Goal: Complete application form: Complete application form

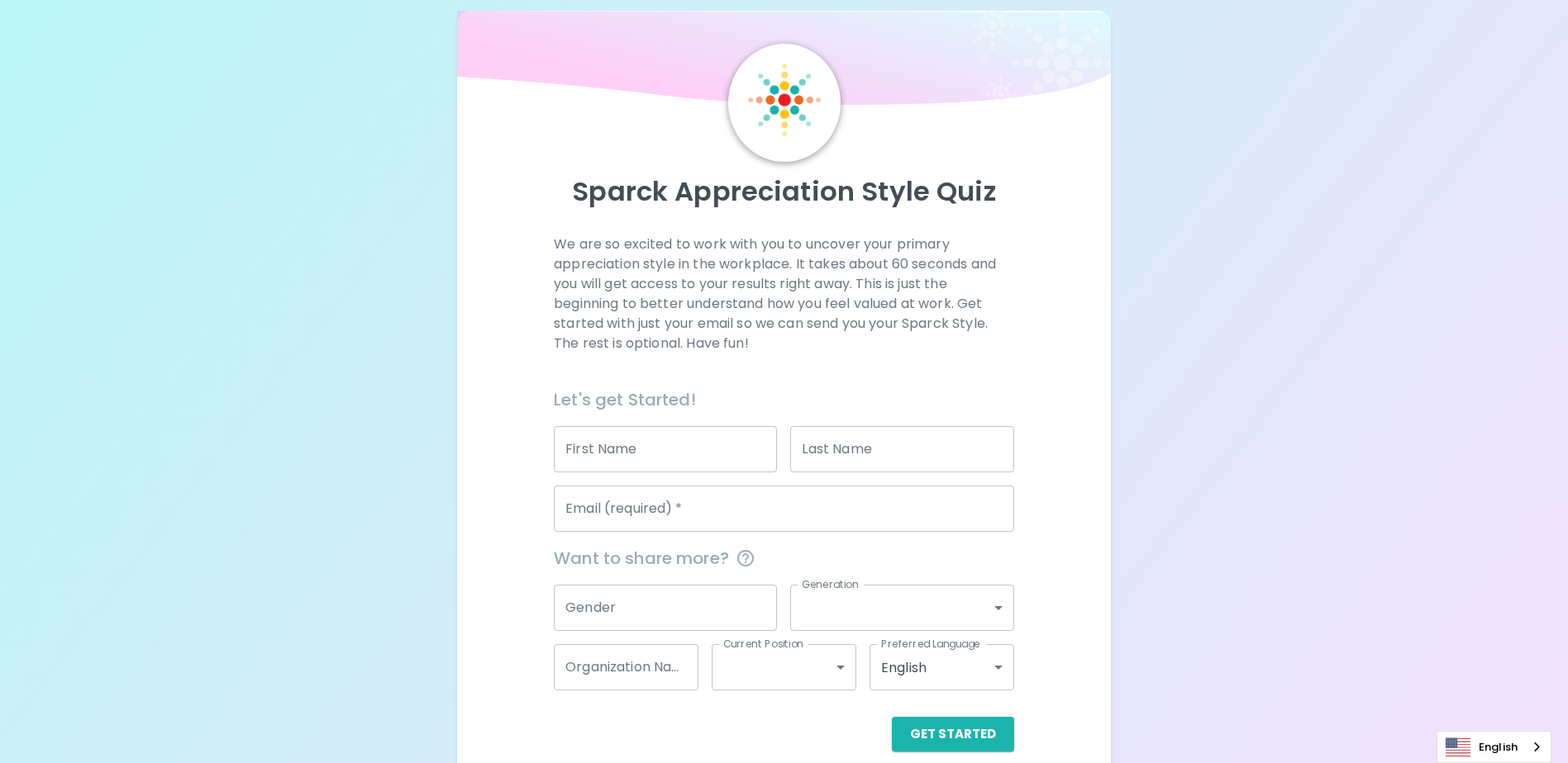
scroll to position [43, 0]
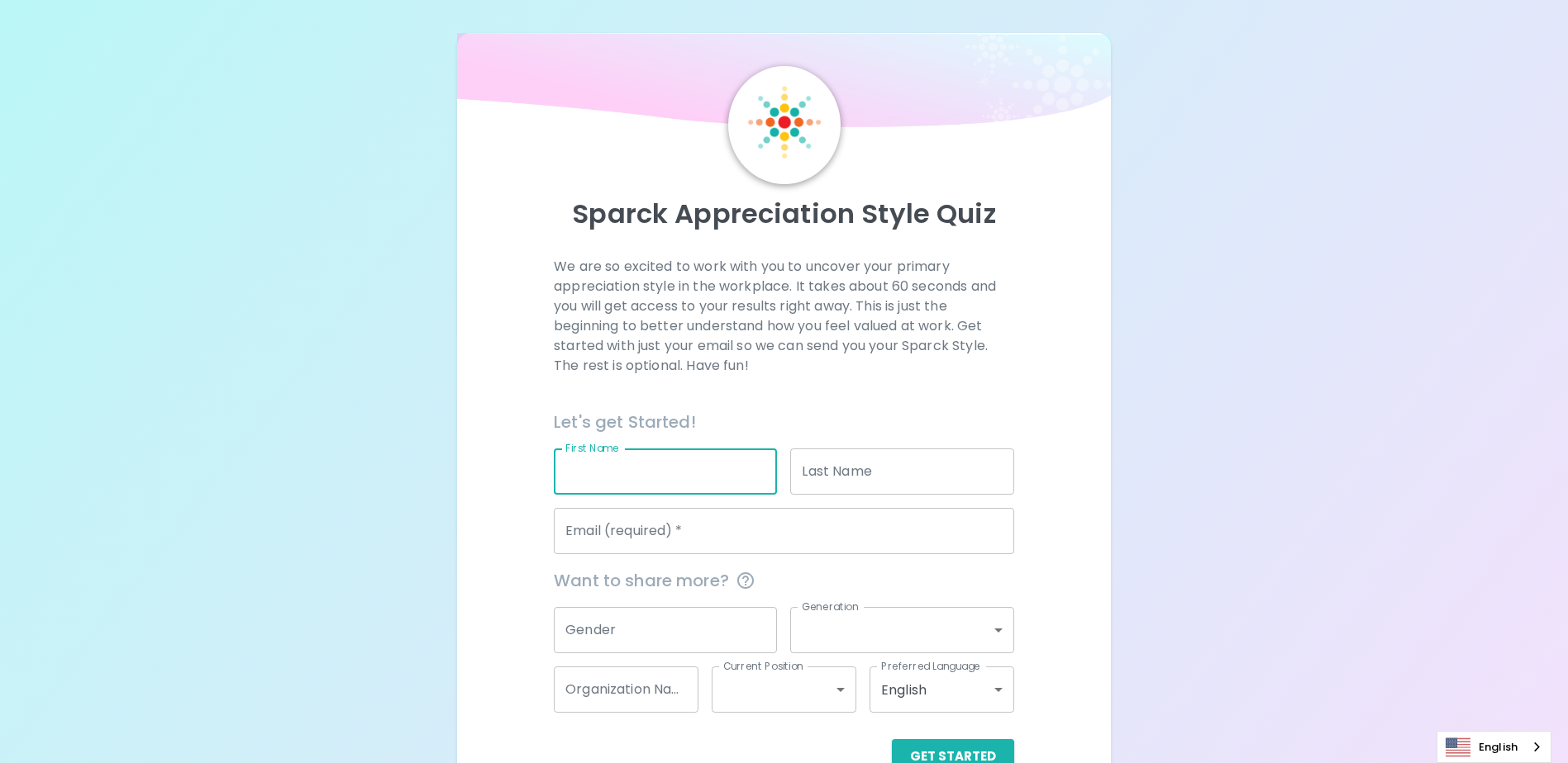
click at [660, 475] on input "First Name" at bounding box center [665, 472] width 224 height 46
type input "Siriwan"
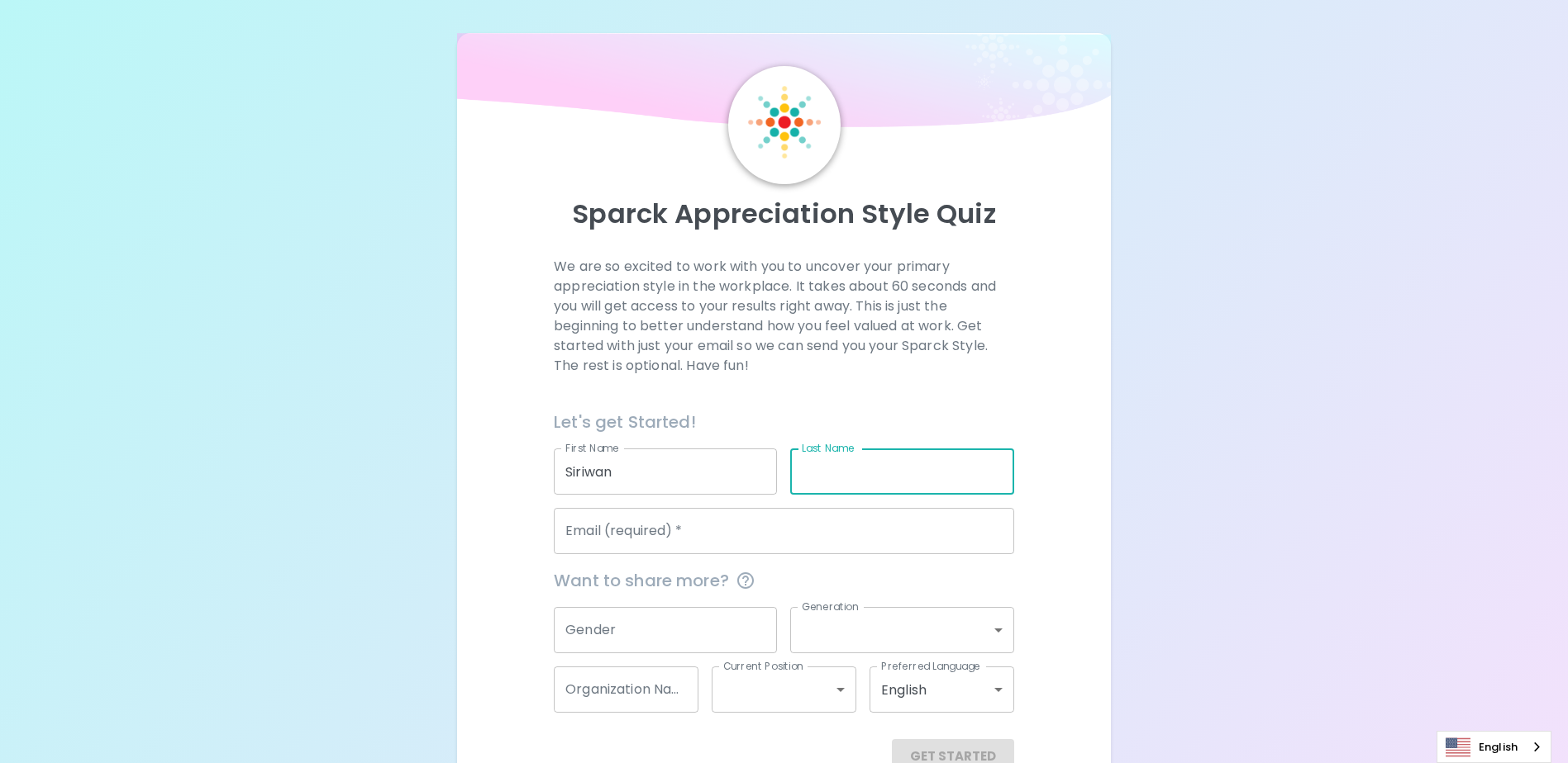
click at [842, 466] on input "Last Name" at bounding box center [901, 472] width 224 height 46
type input "Pruket"
click at [648, 532] on input "Email (required)   *" at bounding box center [783, 531] width 460 height 46
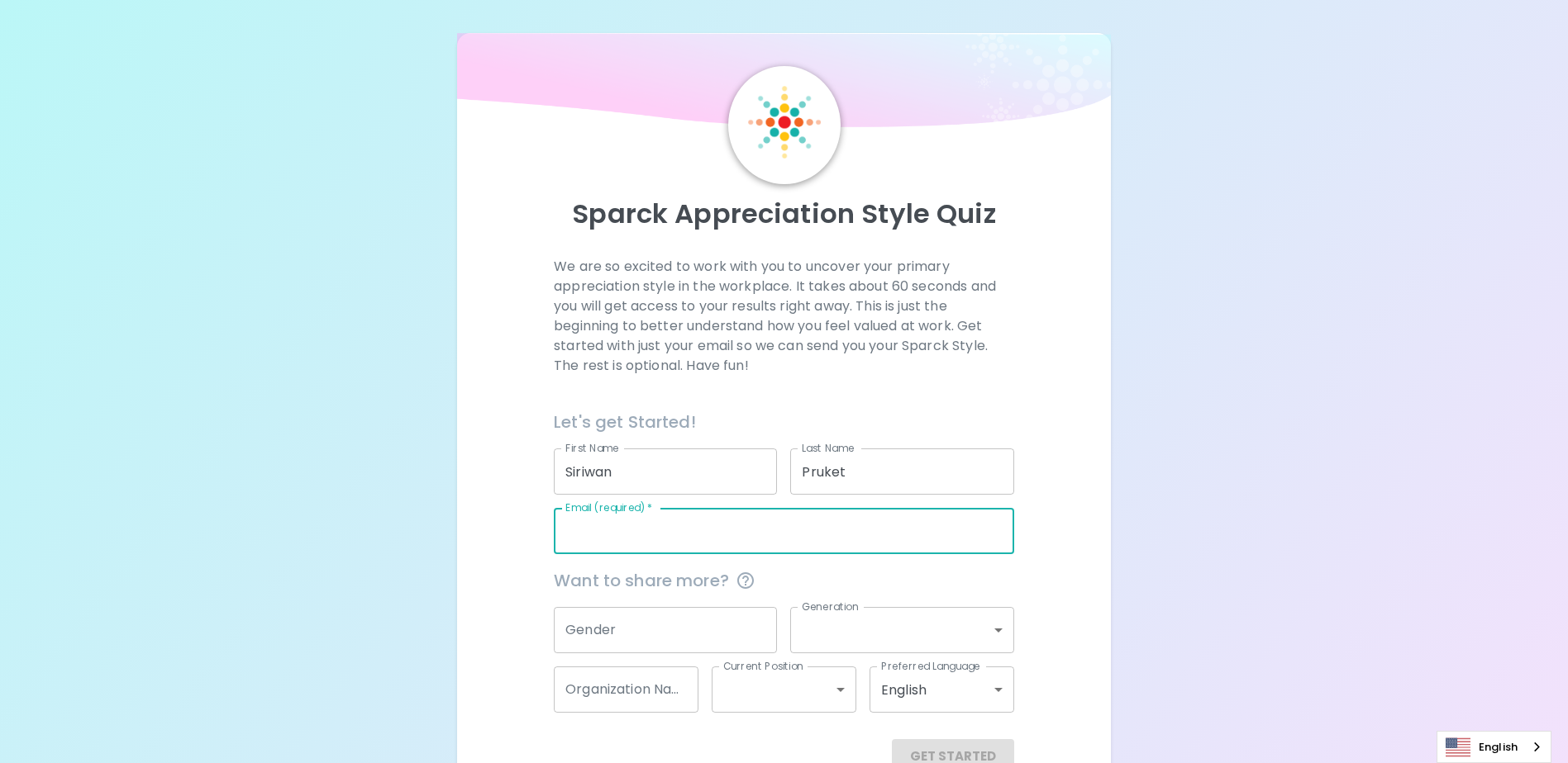
type input "[EMAIL_ADDRESS][DOMAIN_NAME]"
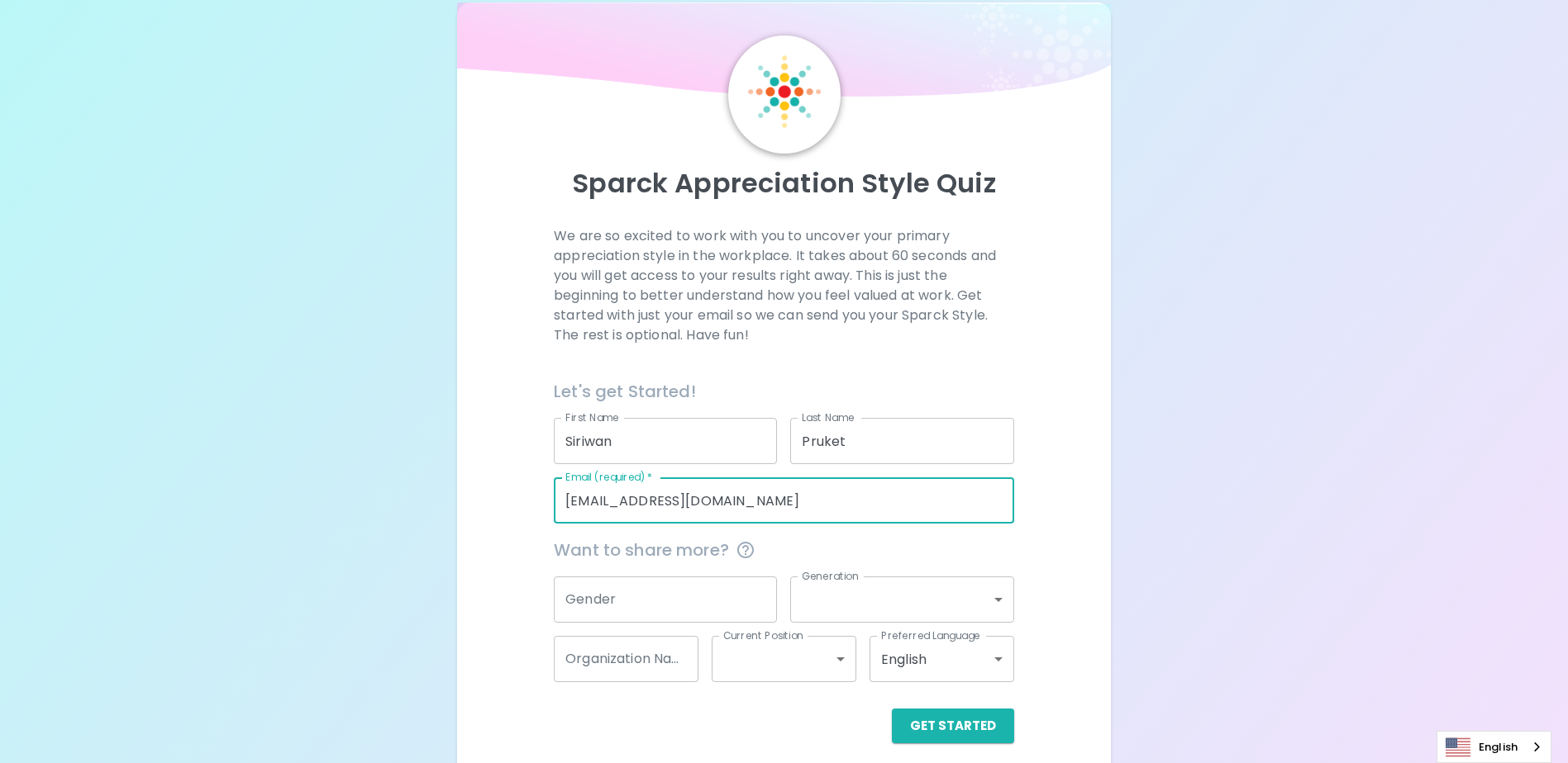
scroll to position [43, 0]
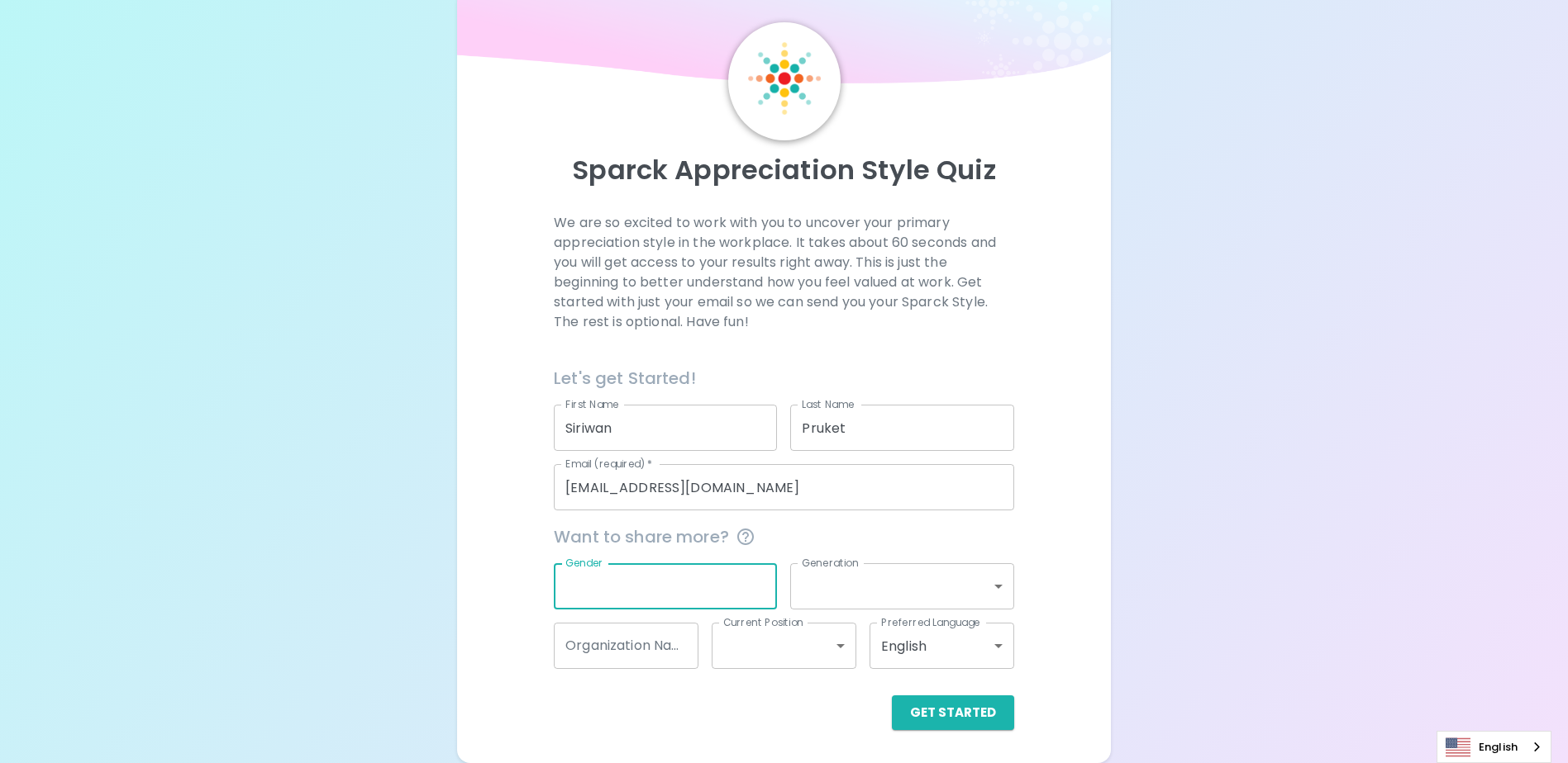
click at [646, 587] on input "Gender" at bounding box center [665, 586] width 224 height 46
type input "f"
type input "[DEMOGRAPHIC_DATA]"
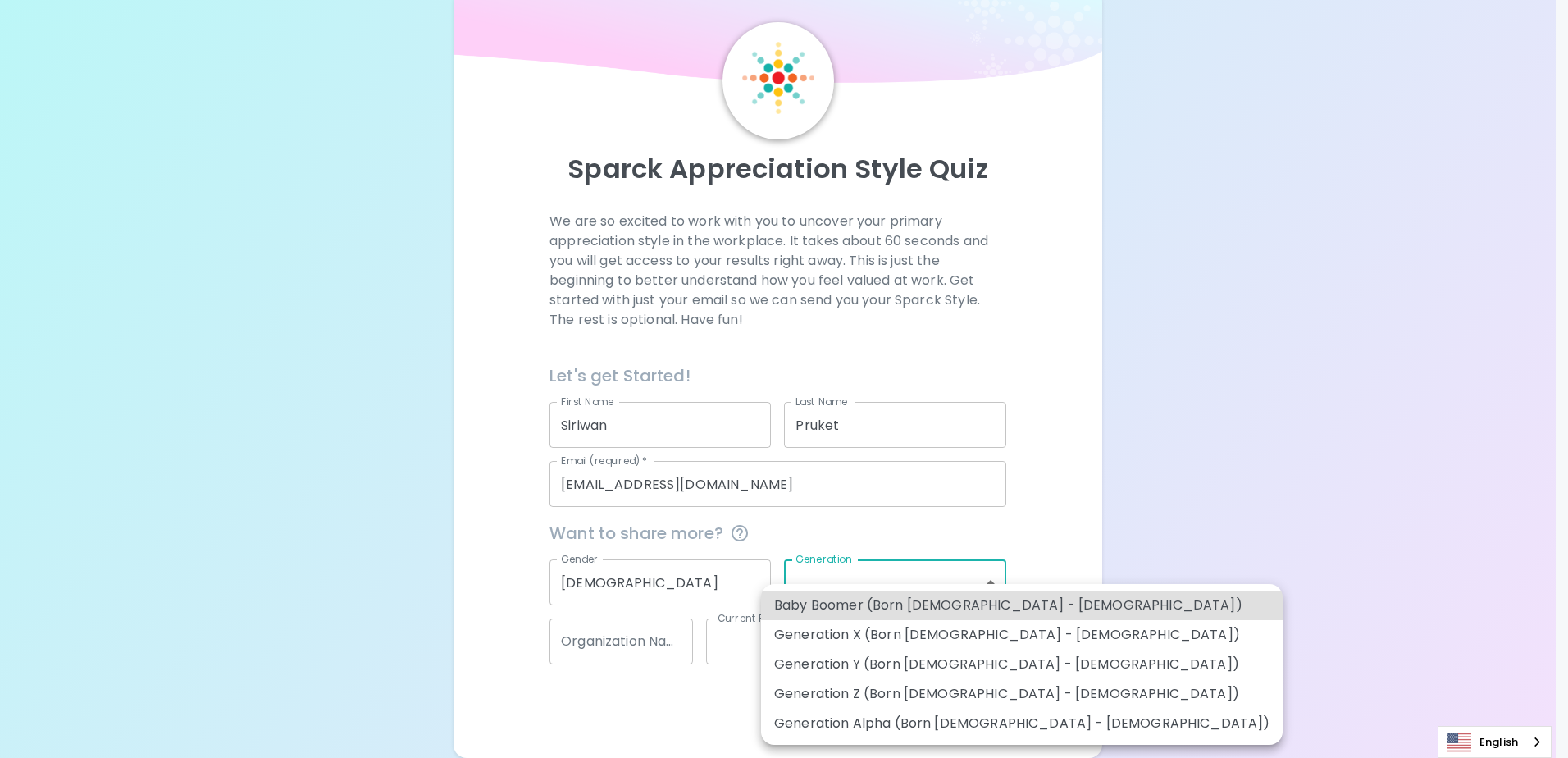
click at [993, 580] on body "Sparck Appreciation Style Quiz We are so excited to work with you to uncover yo…" at bounding box center [784, 358] width 1568 height 802
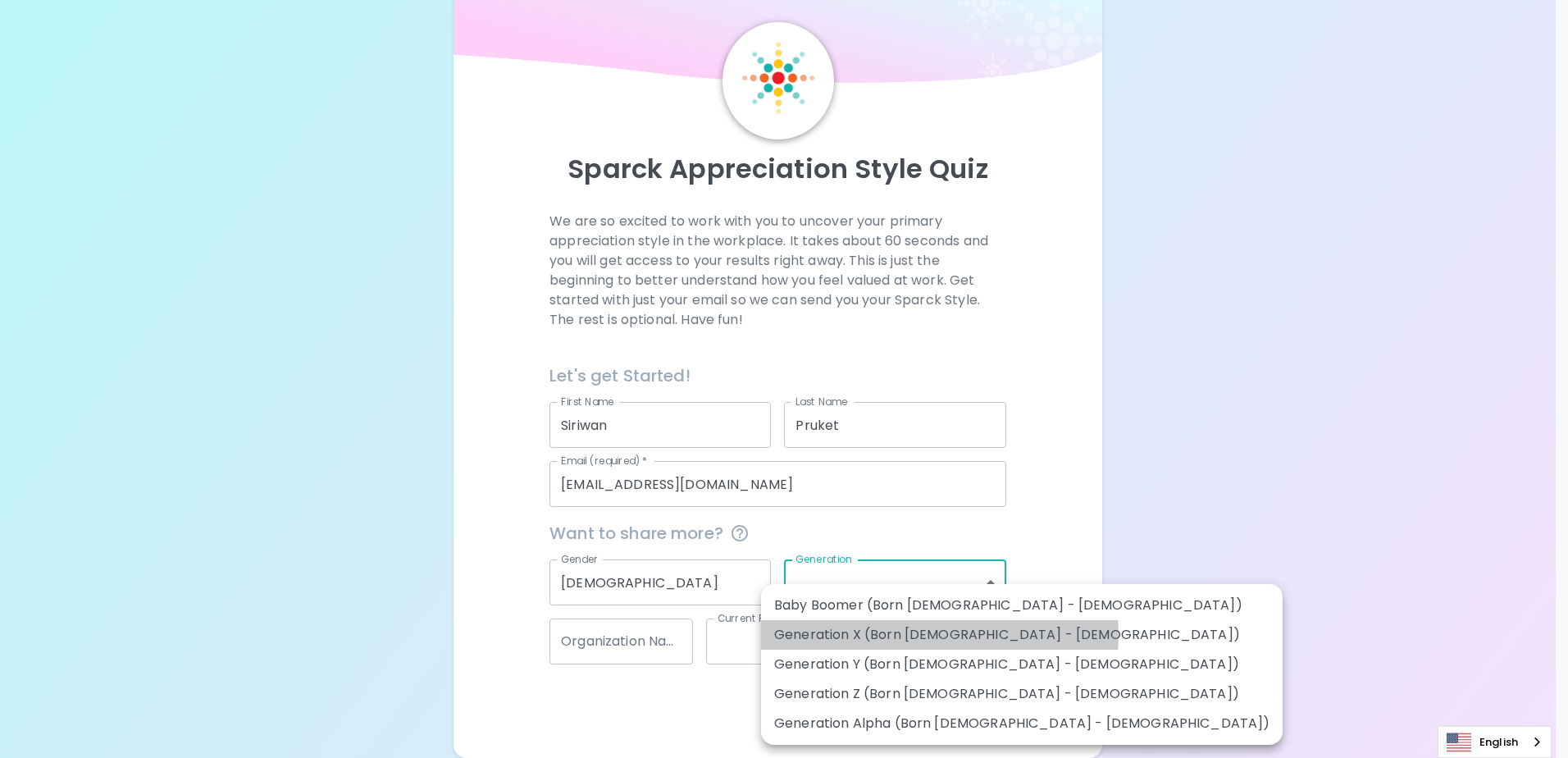
click at [939, 636] on li "Generation X (Born [DEMOGRAPHIC_DATA] - [DEMOGRAPHIC_DATA])" at bounding box center [1023, 635] width 522 height 29
type input "generation_x"
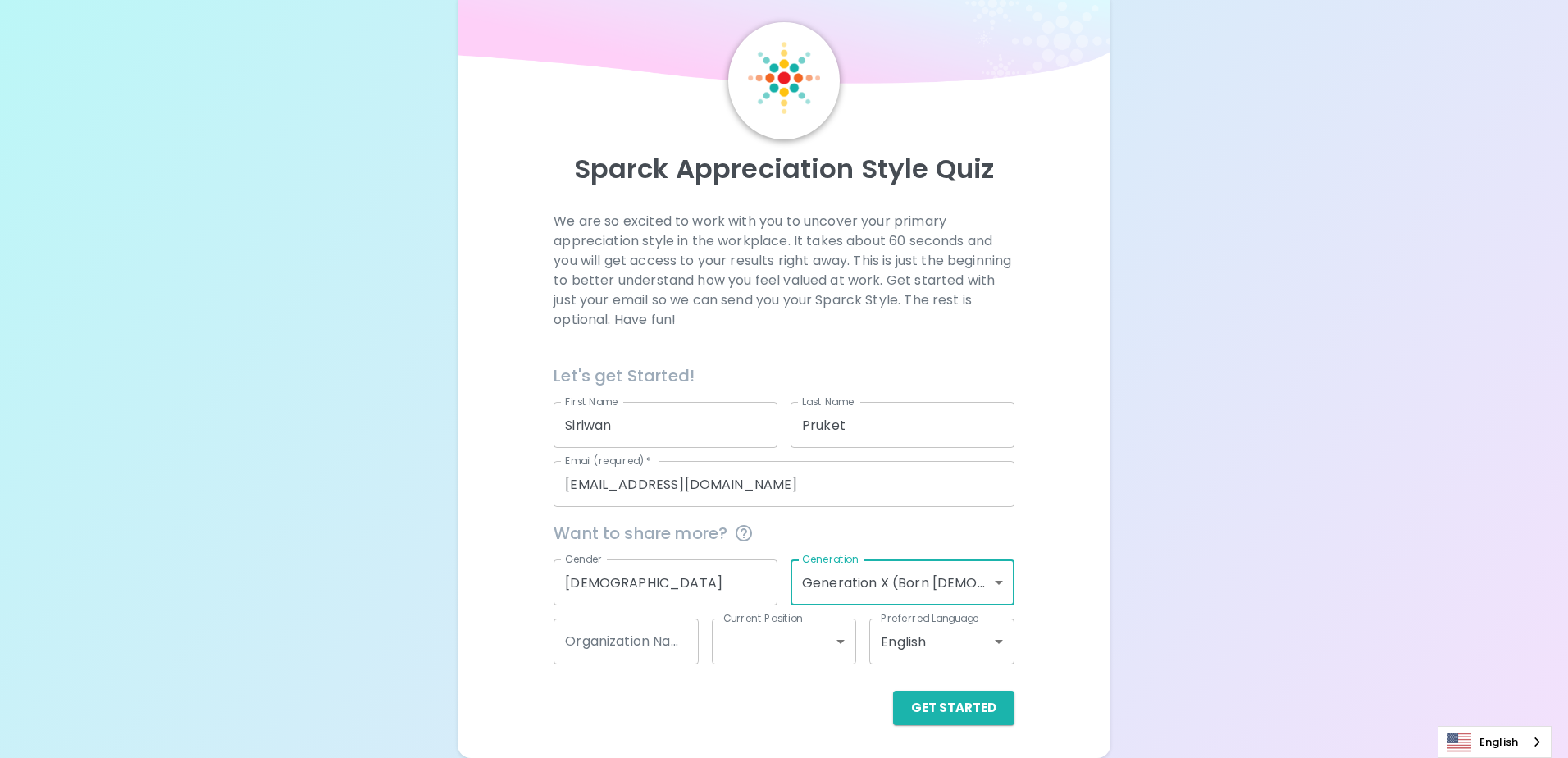
click at [828, 645] on body "Sparck Appreciation Style Quiz We are so excited to work with you to uncover yo…" at bounding box center [784, 358] width 1568 height 802
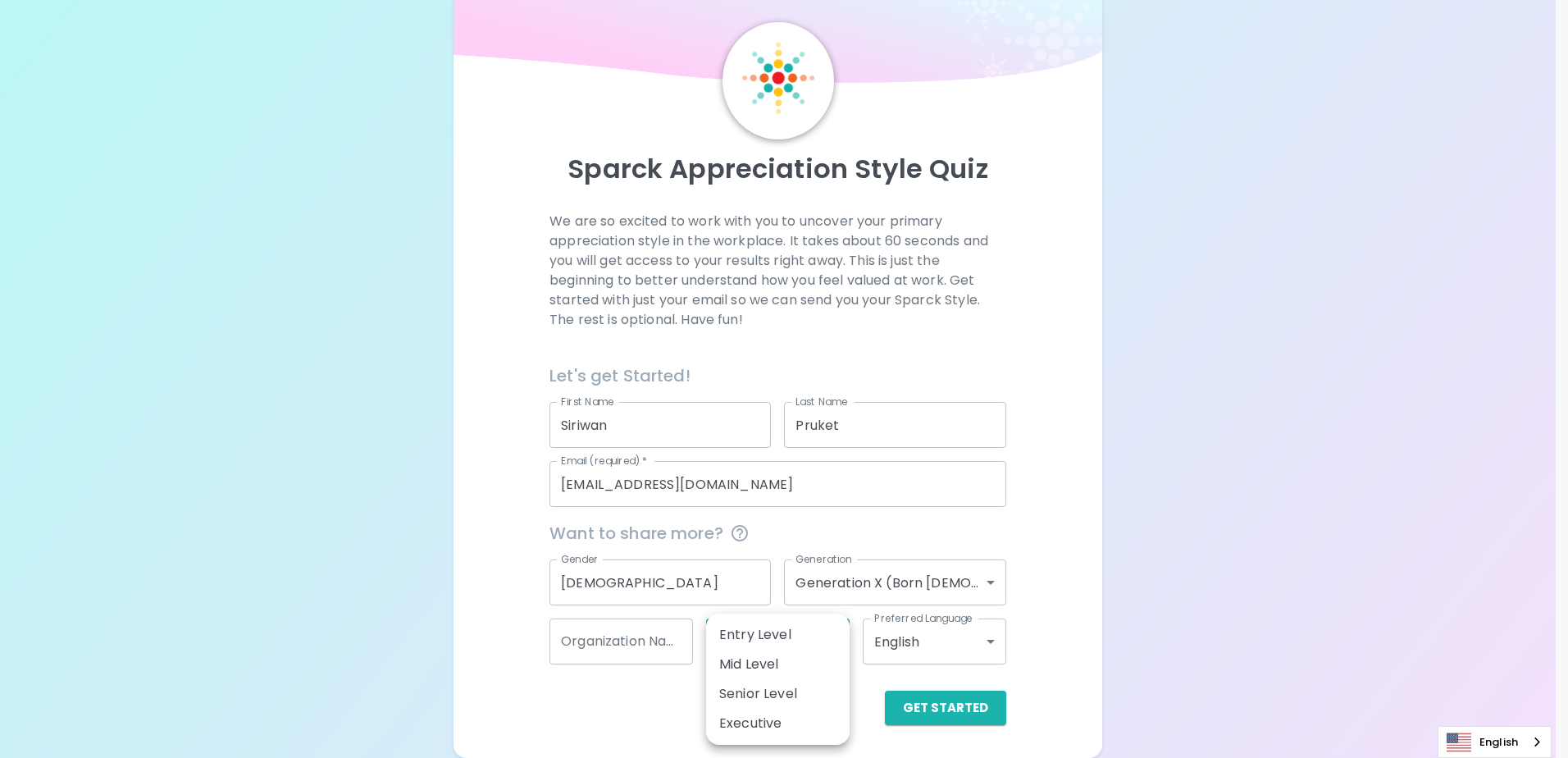
click at [1068, 540] on div at bounding box center [784, 379] width 1568 height 758
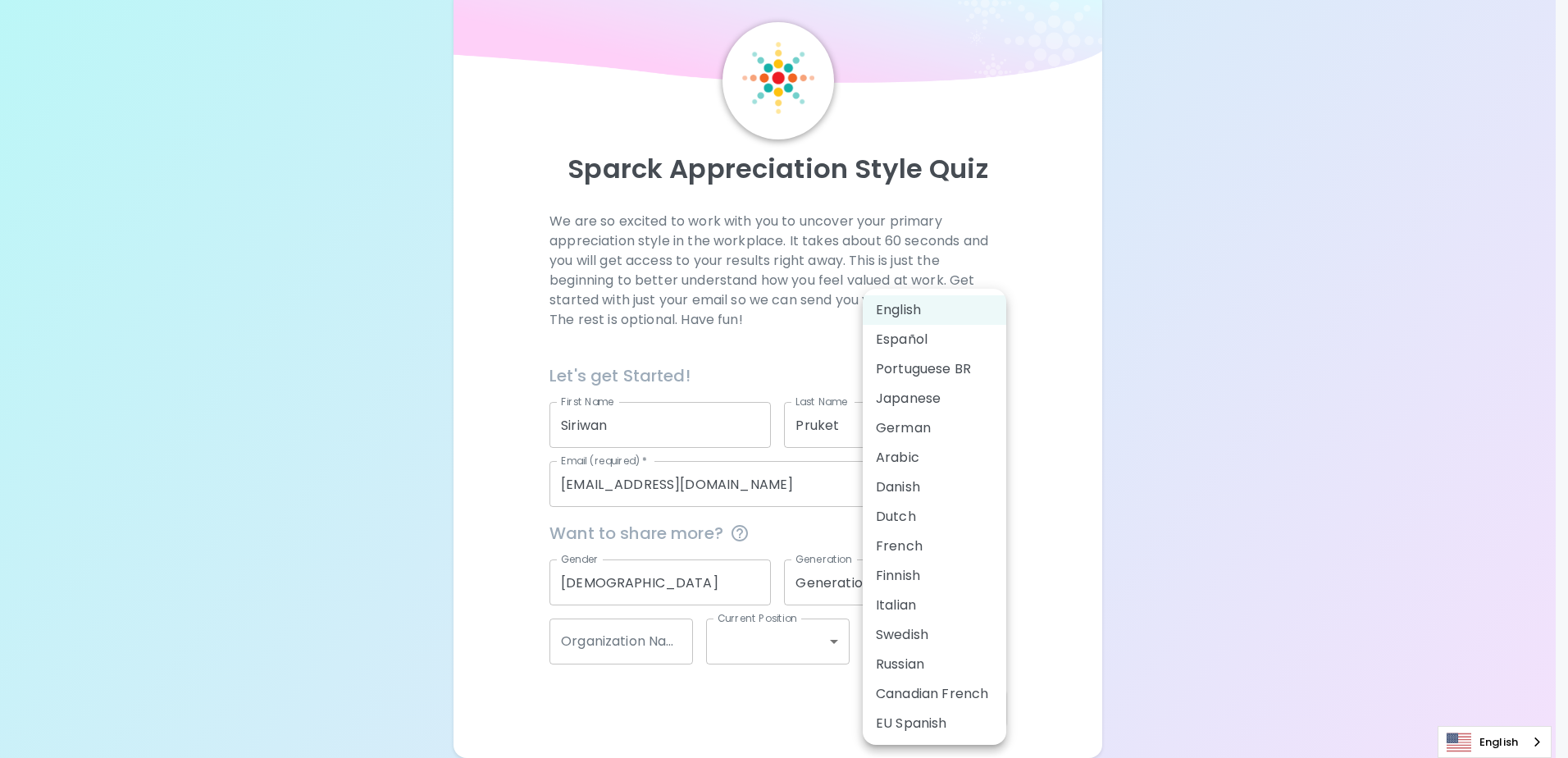
click at [988, 648] on body "Sparck Appreciation Style Quiz We are so excited to work with you to uncover yo…" at bounding box center [784, 358] width 1568 height 802
click at [1072, 421] on div at bounding box center [784, 379] width 1568 height 758
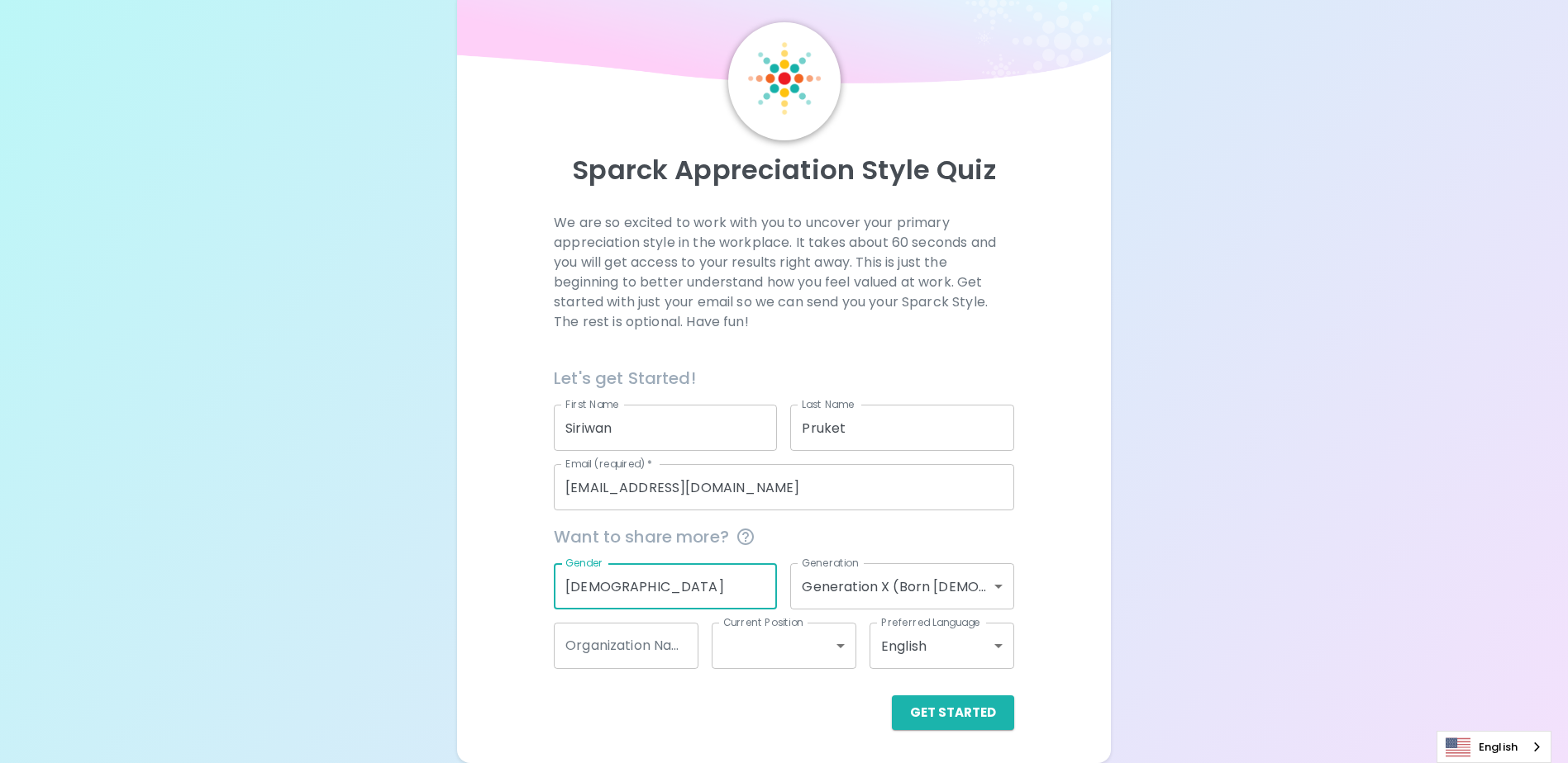
drag, startPoint x: 651, startPoint y: 588, endPoint x: 533, endPoint y: 588, distance: 118.0
click at [533, 588] on div "We are so excited to work with you to uncover your primary appreciation style i…" at bounding box center [783, 471] width 614 height 517
click at [947, 708] on button "Get Started" at bounding box center [952, 712] width 122 height 34
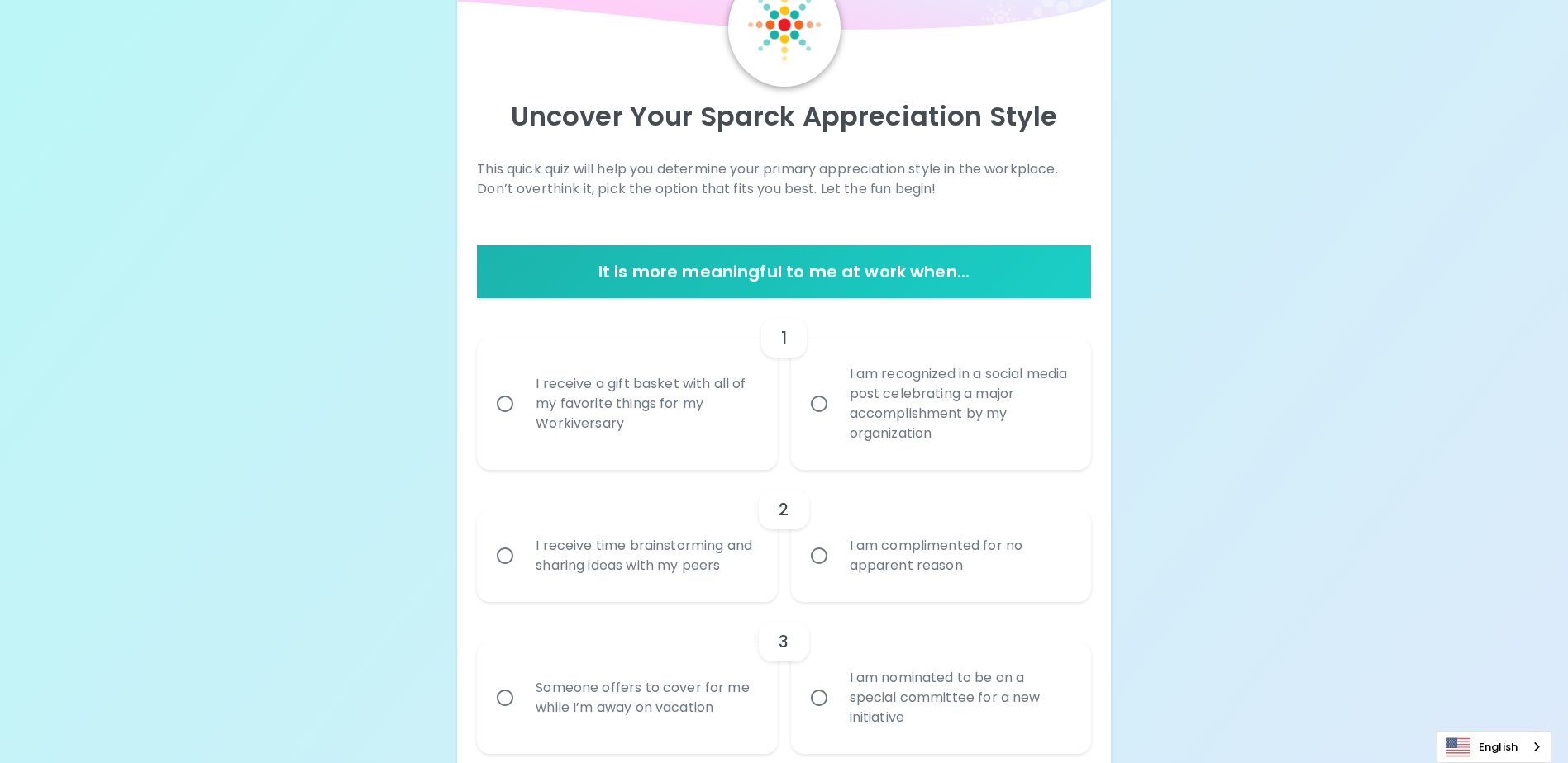
scroll to position [126, 0]
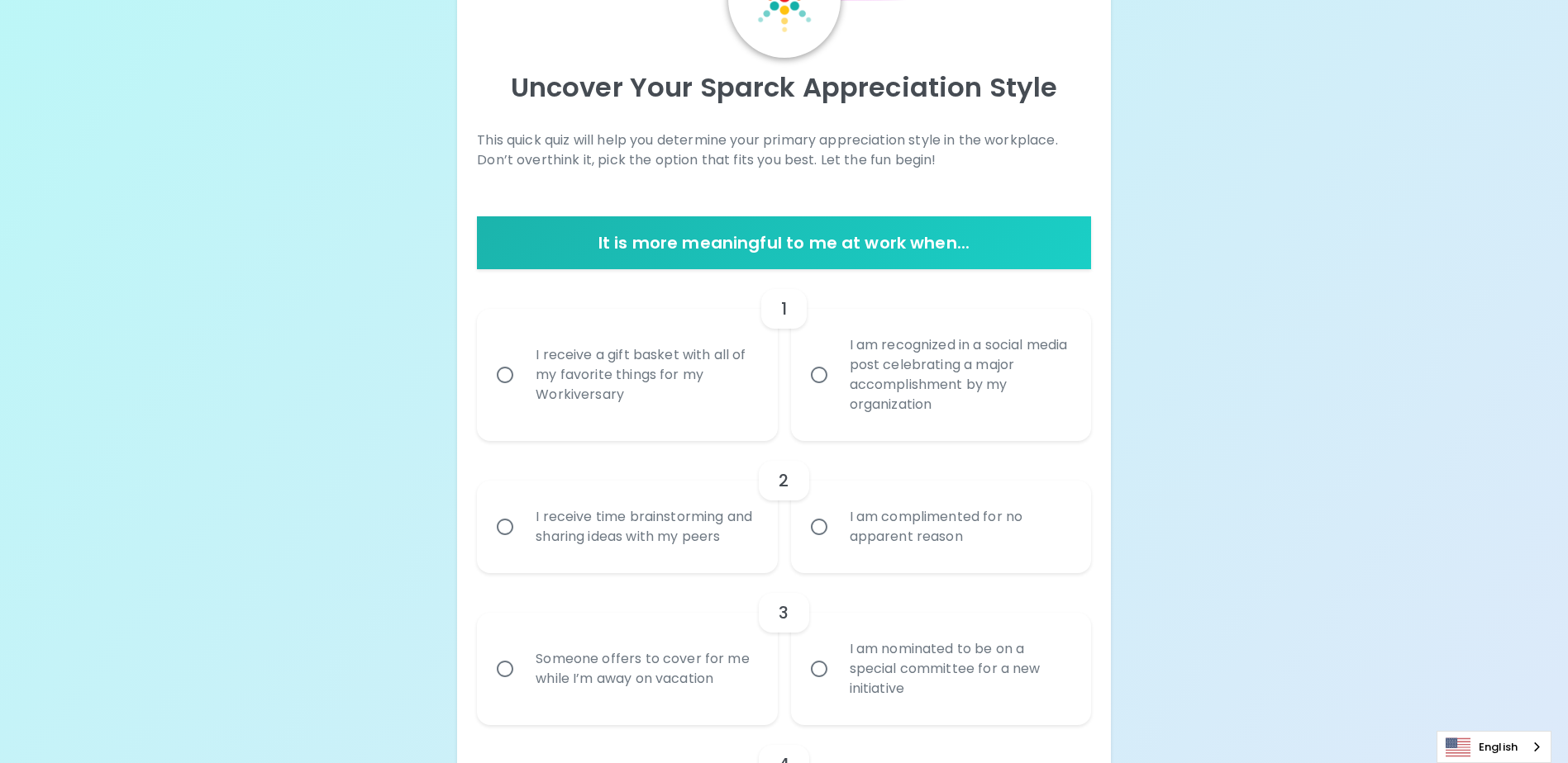
click at [507, 536] on input "I receive time brainstorming and sharing ideas with my peers" at bounding box center [504, 527] width 34 height 34
radio input "true"
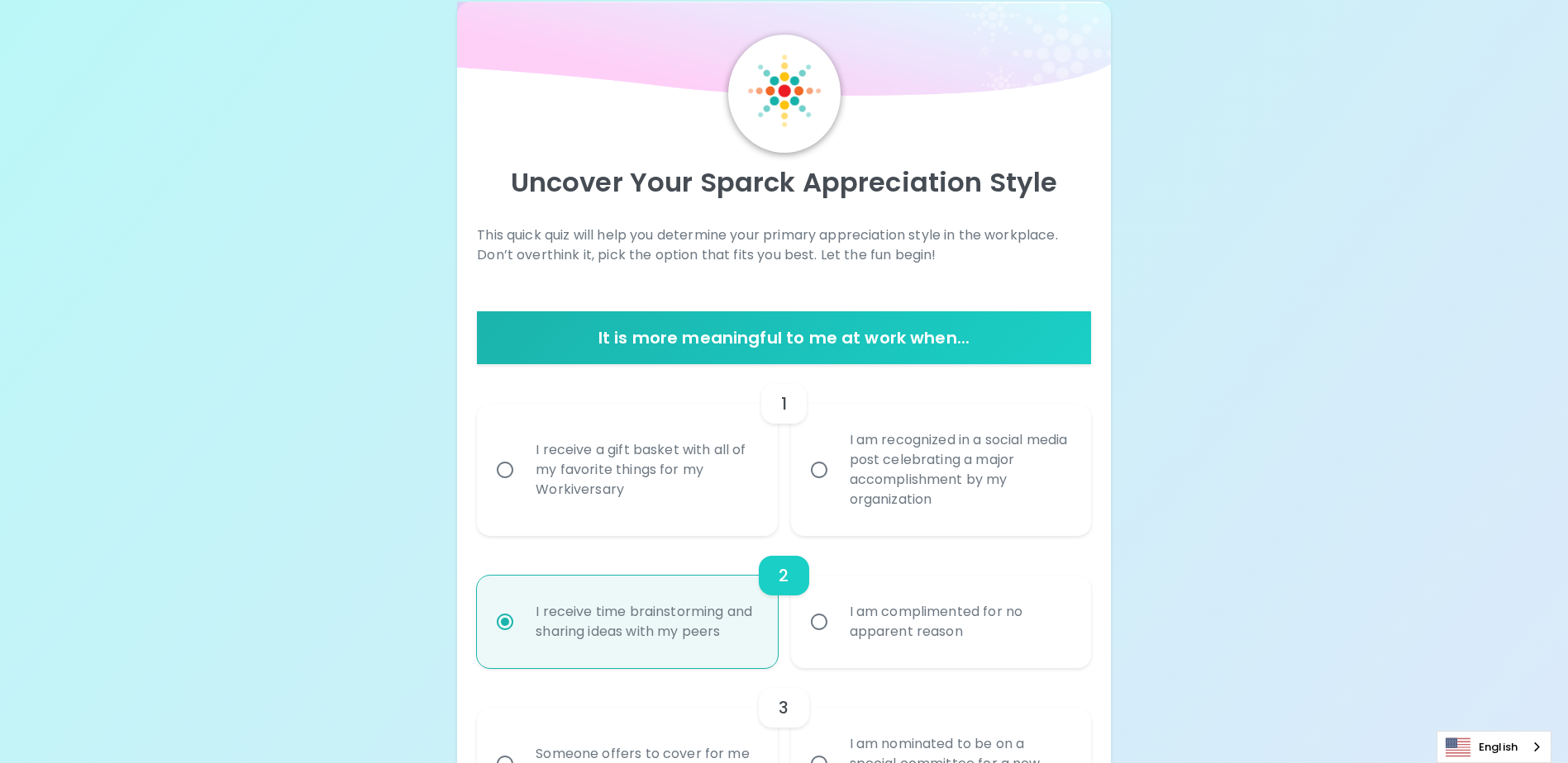
scroll to position [11, 0]
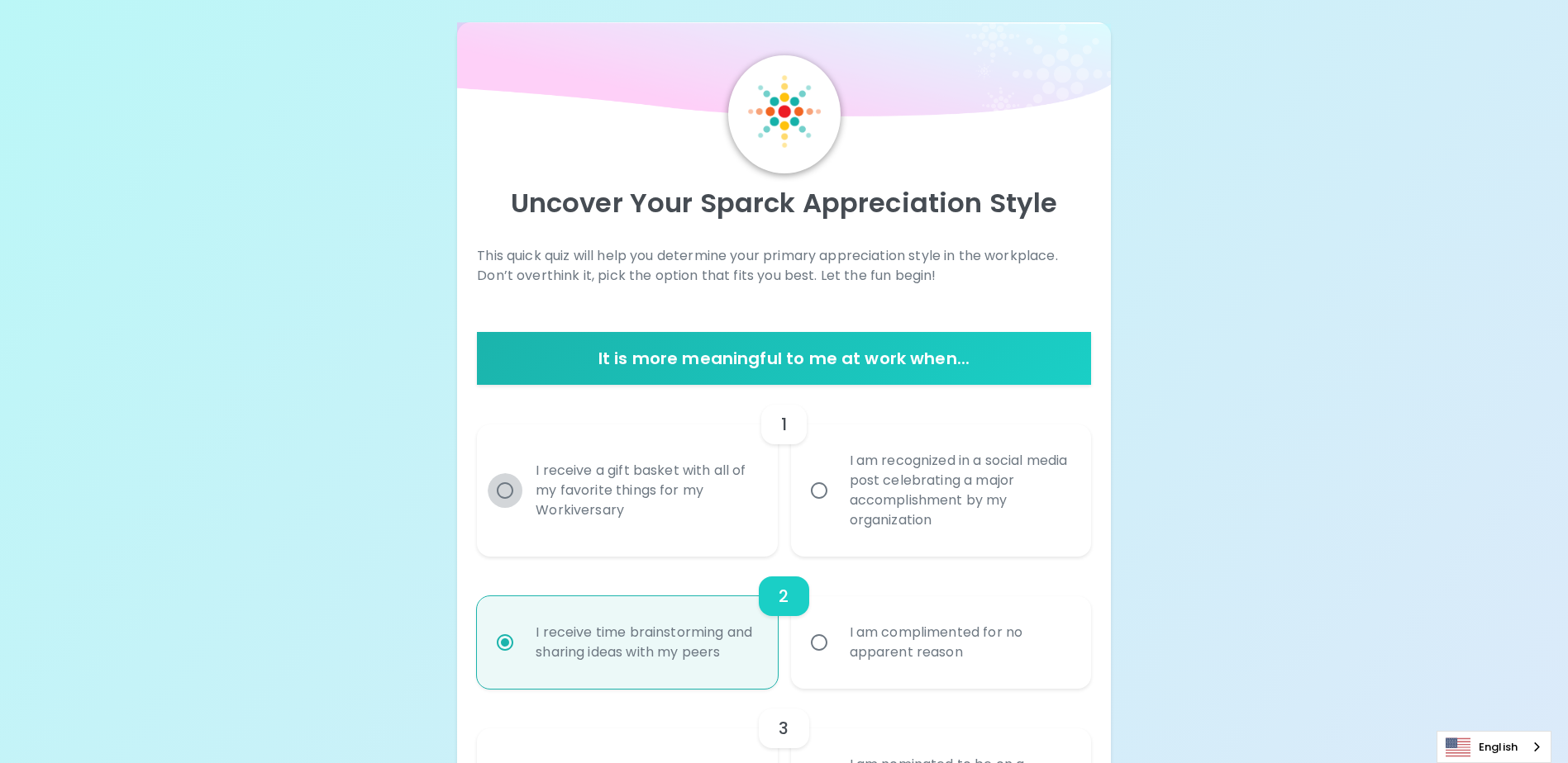
click at [504, 490] on input "I receive a gift basket with all of my favorite things for my Workiversary" at bounding box center [504, 490] width 34 height 34
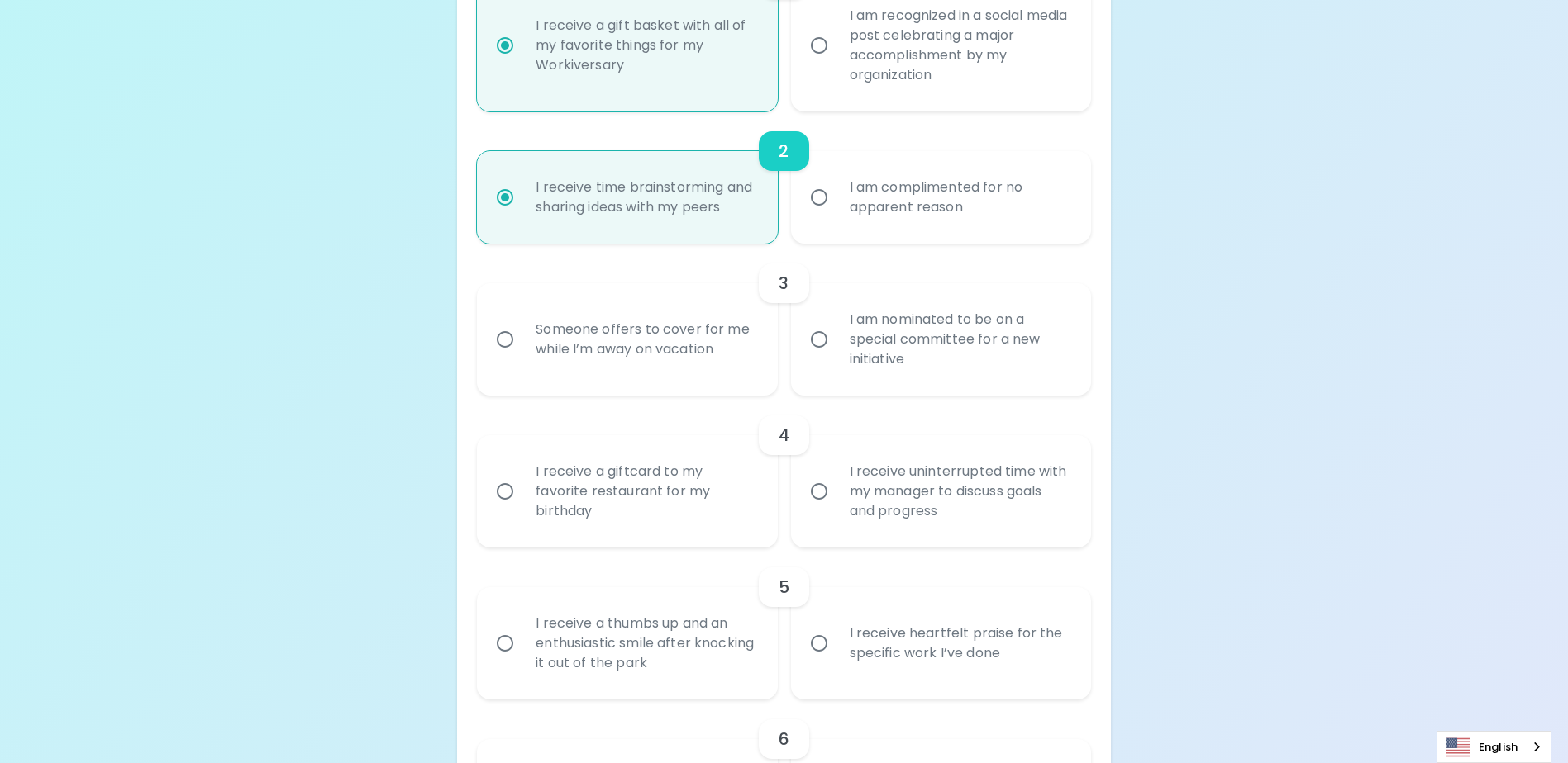
scroll to position [474, 0]
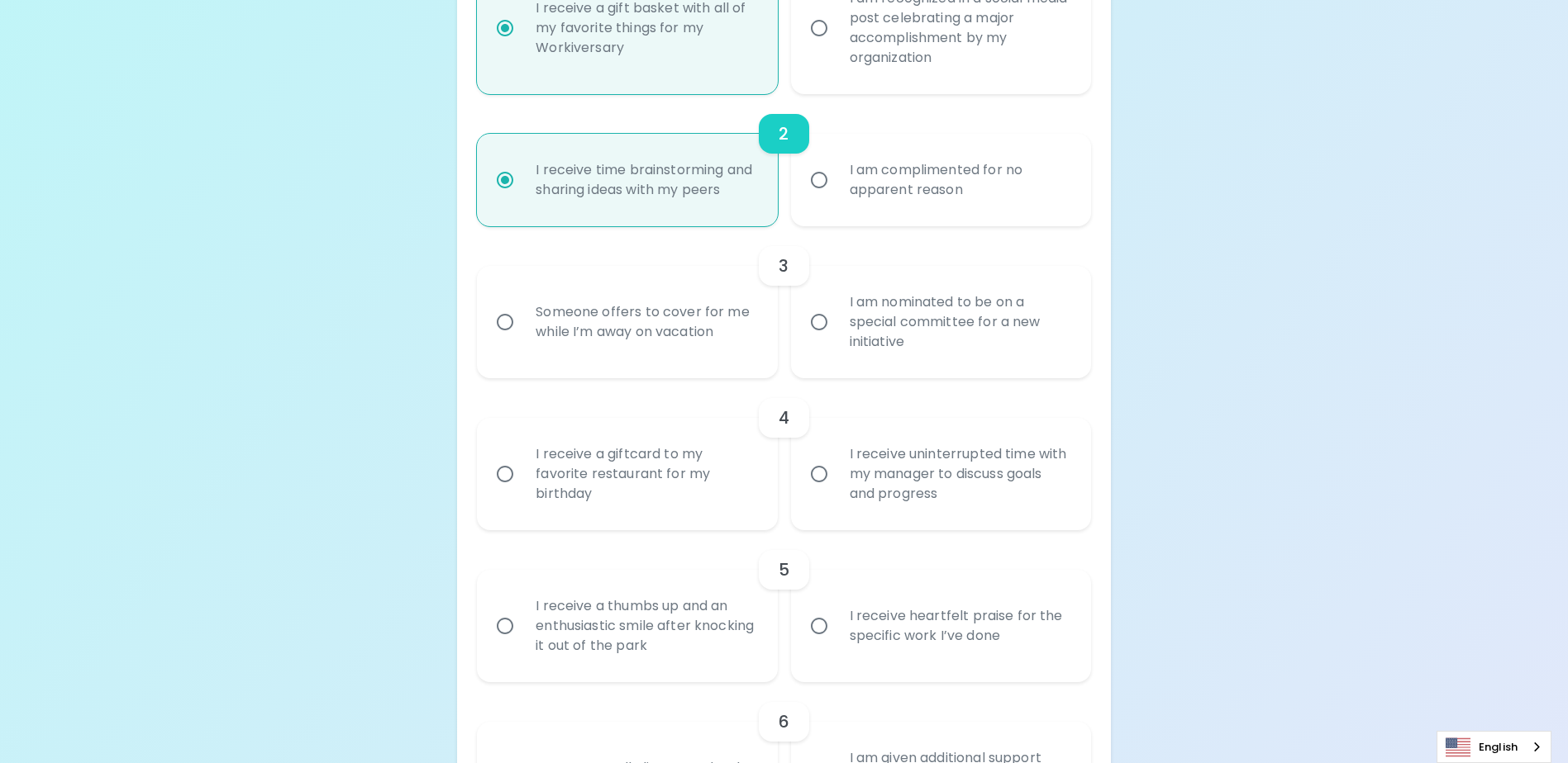
radio input "true"
click at [499, 491] on input "I receive a giftcard to my favorite restaurant for my birthday" at bounding box center [504, 474] width 34 height 34
radio input "true"
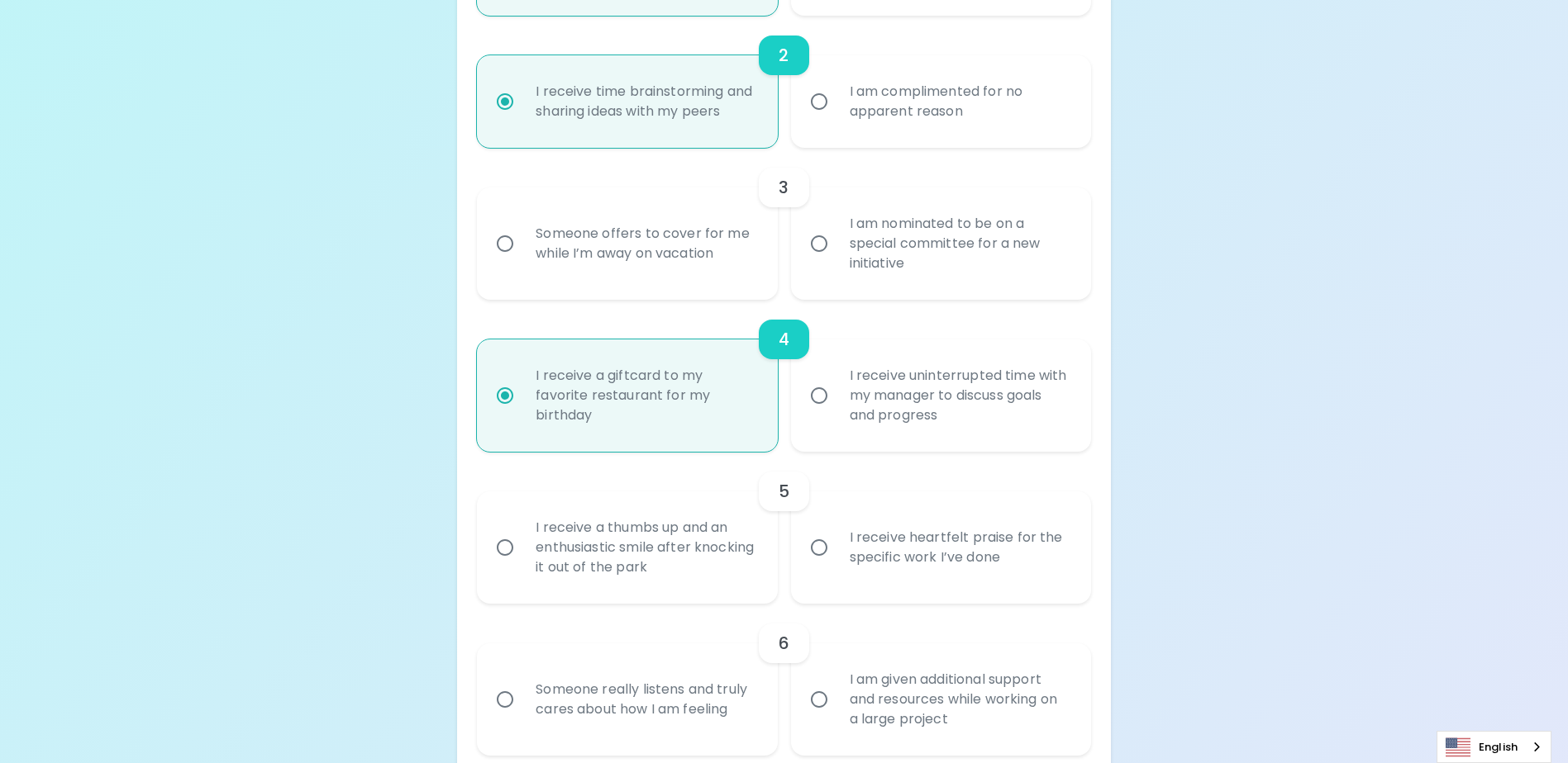
scroll to position [605, 0]
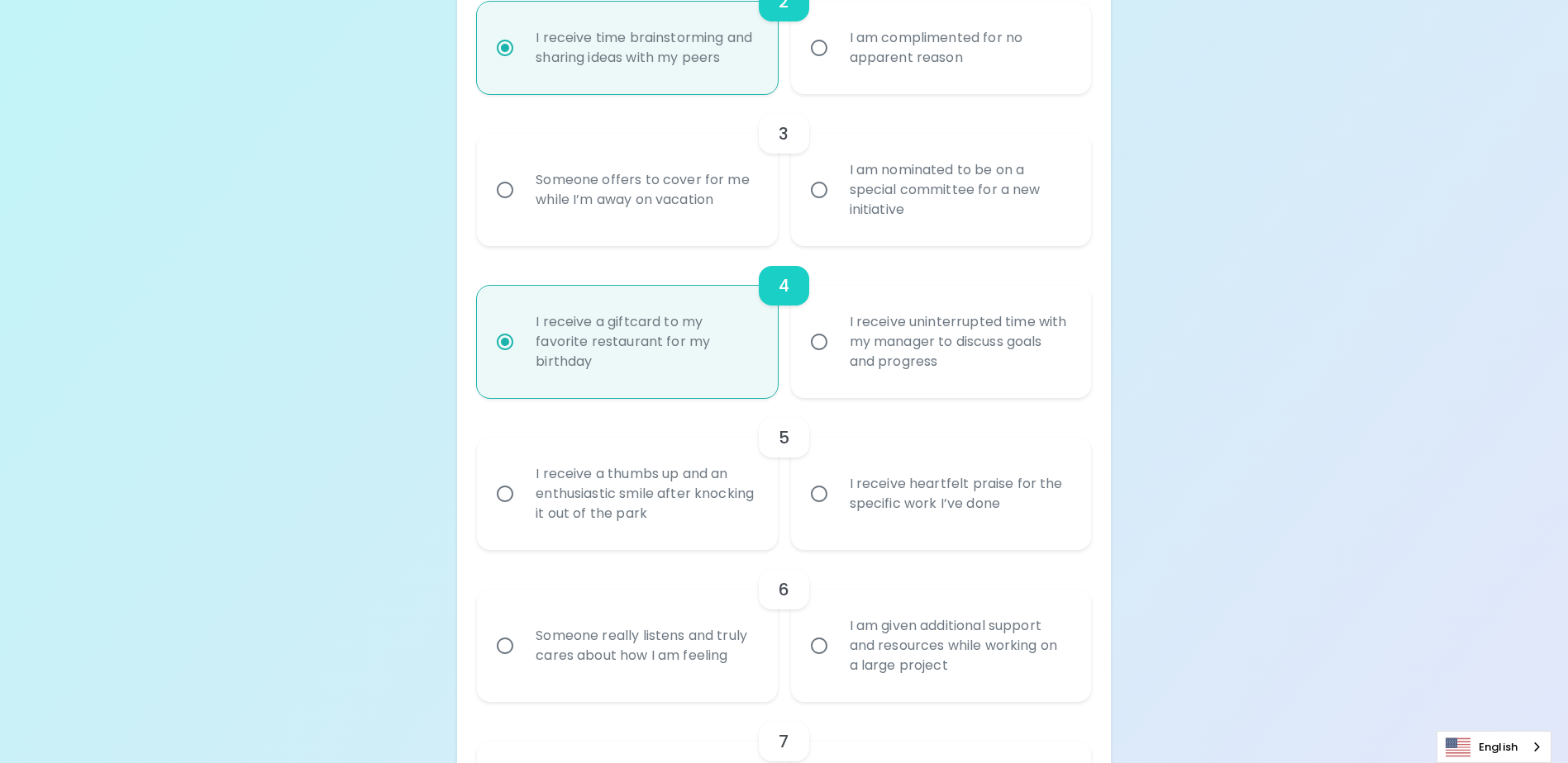
radio input "true"
click at [820, 359] on input "I receive uninterrupted time with my manager to discuss goals and progress" at bounding box center [818, 342] width 34 height 34
radio input "false"
radio input "true"
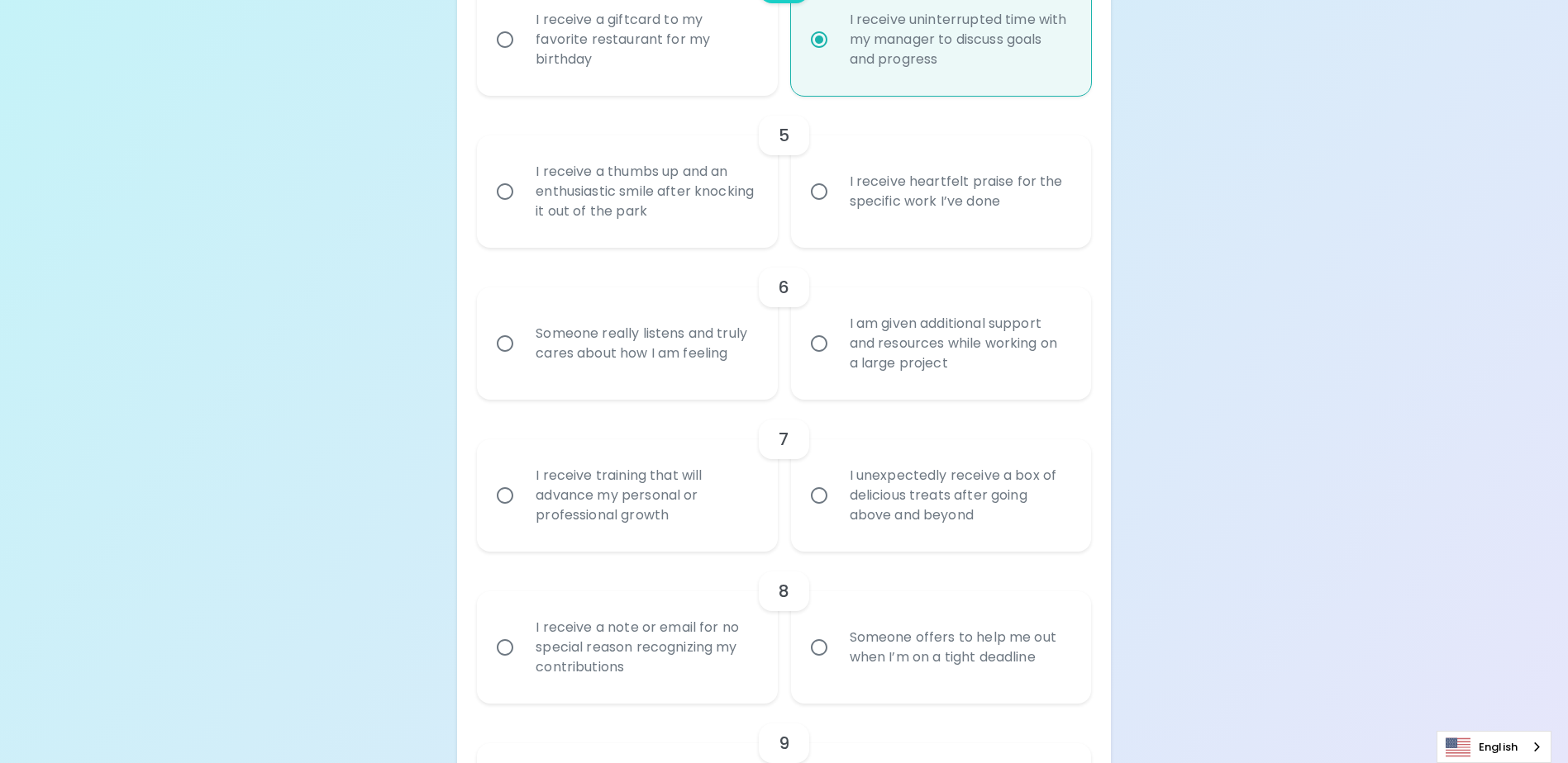
scroll to position [936, 0]
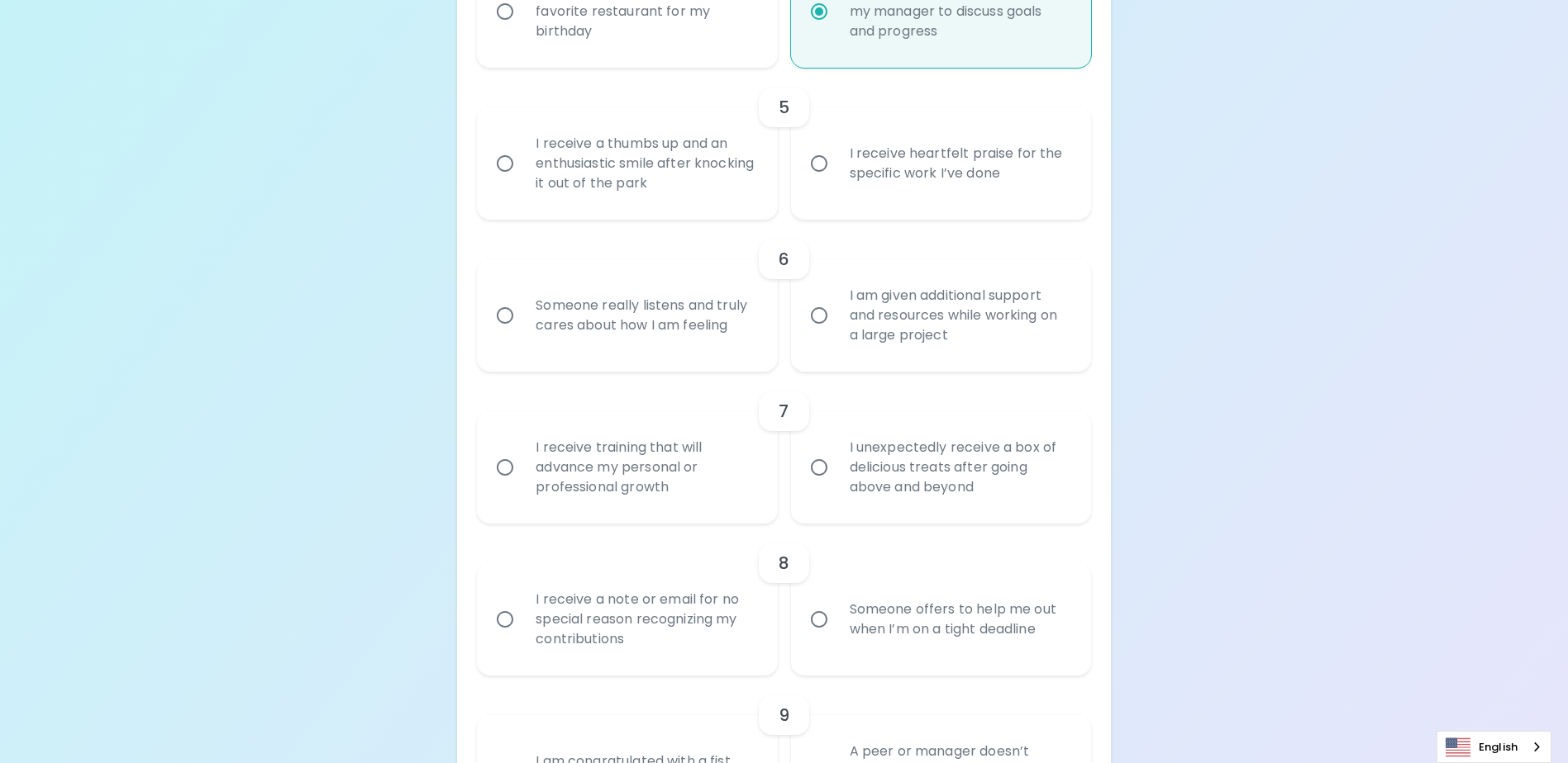
radio input "true"
click at [502, 181] on input "I receive a thumbs up and an enthusiastic smile after knocking it out of the pa…" at bounding box center [504, 163] width 34 height 34
radio input "false"
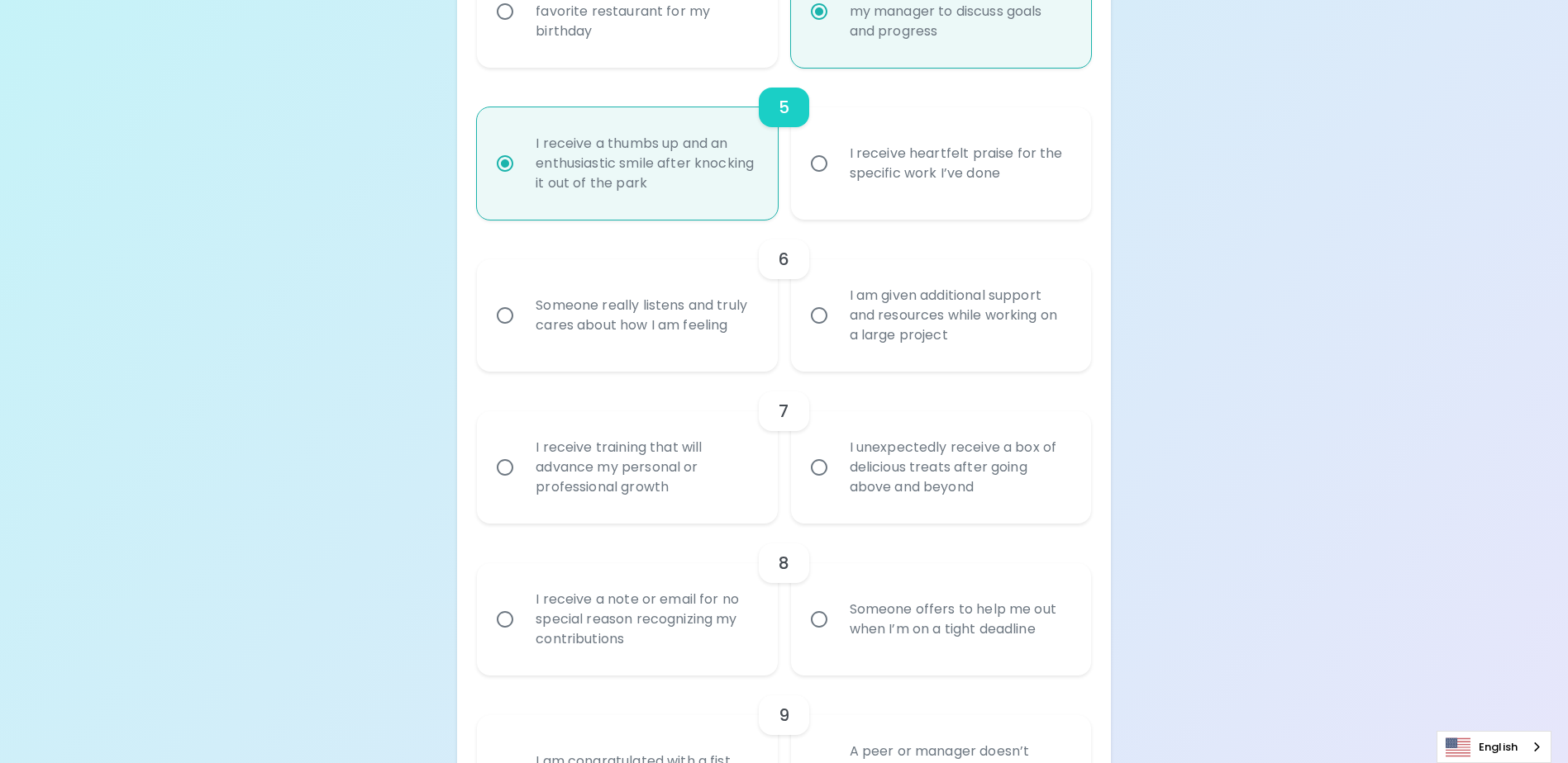
scroll to position [1068, 0]
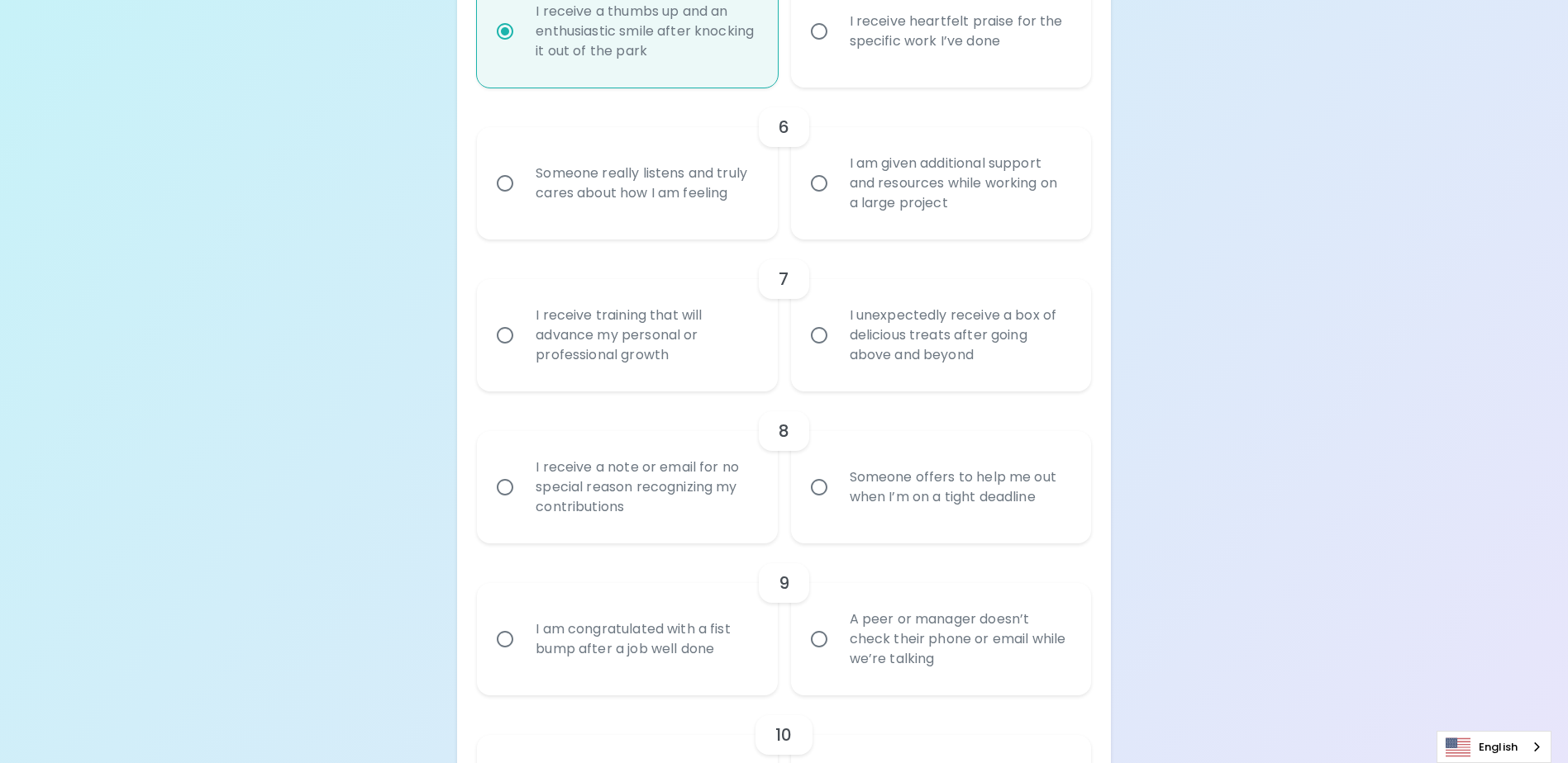
radio input "true"
click at [508, 201] on input "Someone really listens and truly cares about how I am feeling" at bounding box center [504, 183] width 34 height 34
radio input "false"
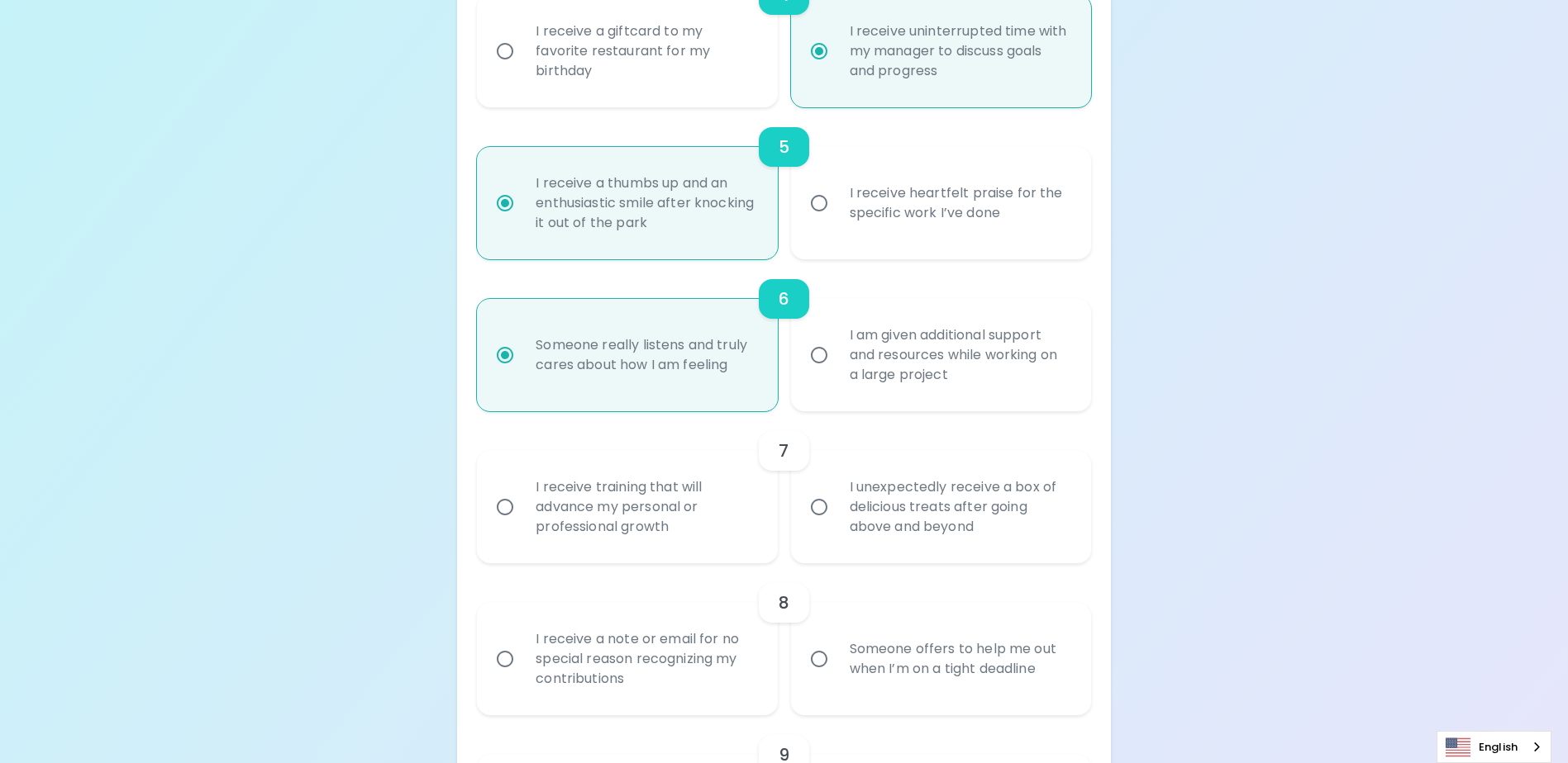
scroll to position [870, 0]
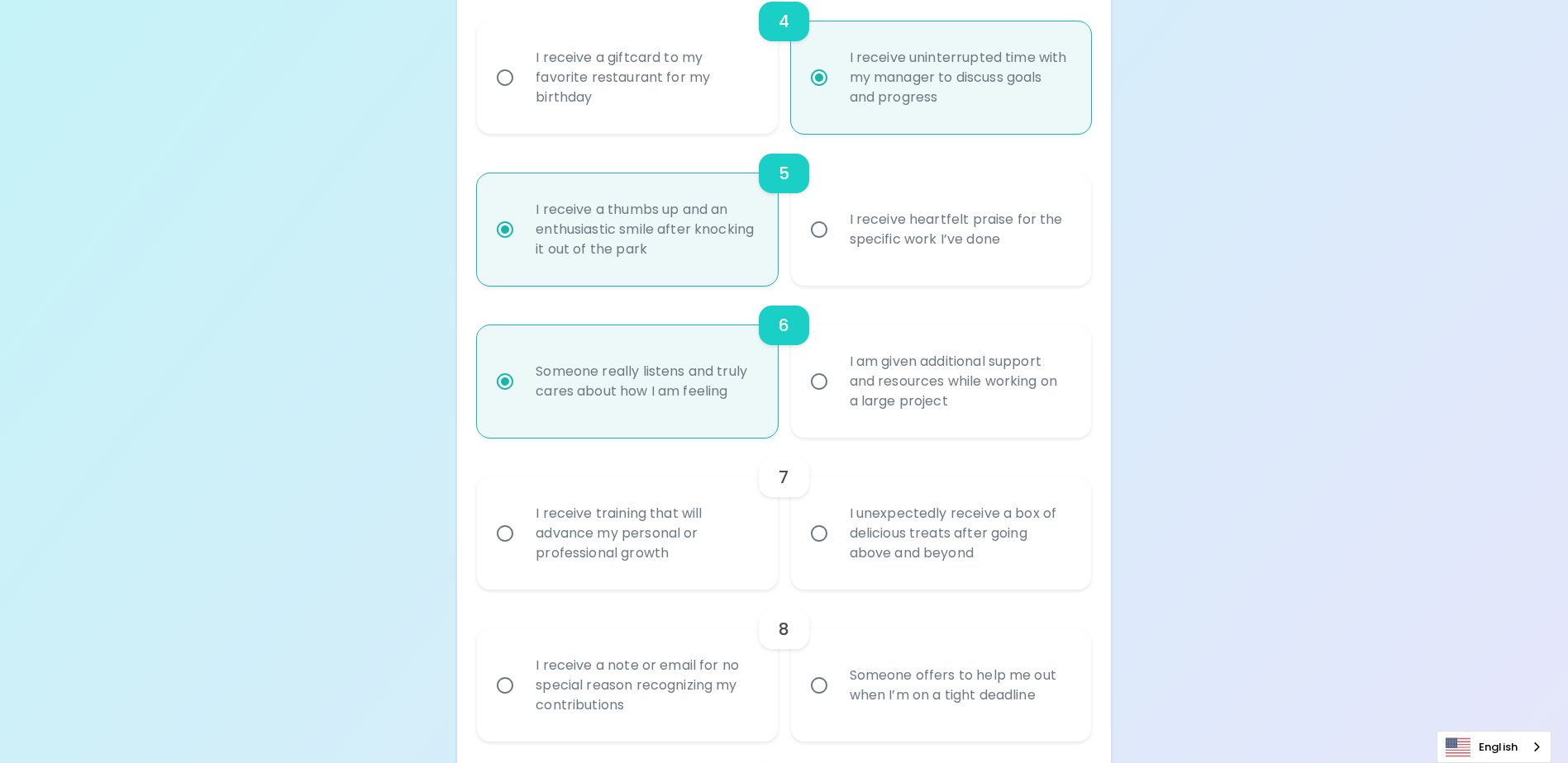
radio input "true"
click at [819, 399] on input "I am given additional support and resources while working on a large project" at bounding box center [818, 381] width 34 height 34
radio input "false"
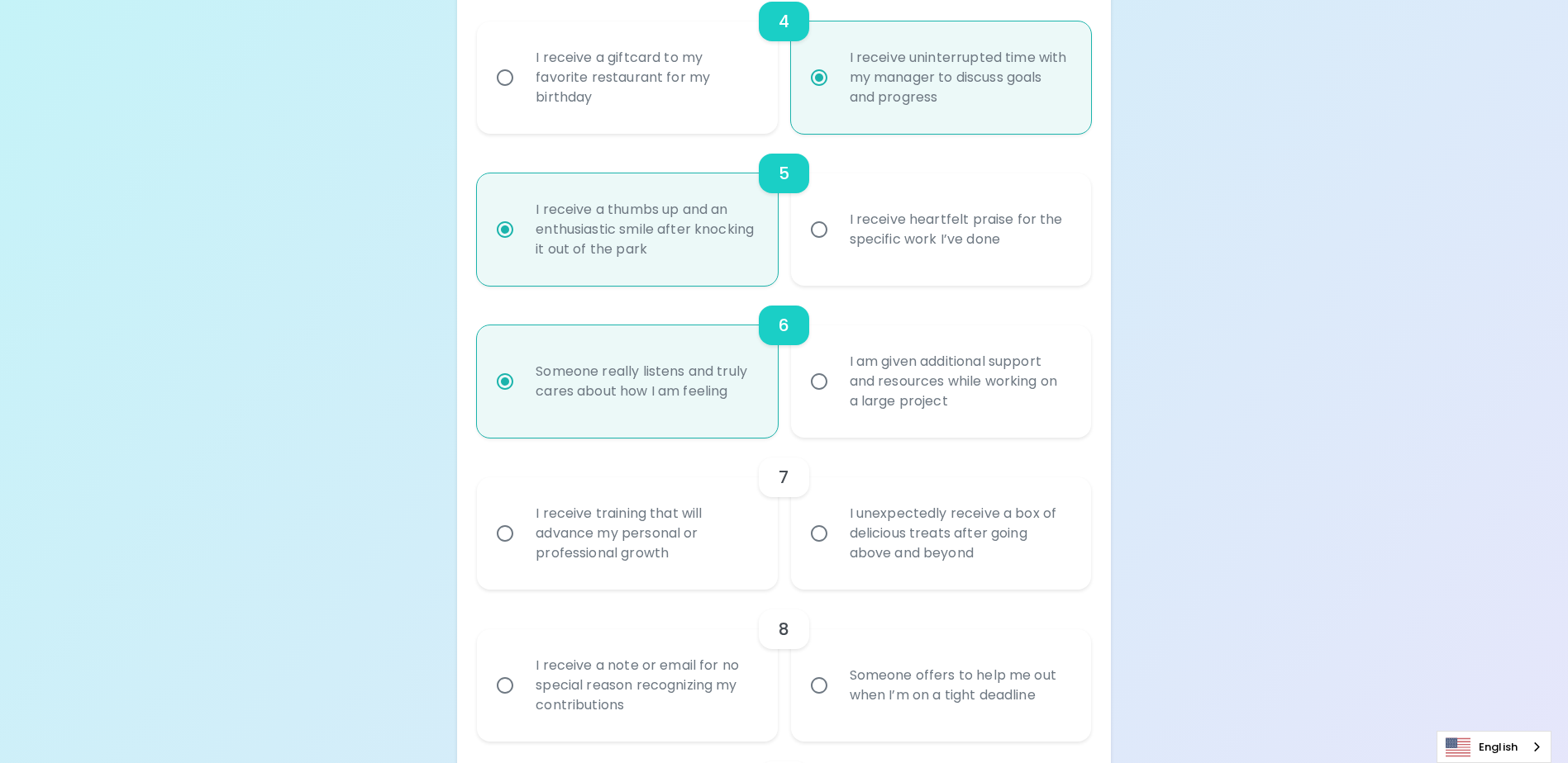
radio input "true"
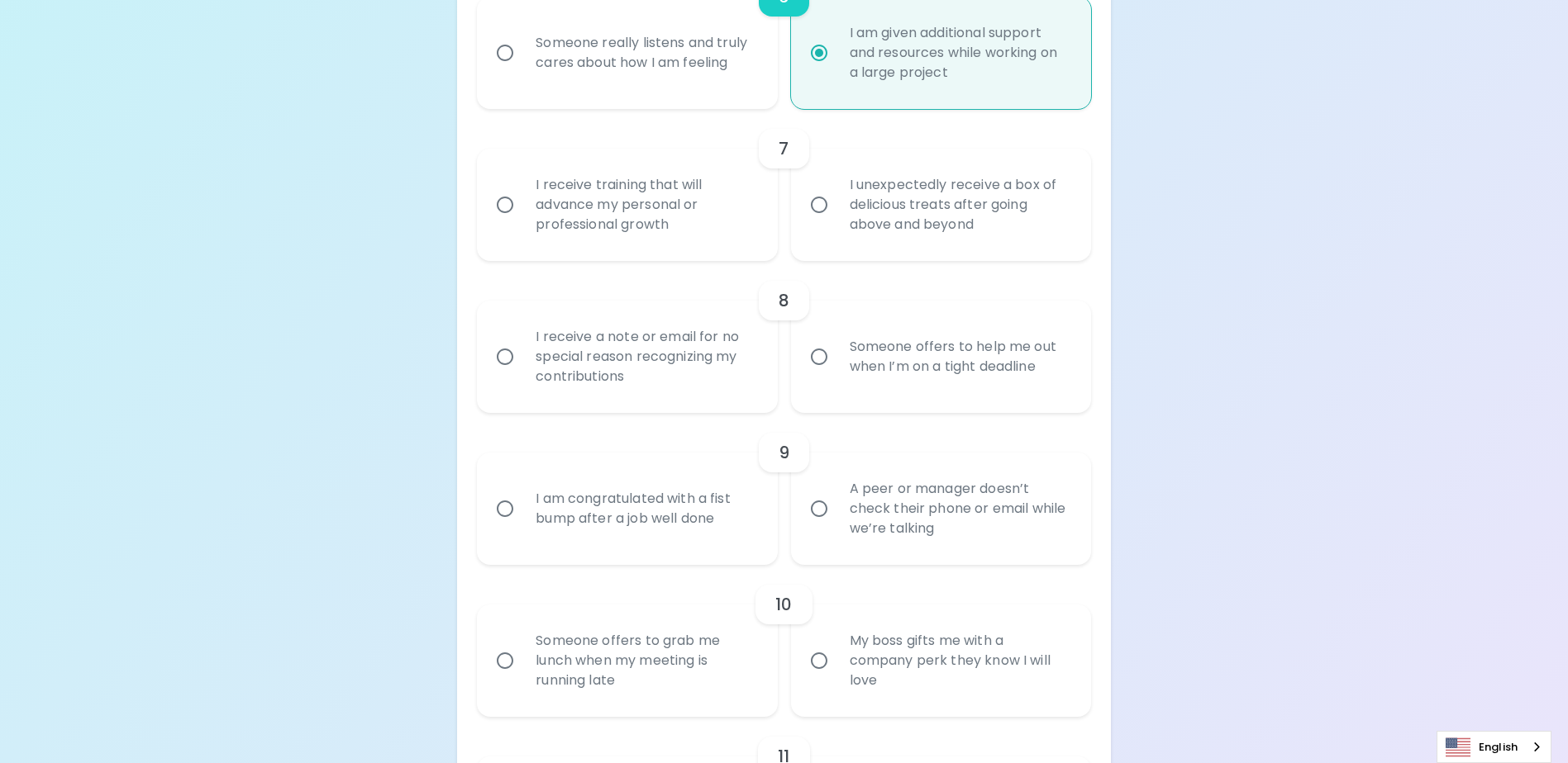
scroll to position [1200, 0]
radio input "true"
click at [818, 221] on input "I unexpectedly receive a box of delicious treats after going above and beyond" at bounding box center [818, 203] width 34 height 34
radio input "false"
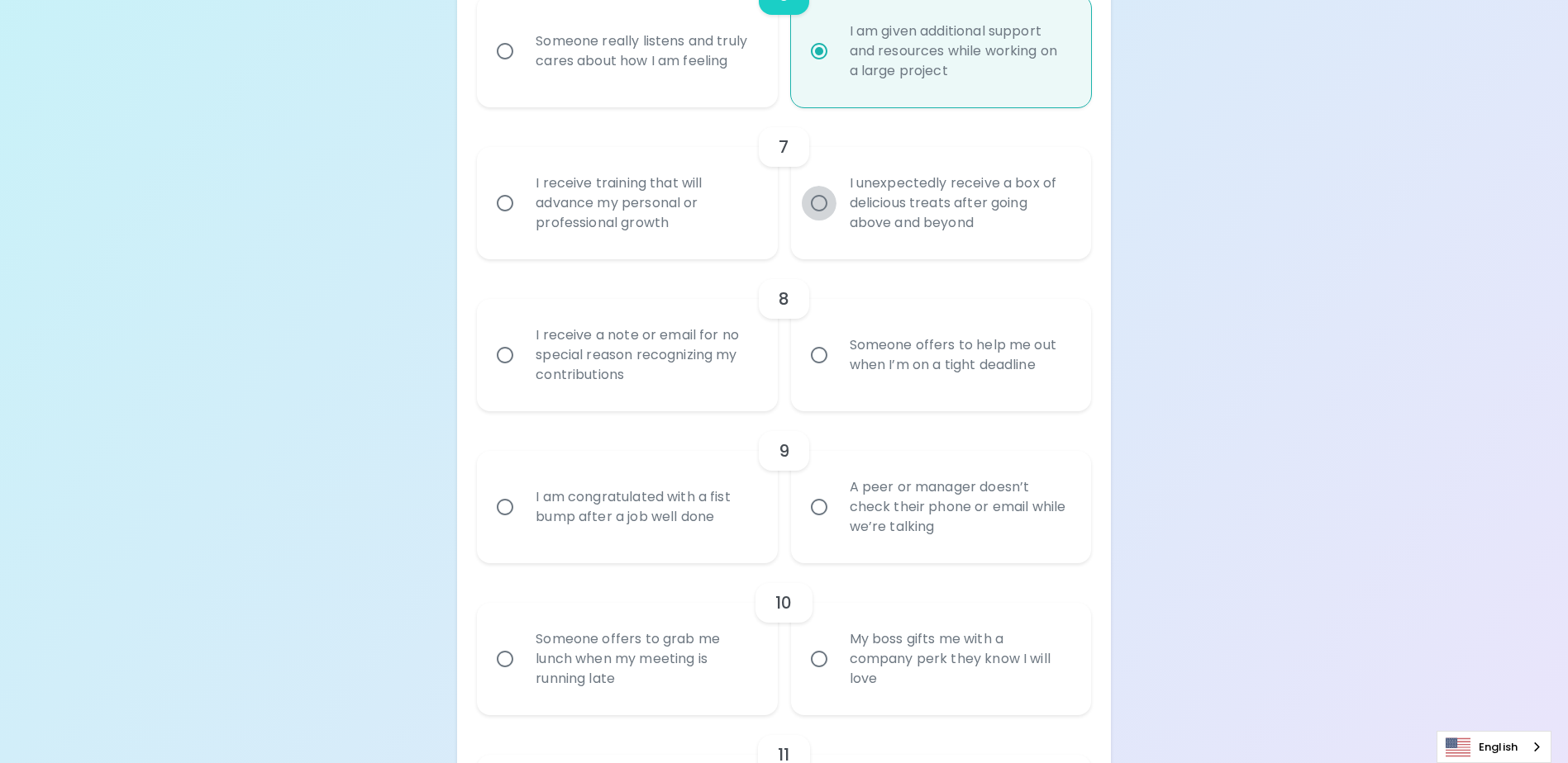
radio input "false"
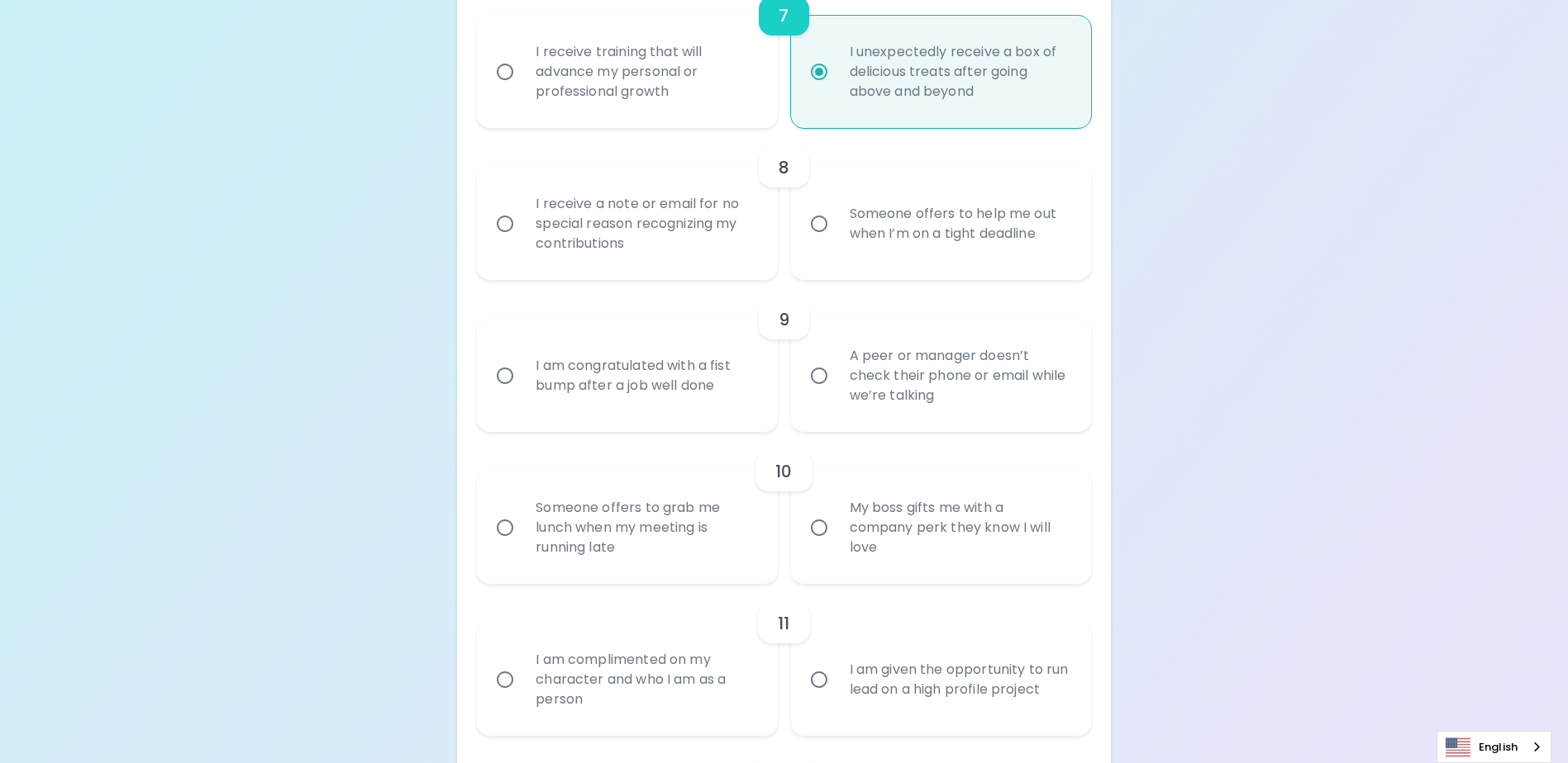
scroll to position [1332, 0]
radio input "true"
click at [818, 240] on input "Someone offers to help me out when I’m on a tight deadline" at bounding box center [818, 223] width 34 height 34
radio input "false"
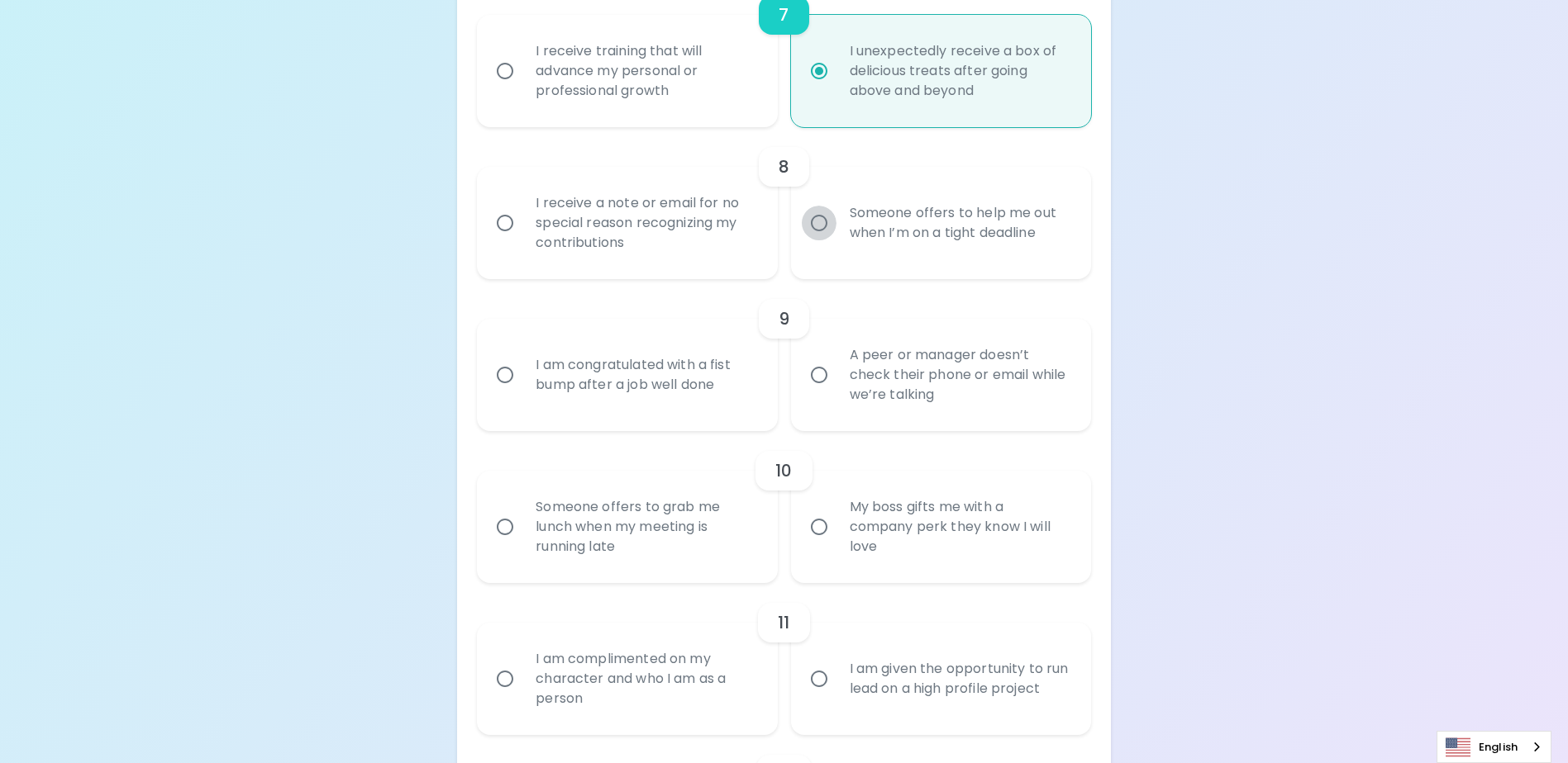
radio input "false"
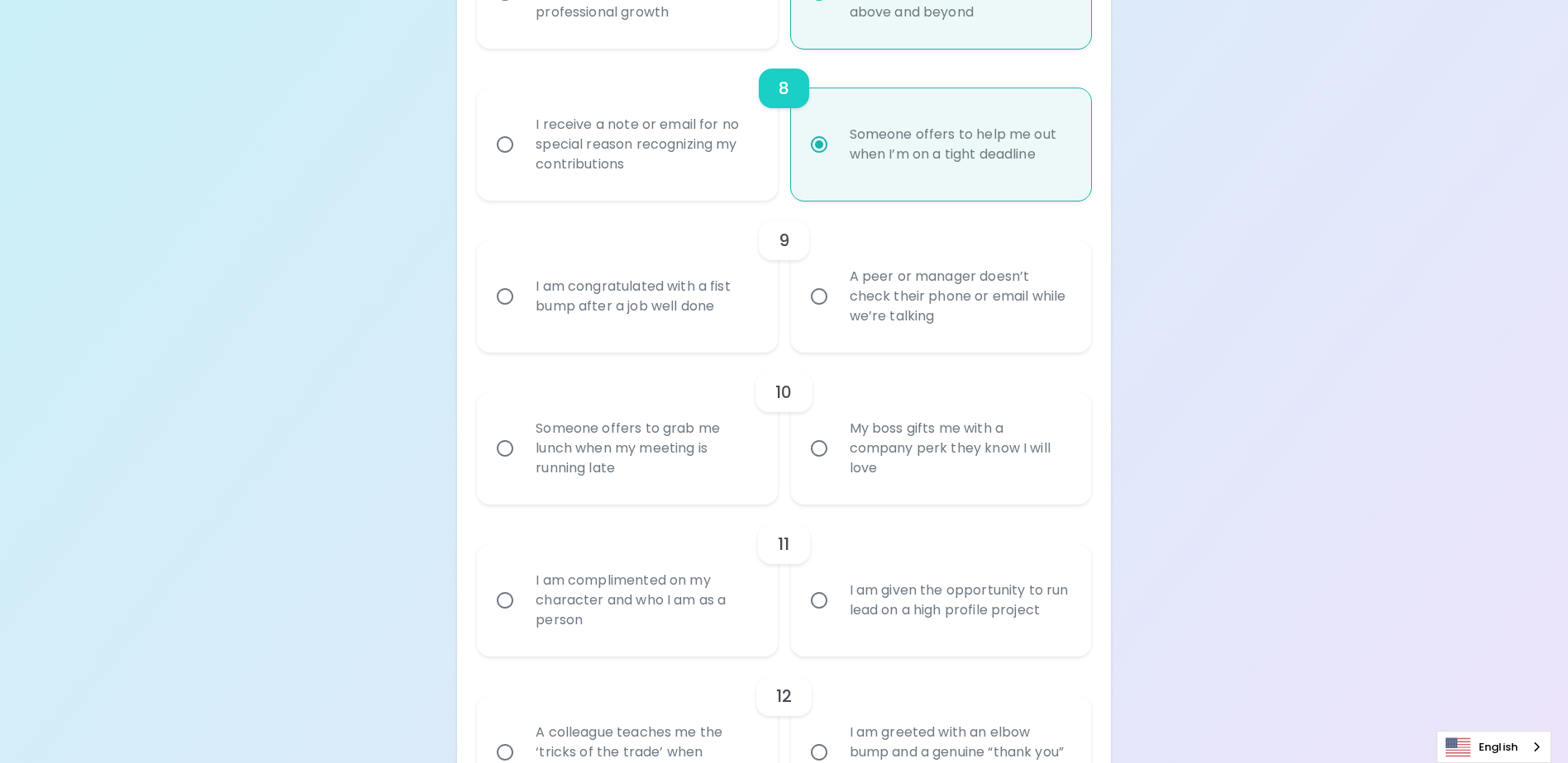
scroll to position [1465, 0]
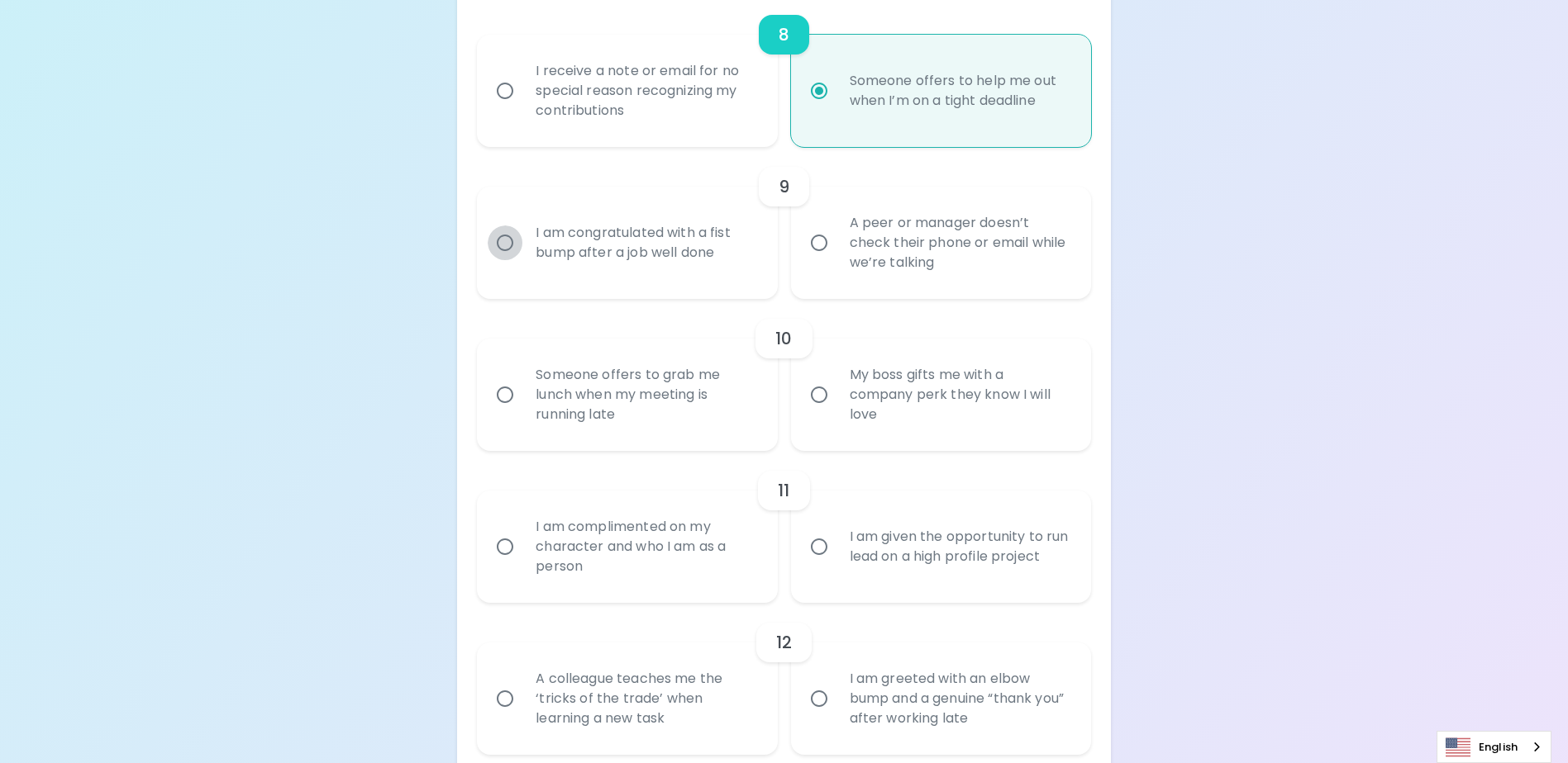
radio input "true"
click at [498, 260] on input "I am congratulated with a fist bump after a job well done" at bounding box center [504, 242] width 34 height 34
radio input "false"
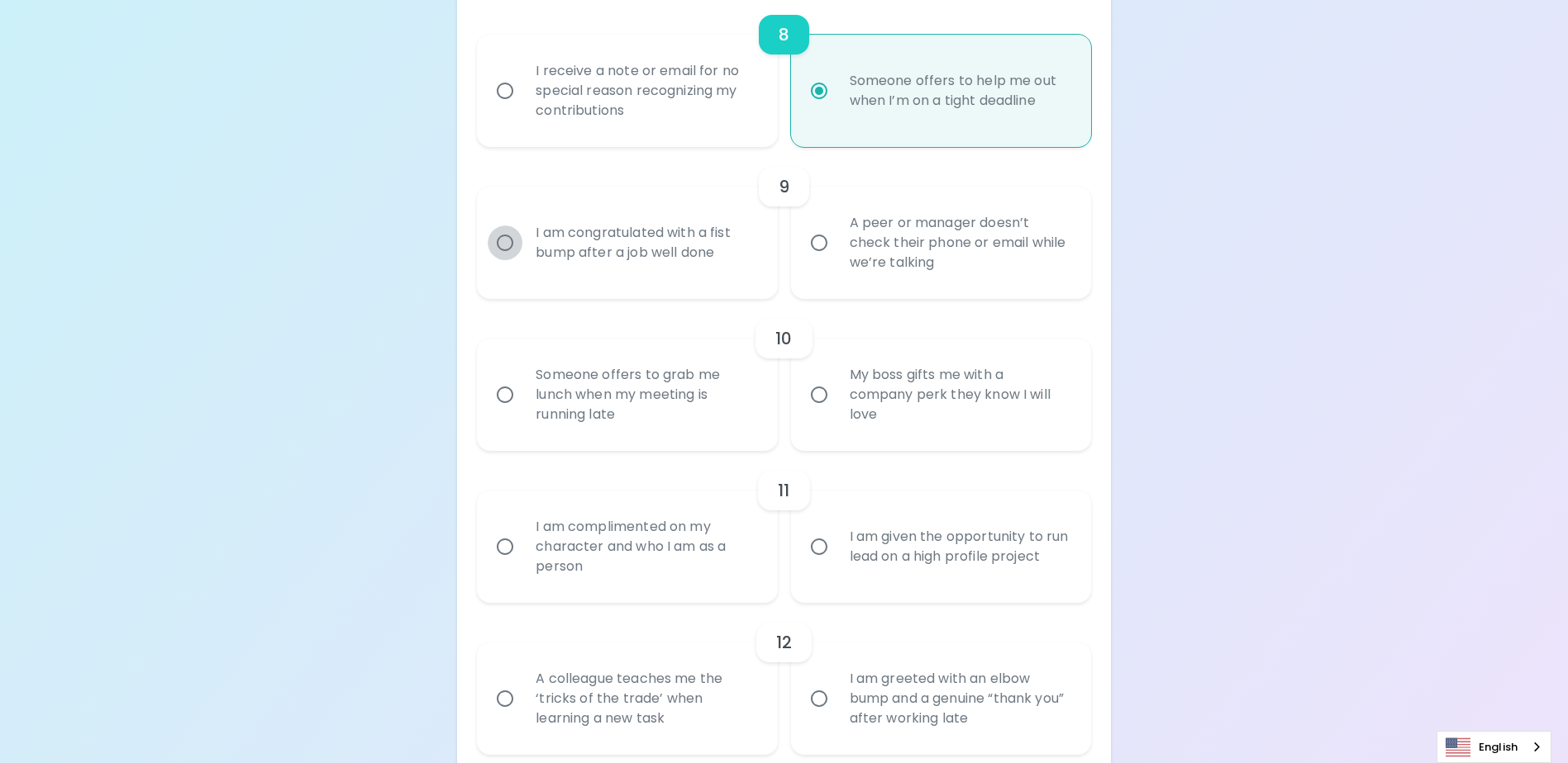
radio input "false"
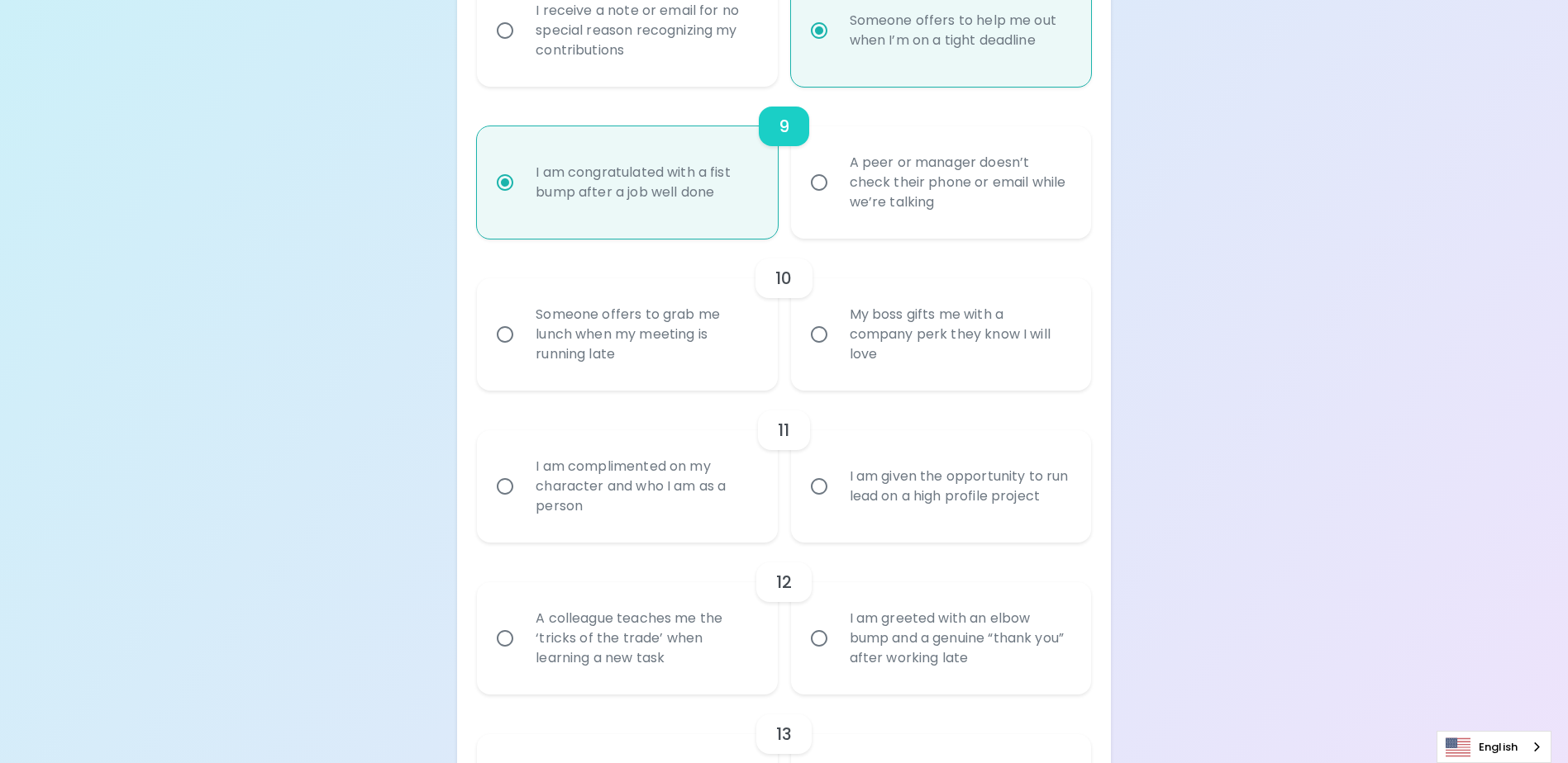
scroll to position [1597, 0]
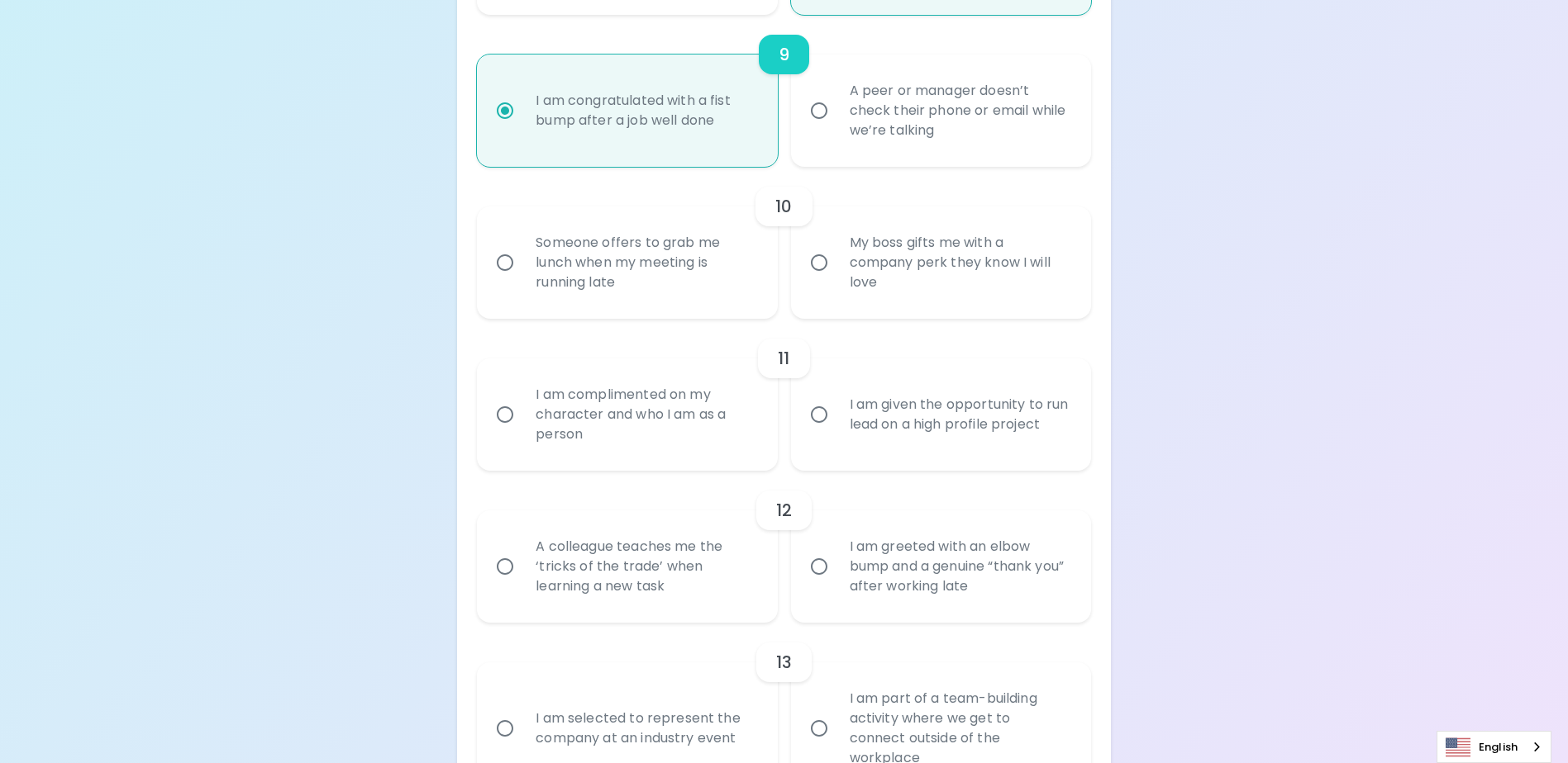
radio input "true"
click at [820, 280] on input "My boss gifts me with a company perk they know I will love" at bounding box center [818, 262] width 34 height 34
radio input "false"
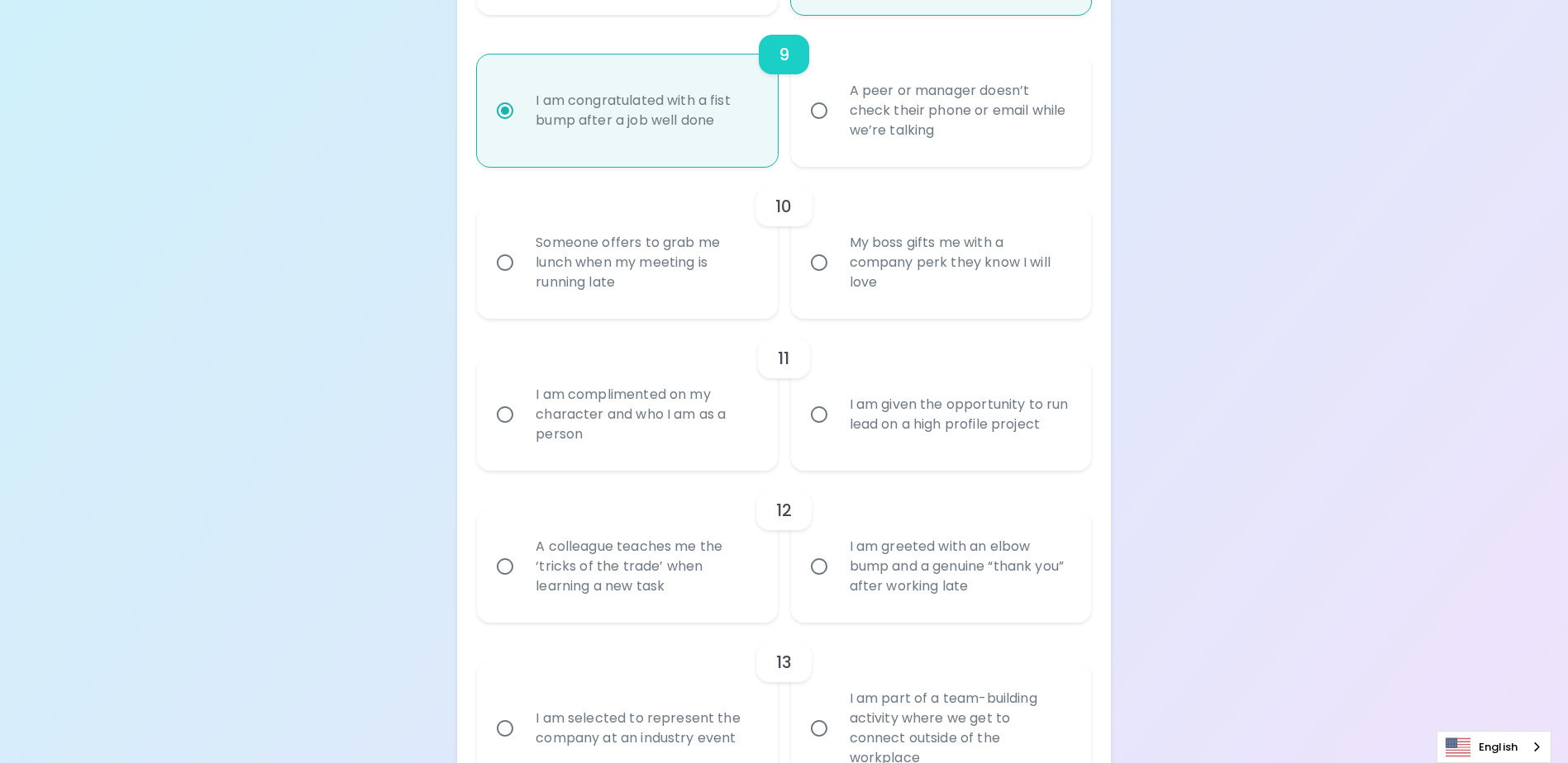
radio input "false"
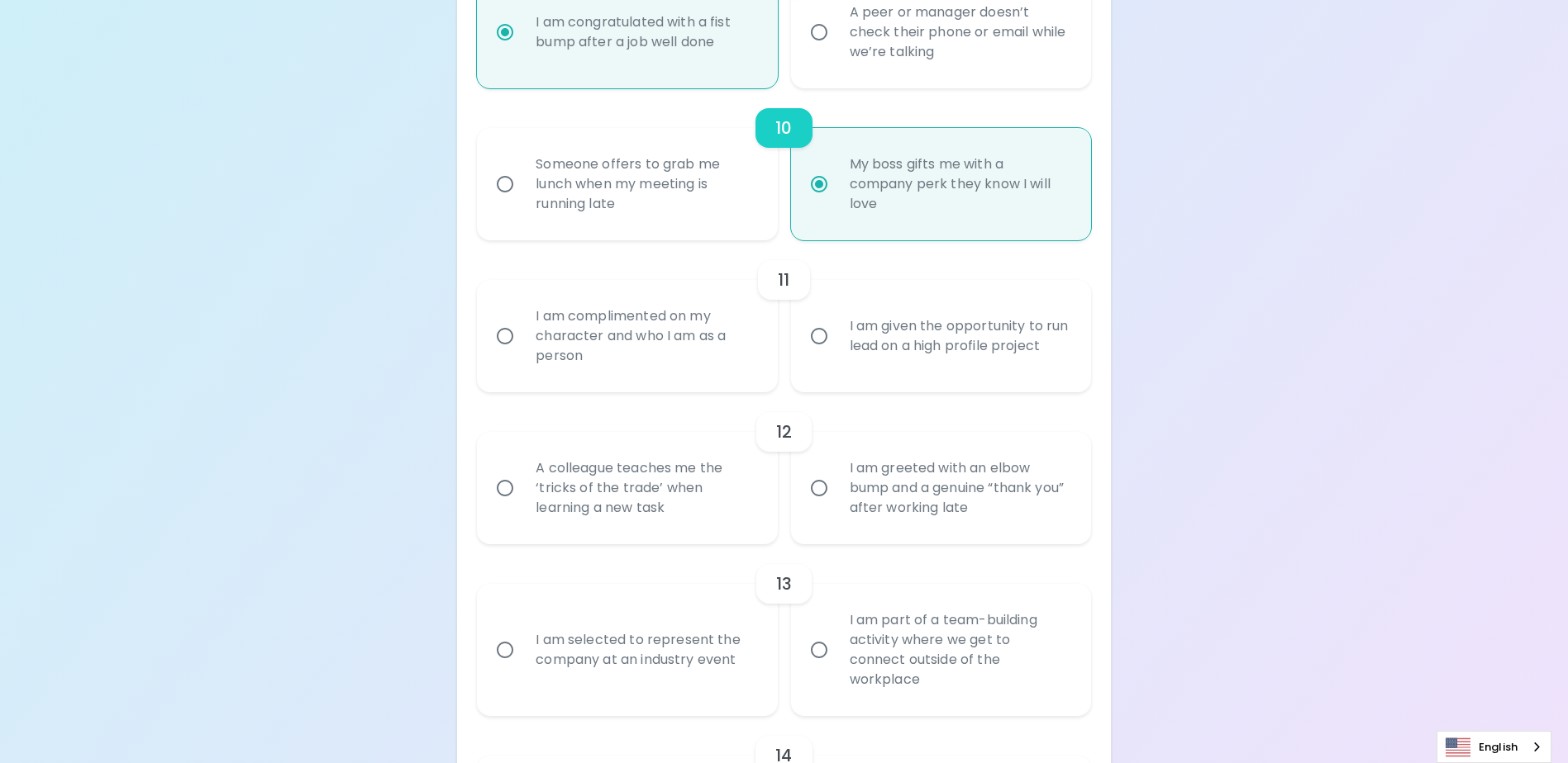
scroll to position [1729, 0]
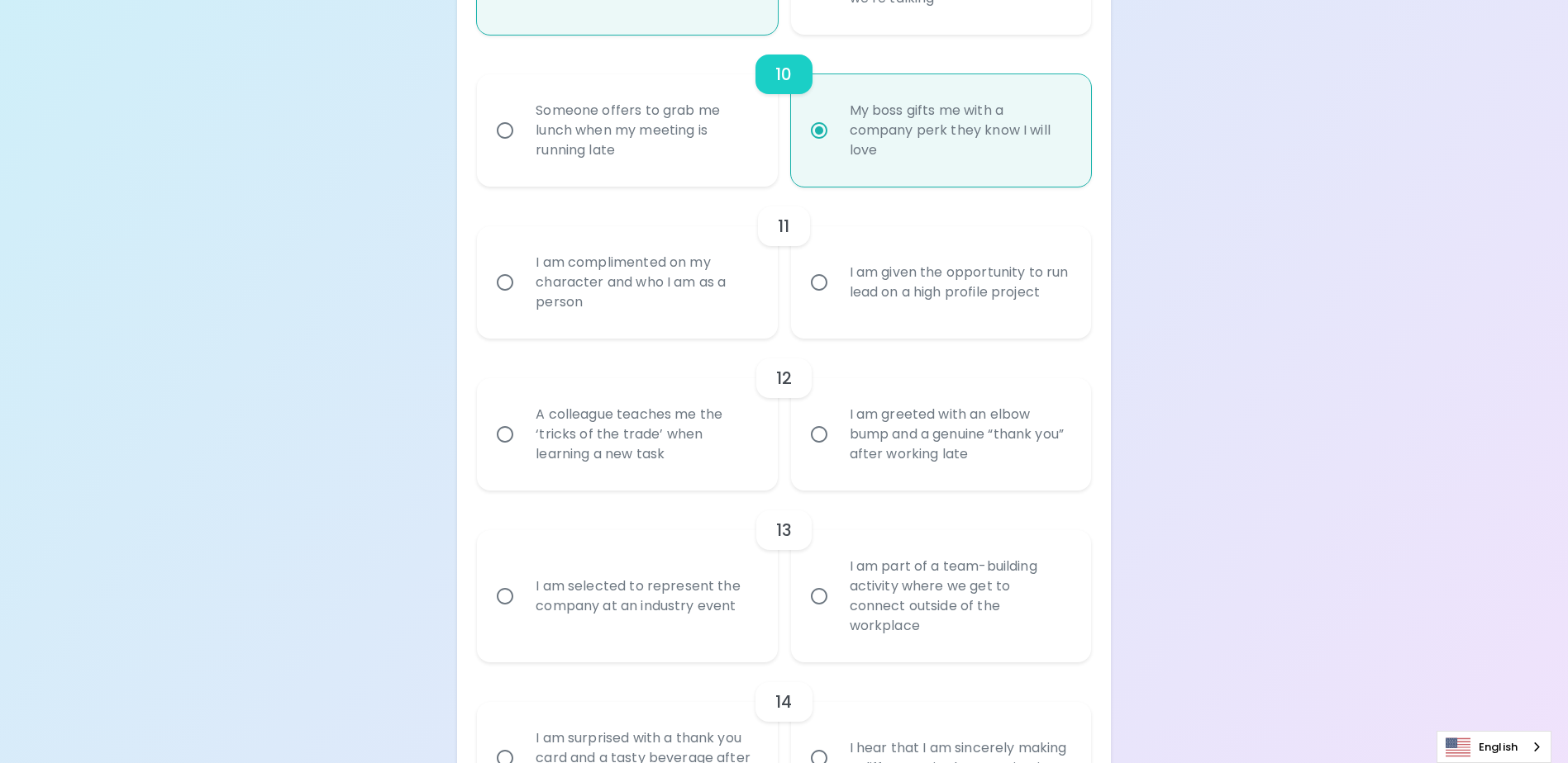
radio input "true"
click at [504, 300] on input "I am complimented on my character and who I am as a person" at bounding box center [504, 282] width 34 height 34
radio input "false"
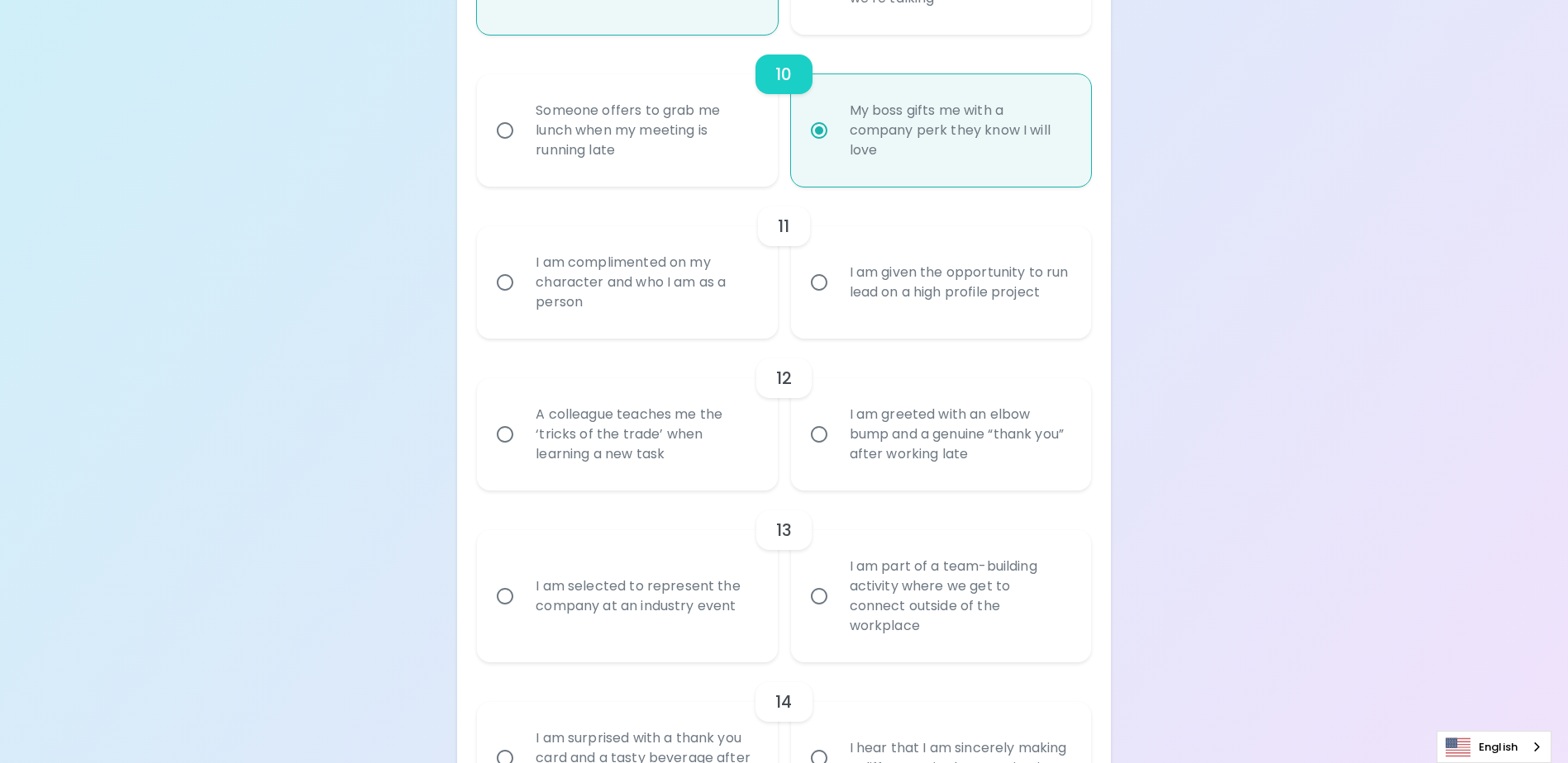
radio input "false"
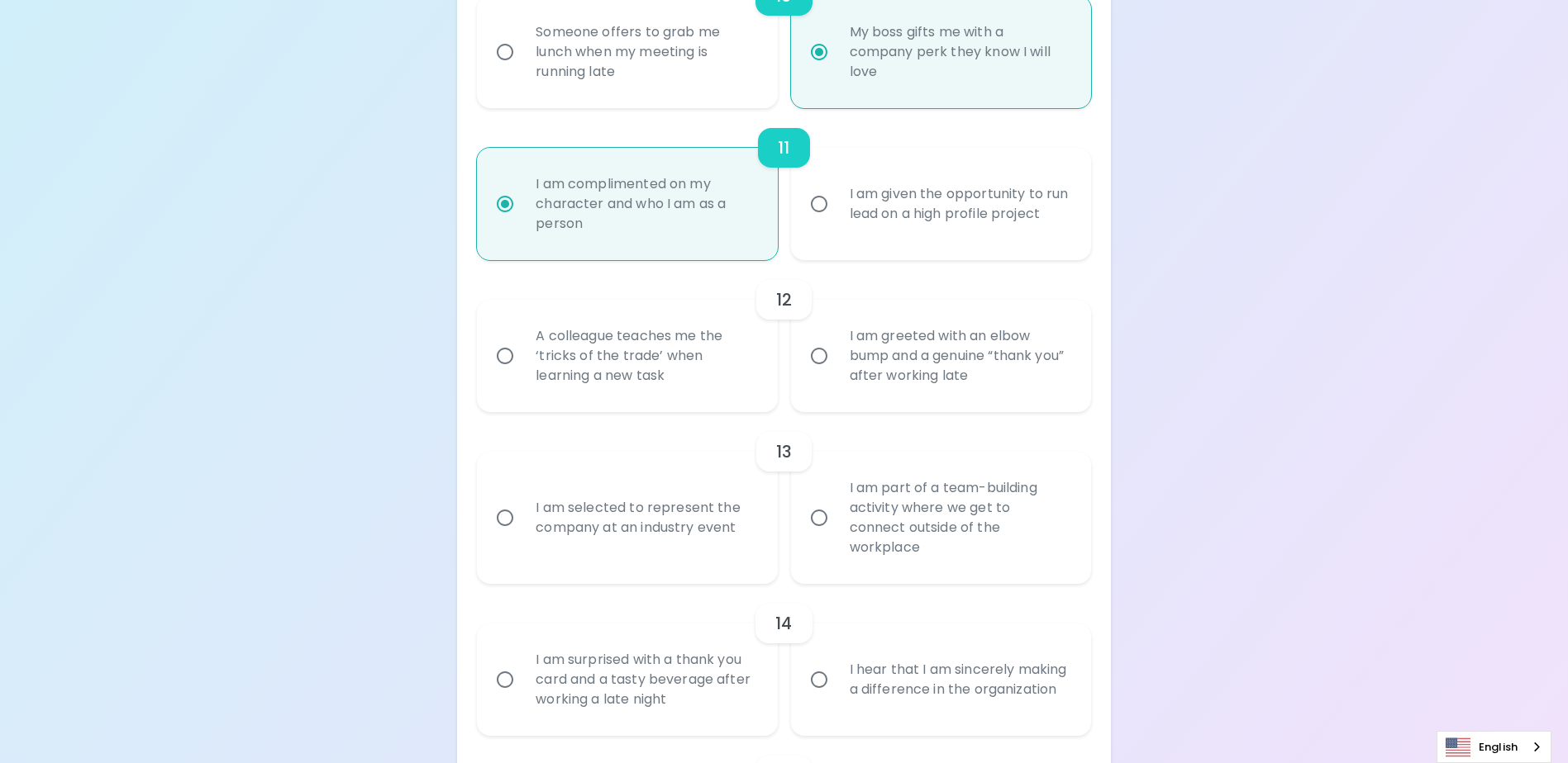
scroll to position [1861, 0]
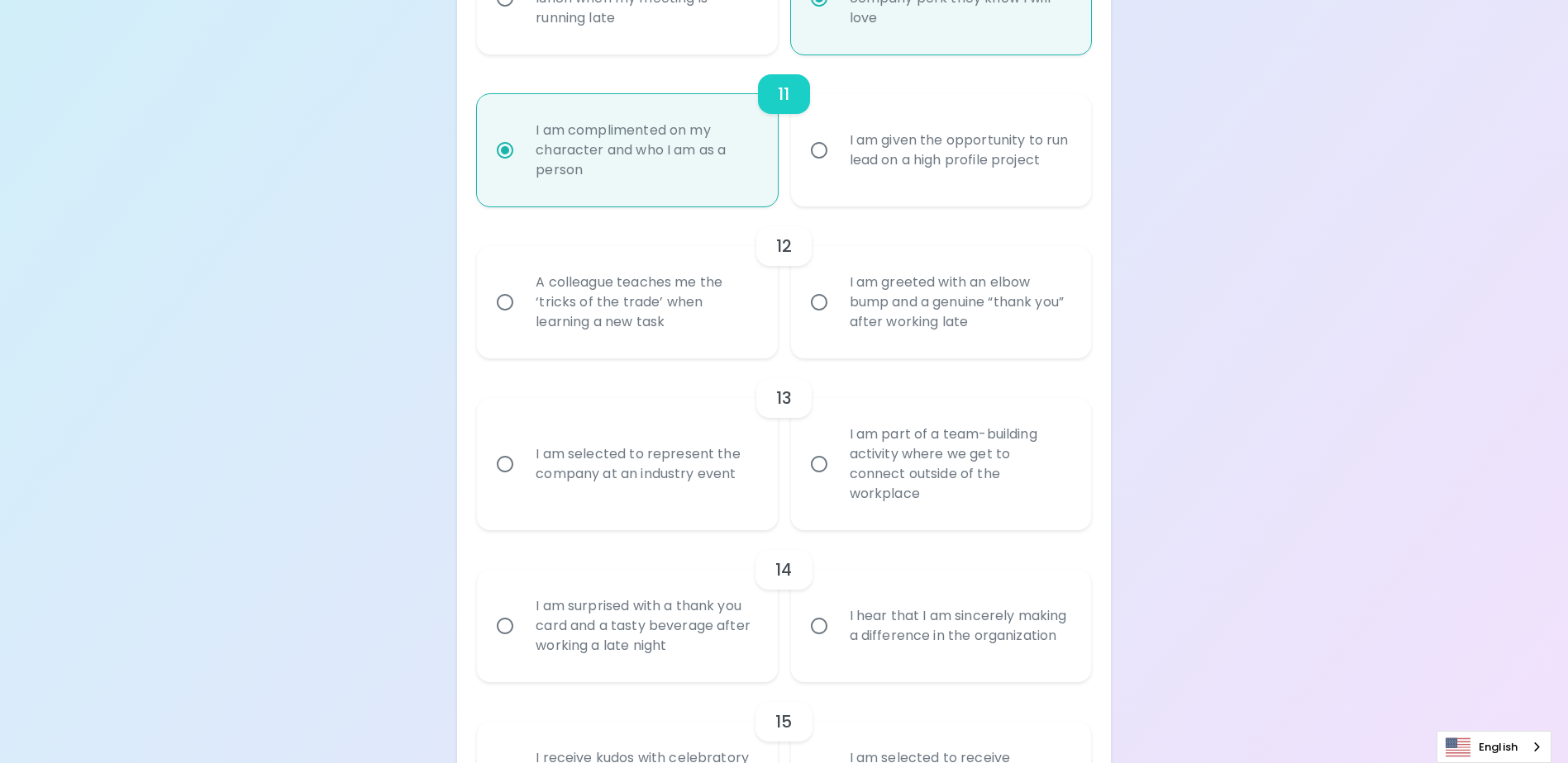
radio input "true"
click at [502, 320] on input "A colleague teaches me the ‘tricks of the trade’ when learning a new task" at bounding box center [504, 301] width 34 height 34
radio input "false"
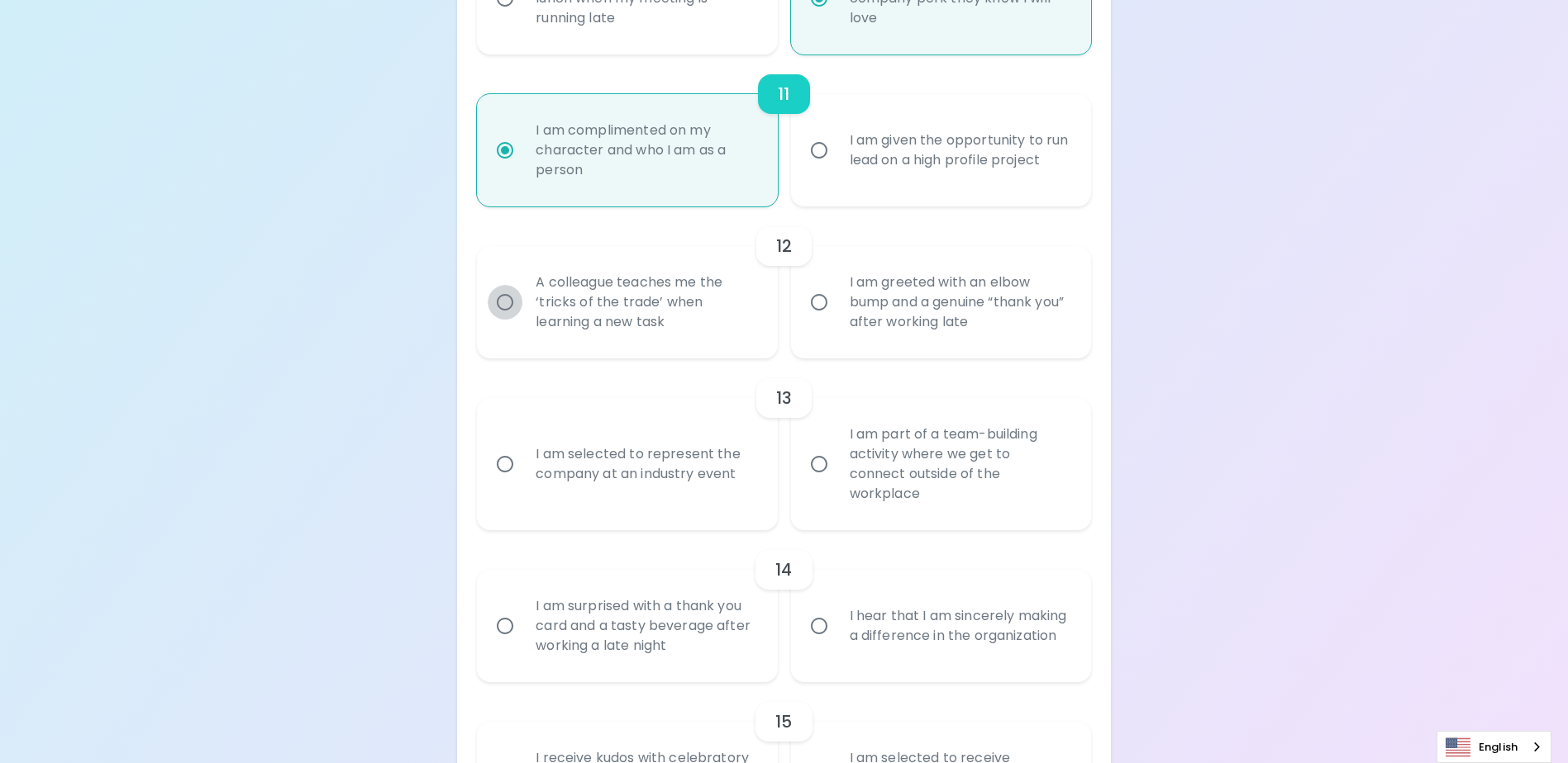
radio input "false"
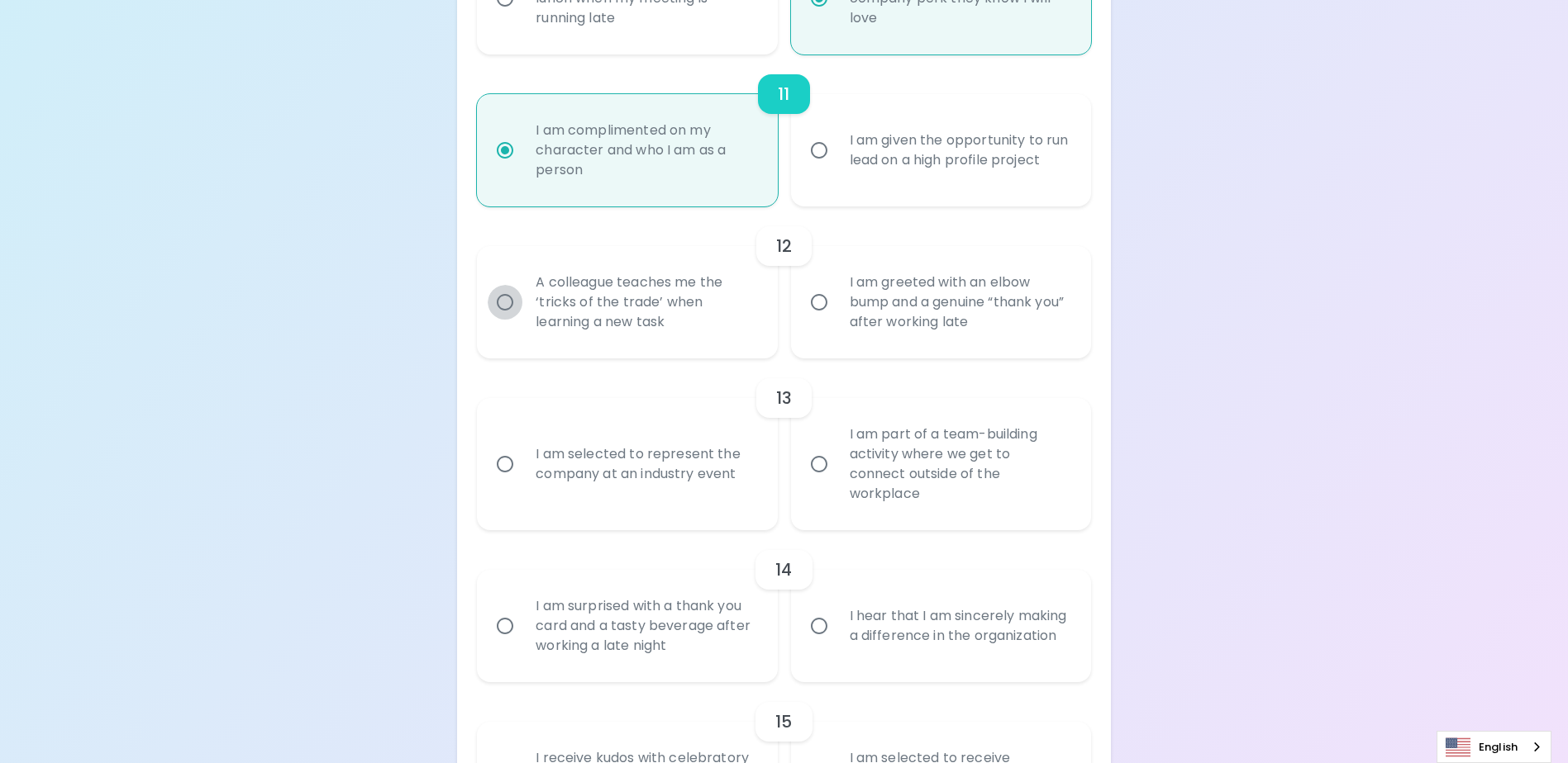
radio input "false"
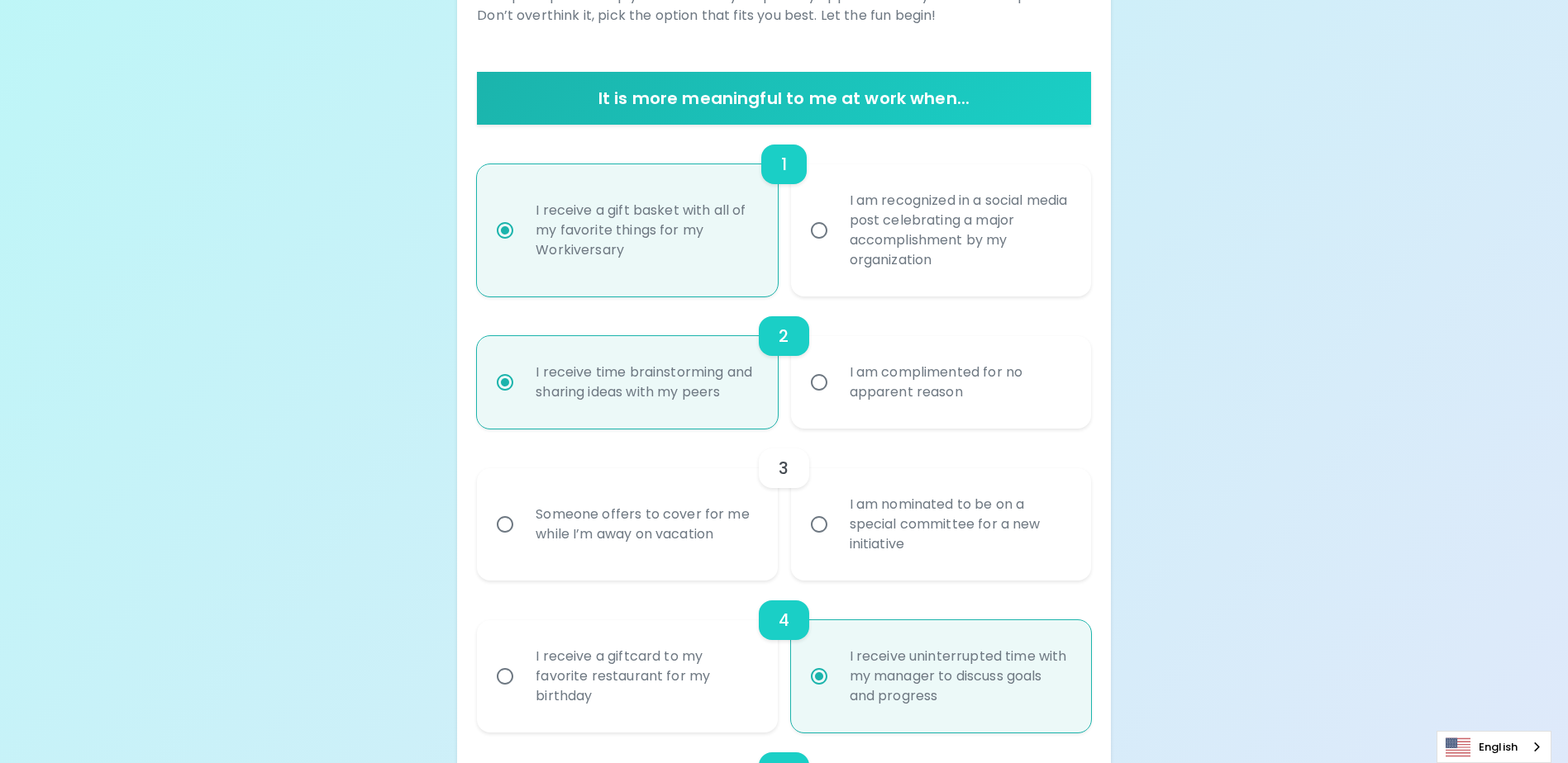
scroll to position [259, 0]
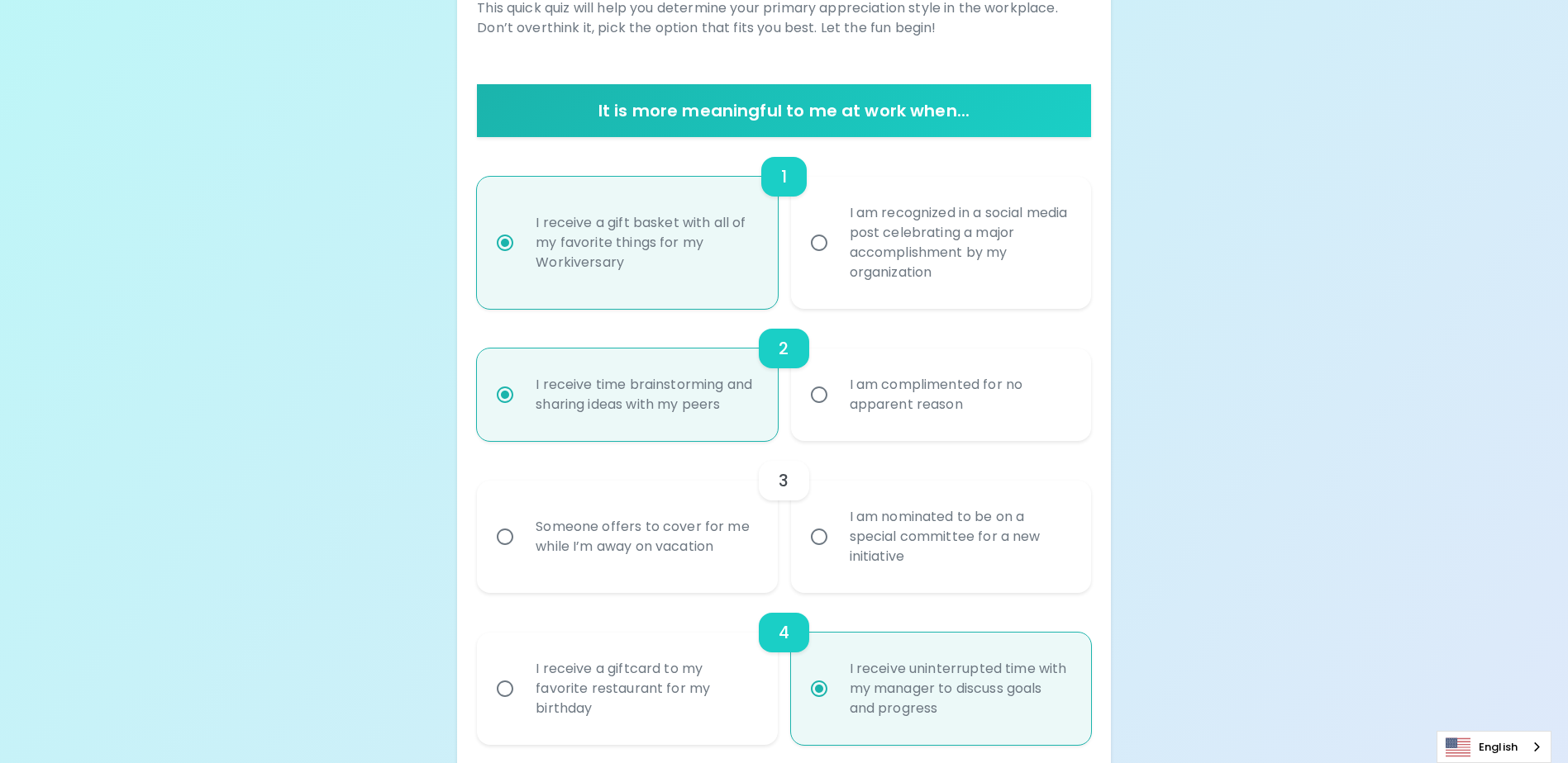
radio input "true"
click at [505, 554] on input "Someone offers to cover for me while I’m away on vacation" at bounding box center [504, 537] width 34 height 34
radio input "false"
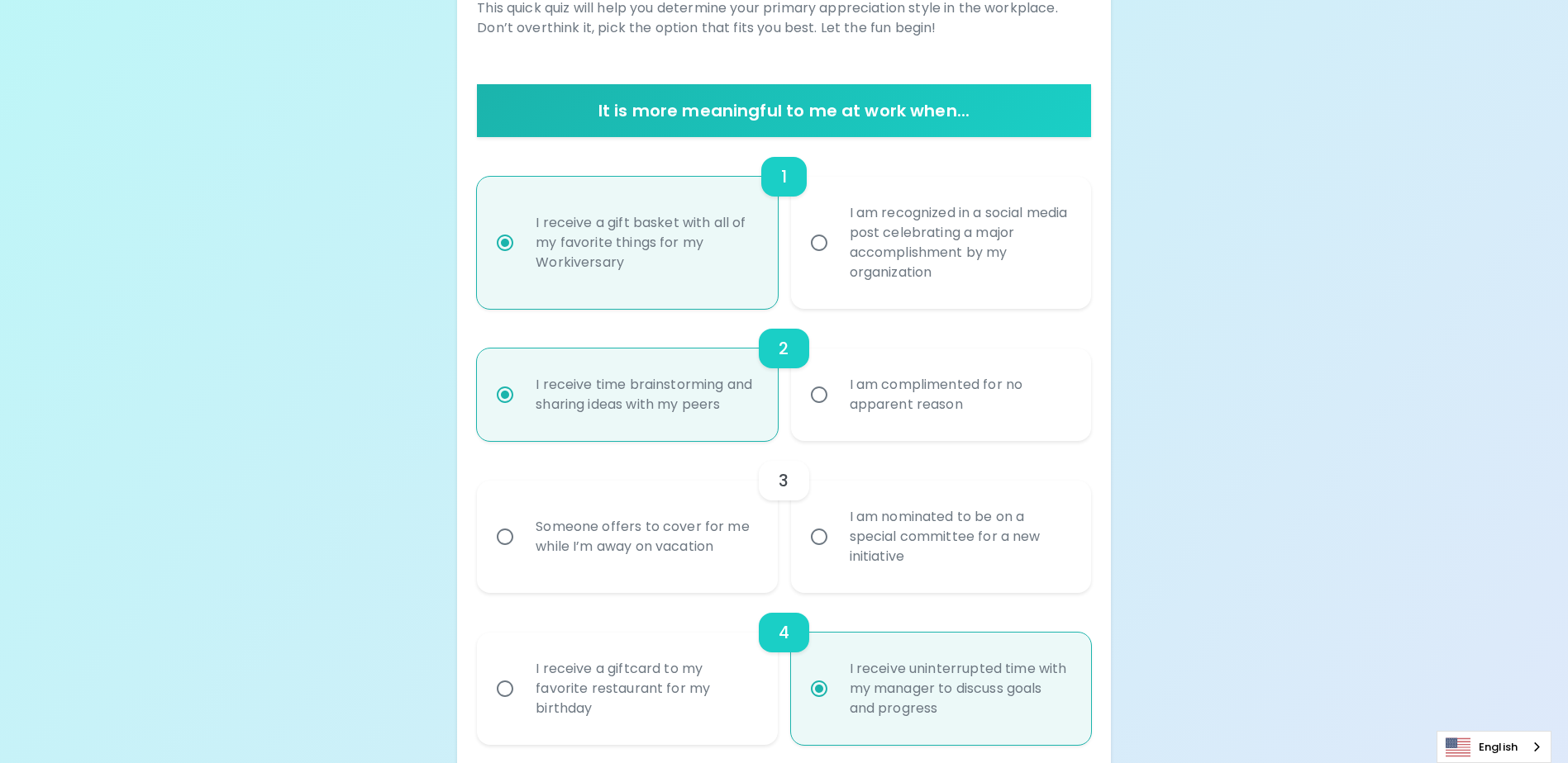
radio input "false"
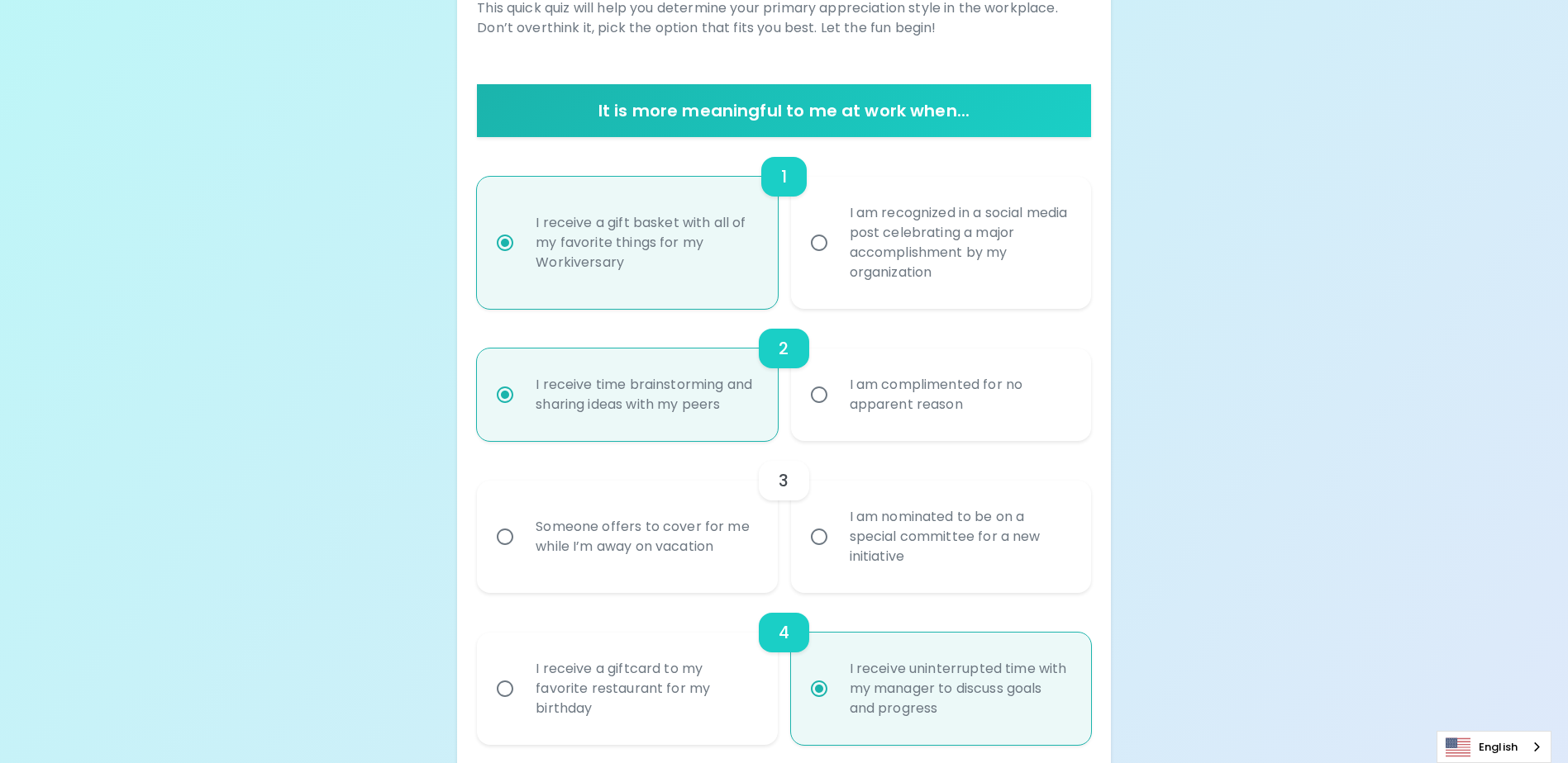
radio input "false"
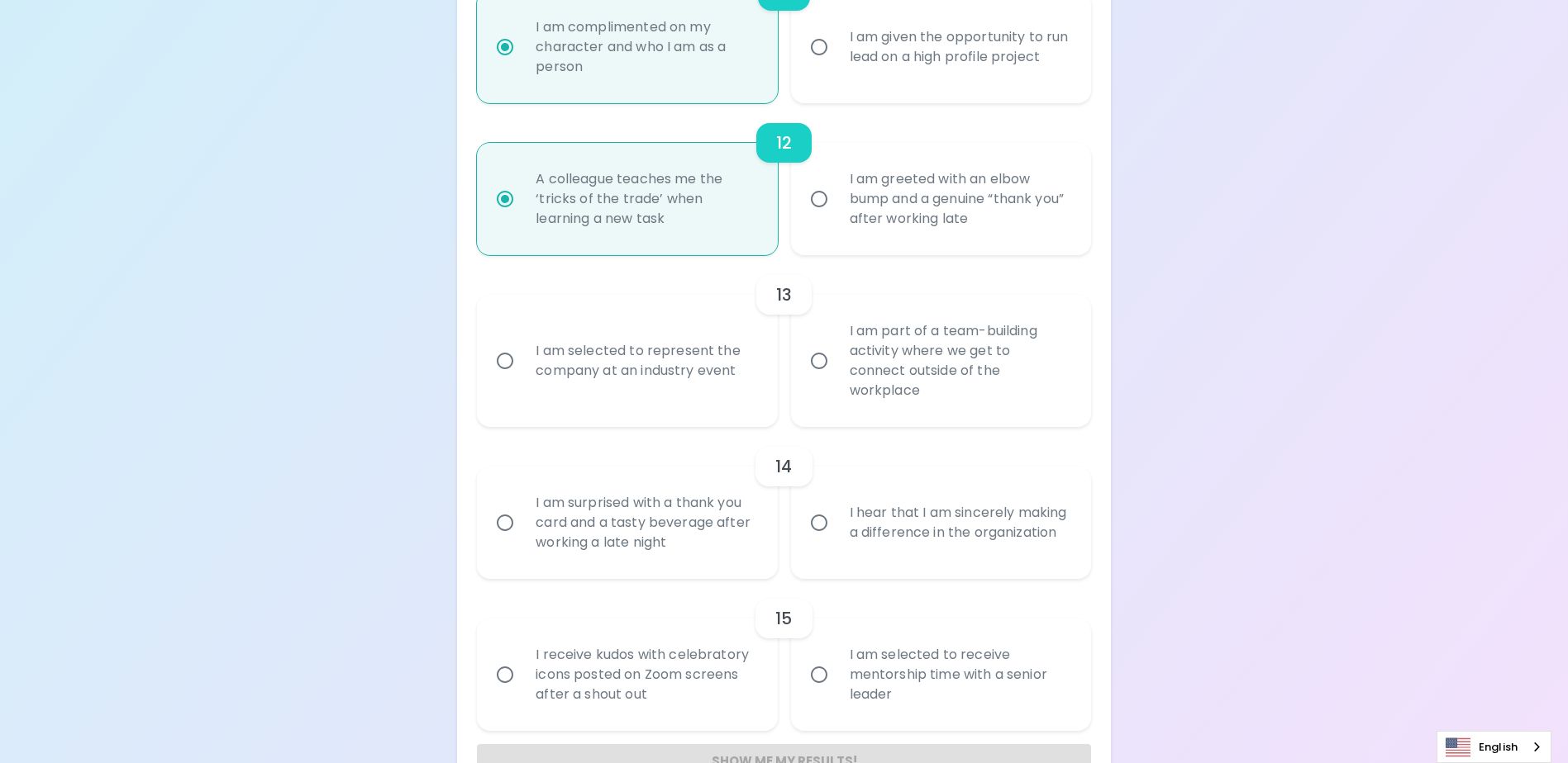
scroll to position [2013, 0]
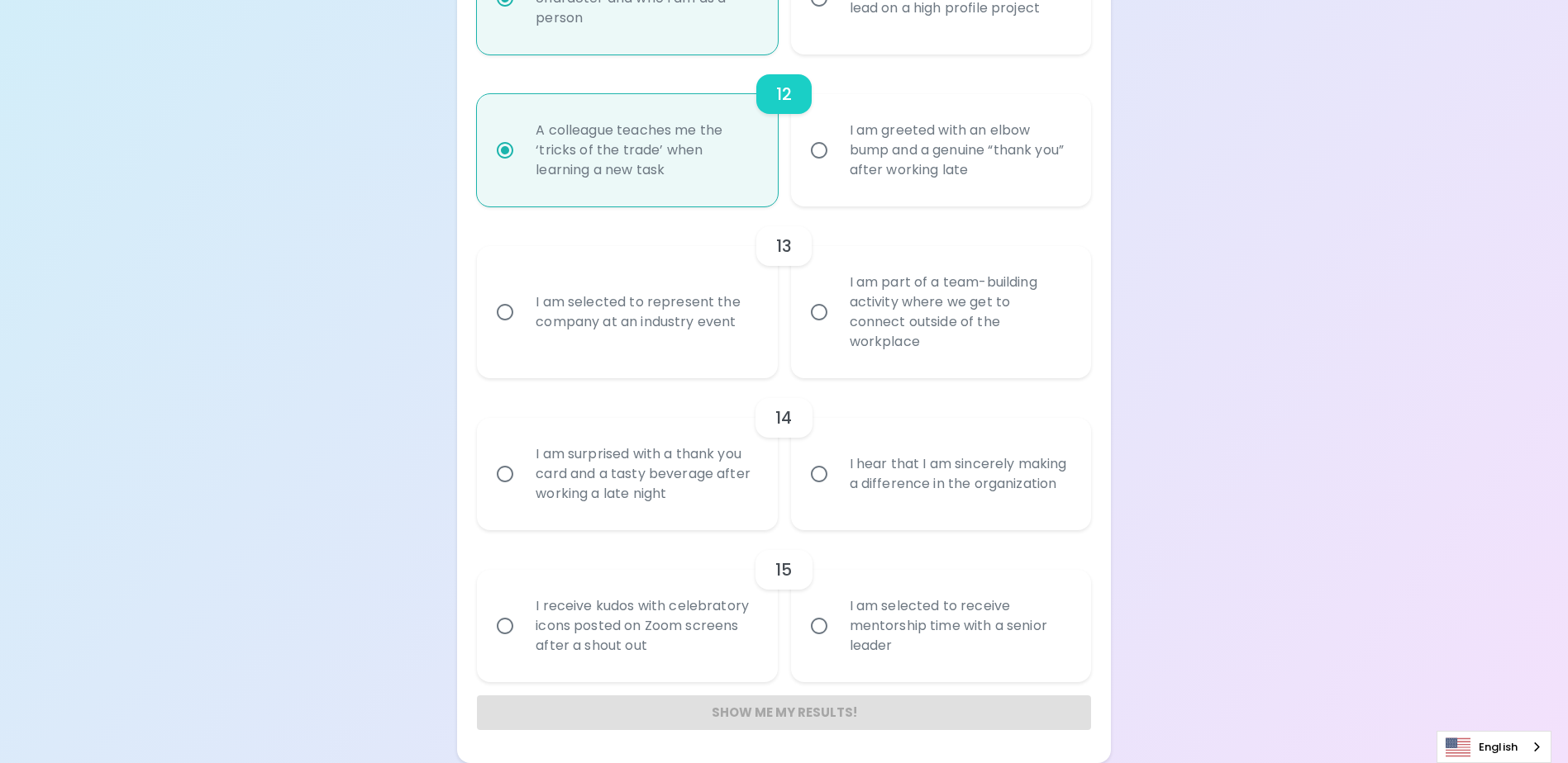
radio input "true"
click at [822, 323] on input "I am part of a team-building activity where we get to connect outside of the wo…" at bounding box center [818, 312] width 34 height 34
radio input "false"
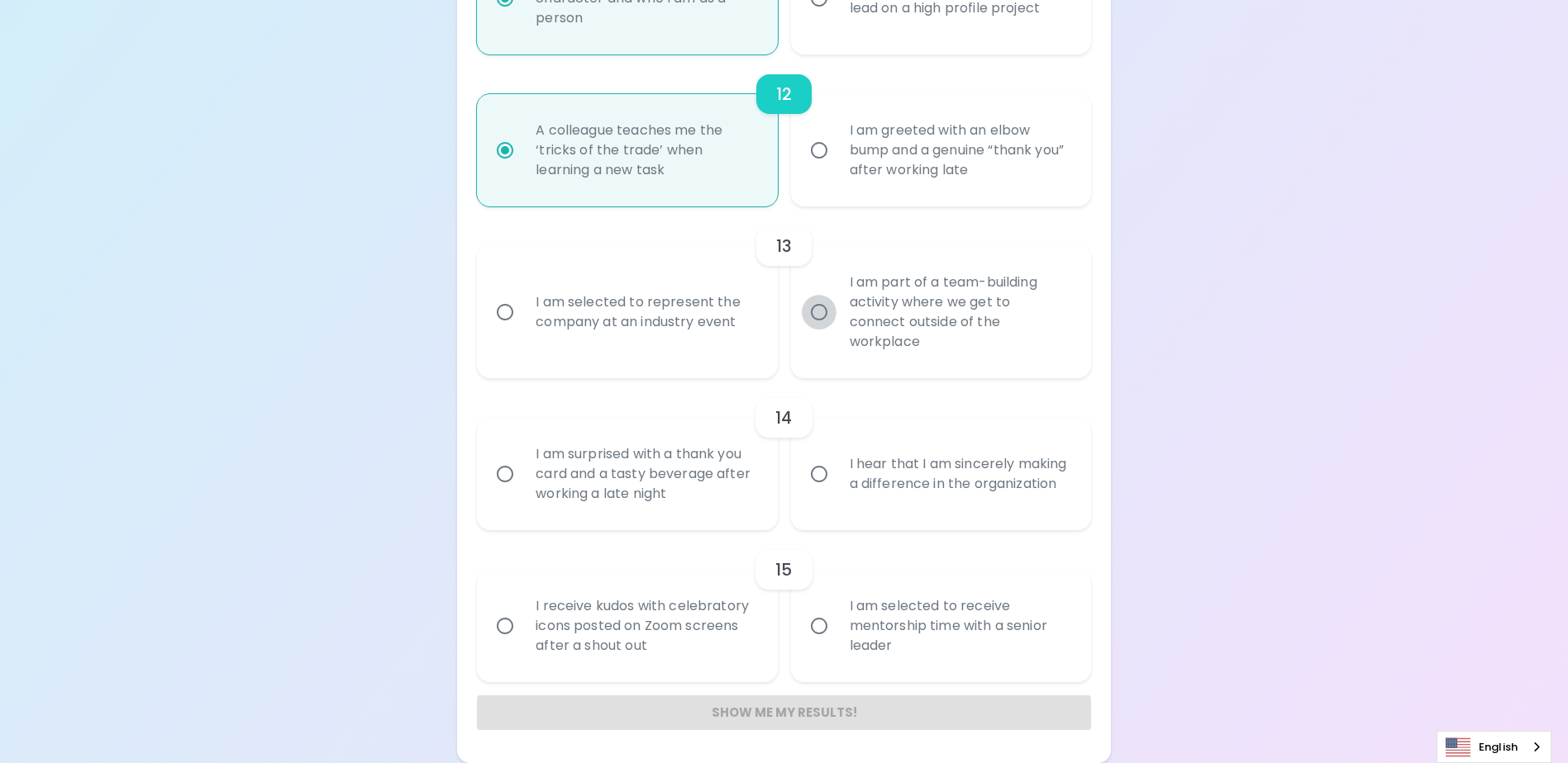
radio input "false"
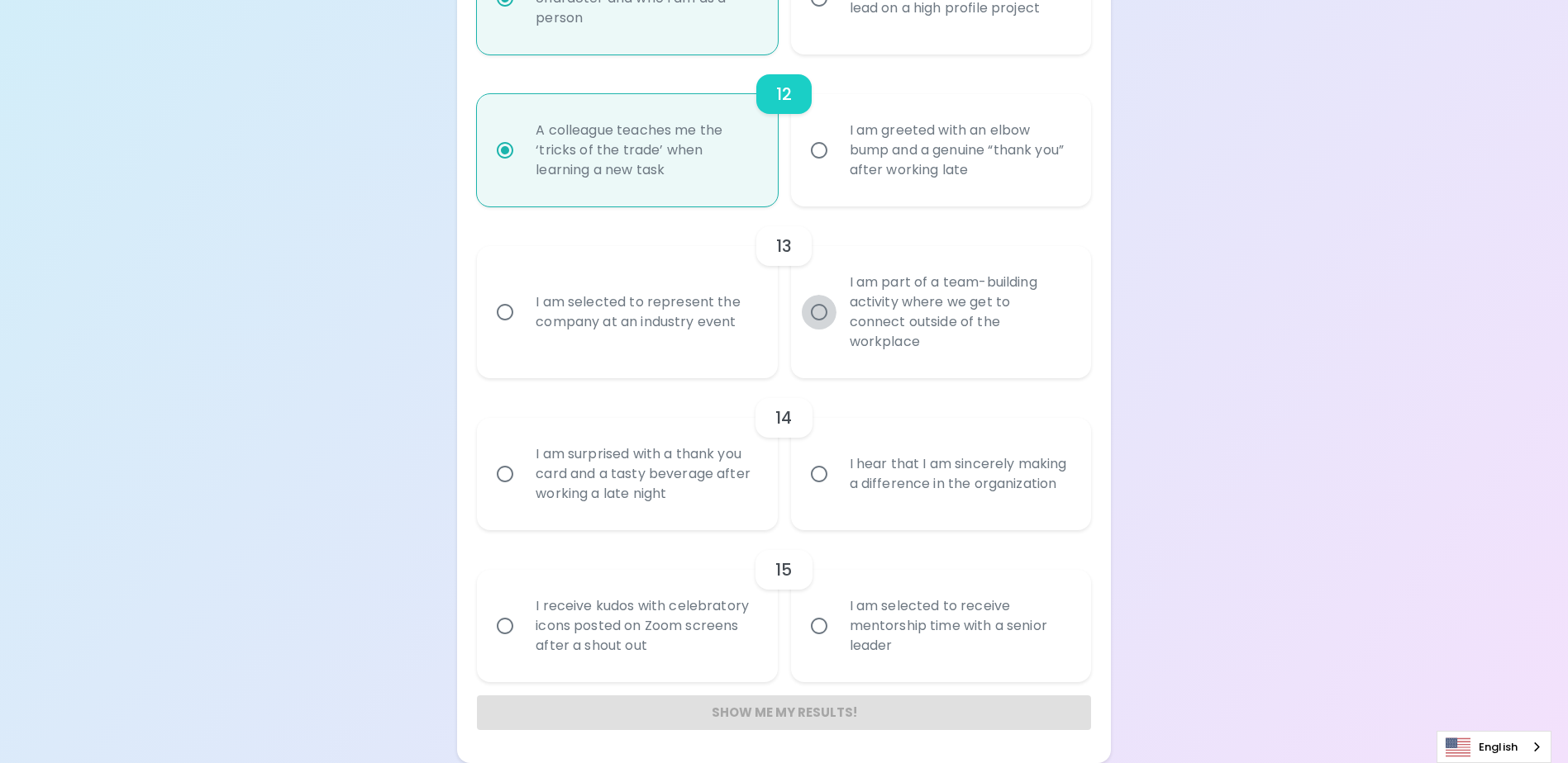
radio input "false"
radio input "true"
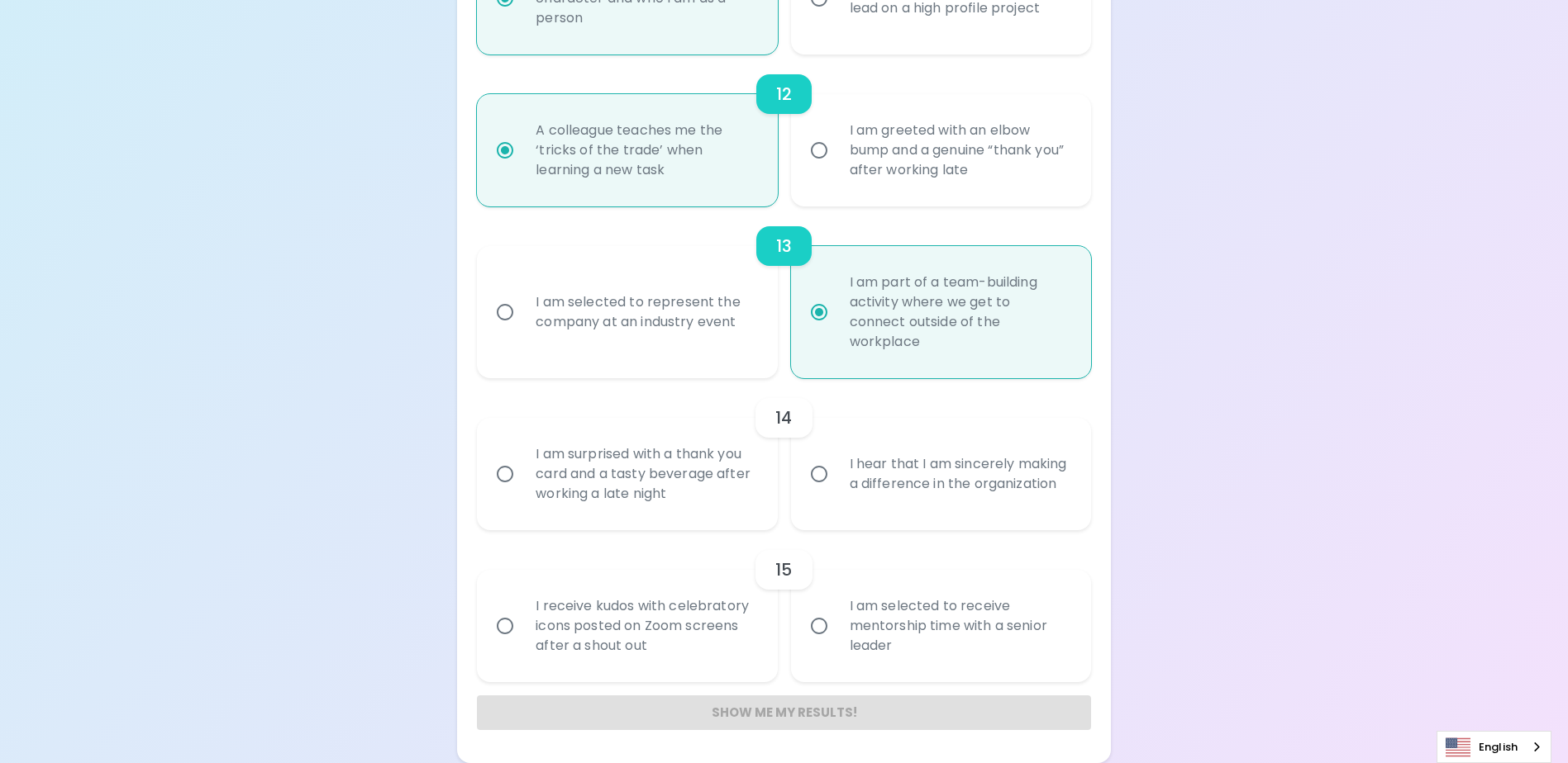
radio input "true"
click at [502, 474] on input "I am surprised with a thank you card and a tasty beverage after working a late …" at bounding box center [504, 474] width 34 height 34
radio input "false"
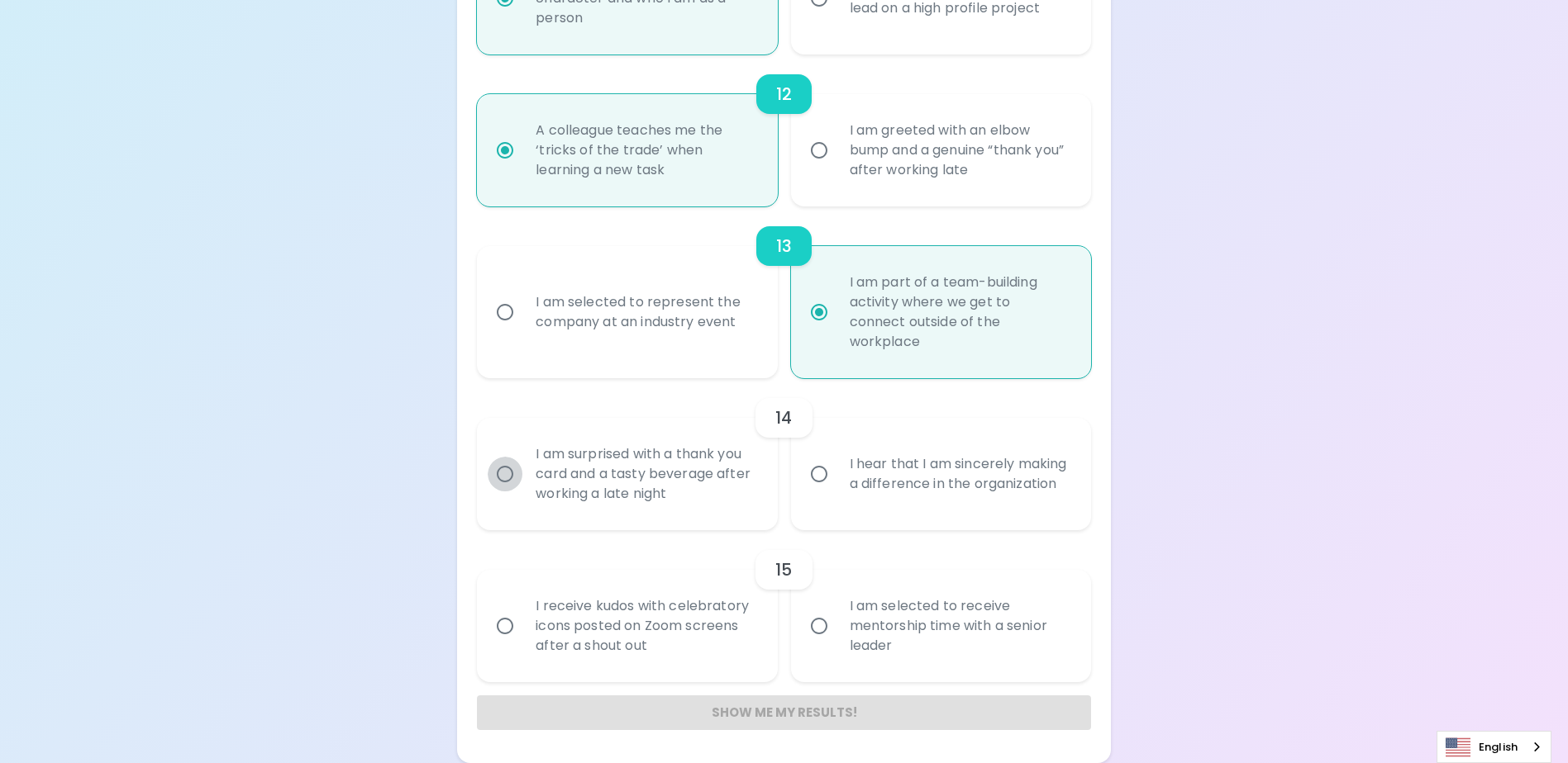
radio input "false"
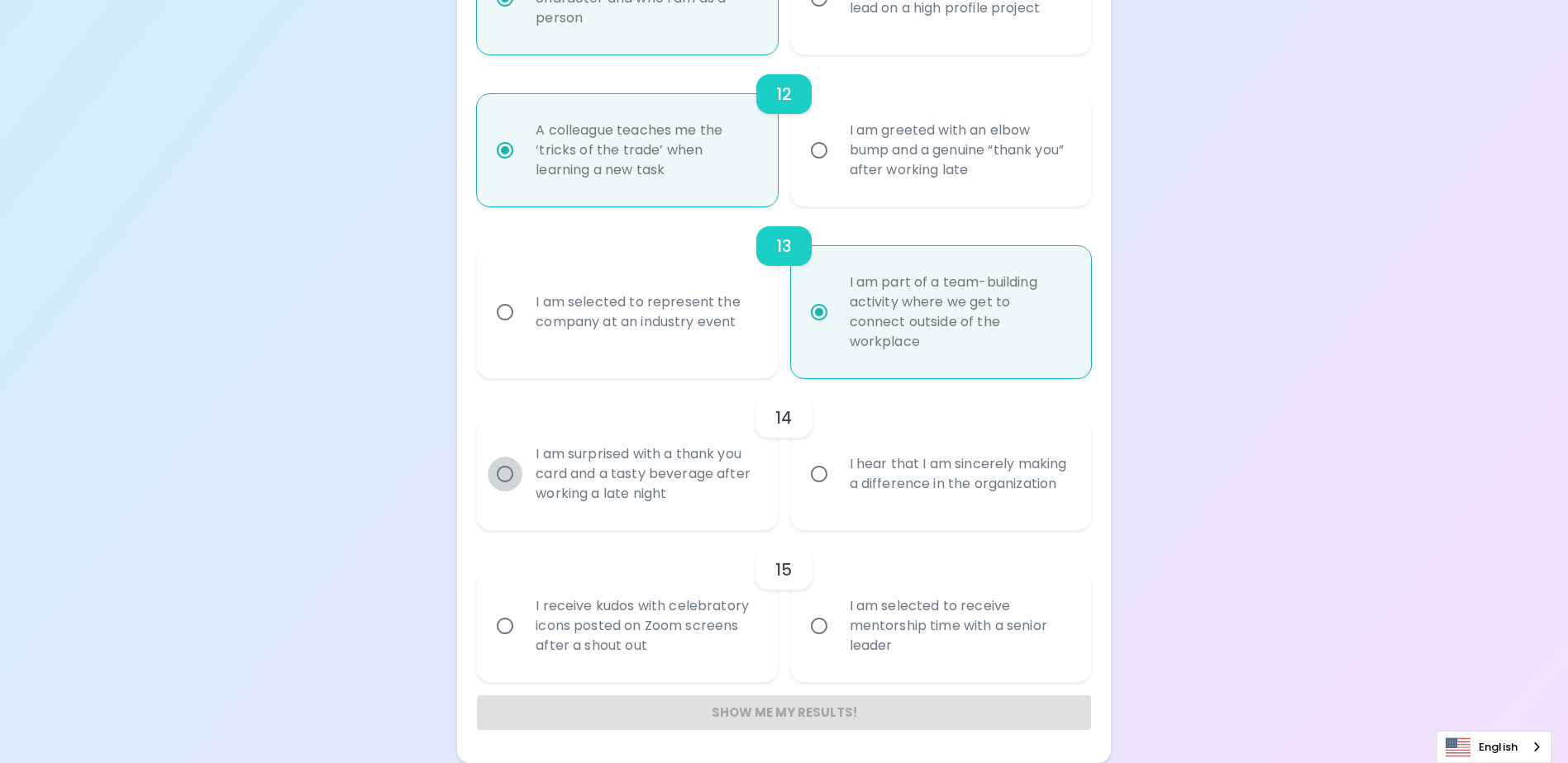
radio input "false"
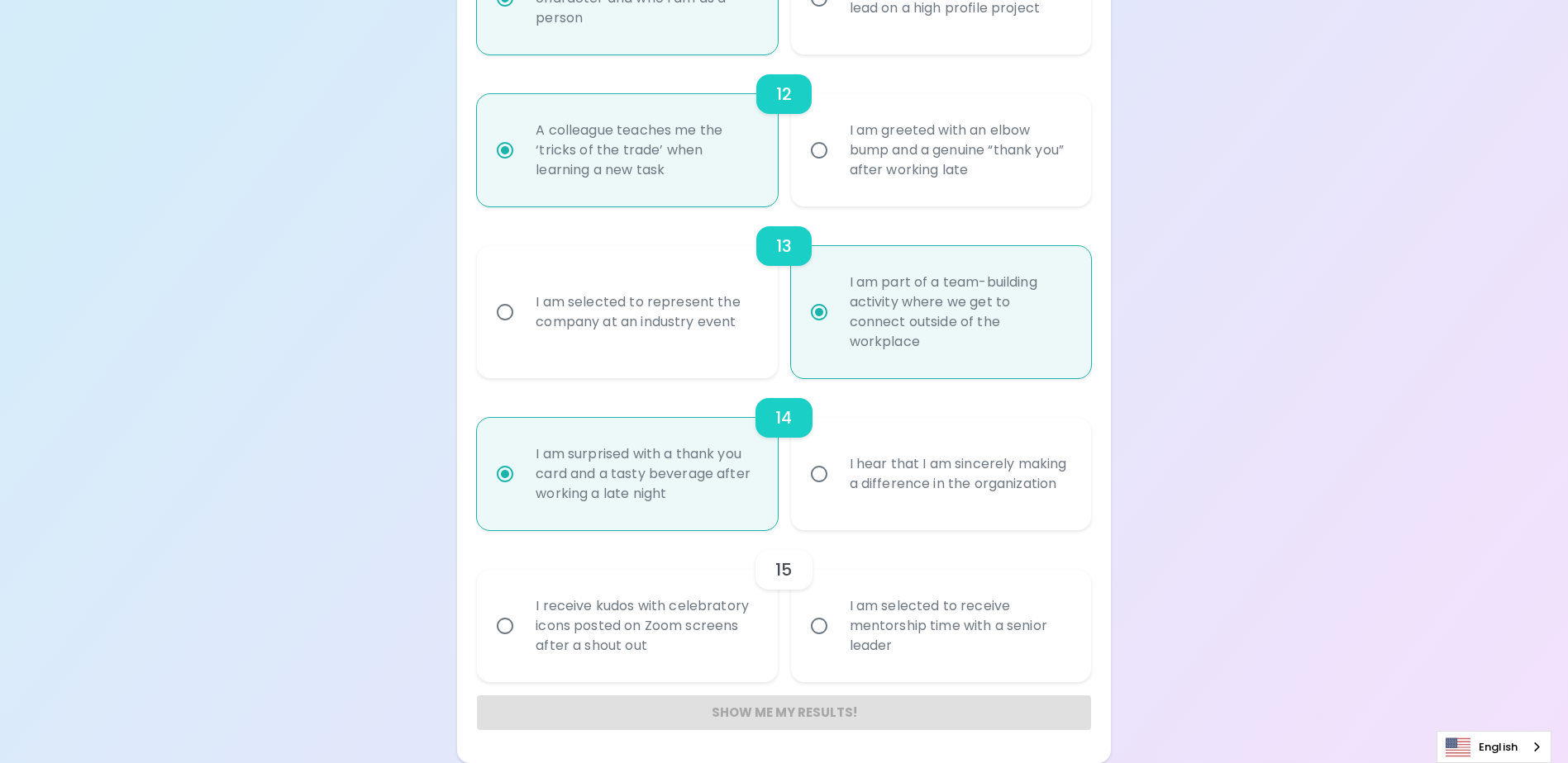
radio input "true"
click at [509, 628] on input "I receive kudos with celebratory icons posted on Zoom screens after a shout out" at bounding box center [504, 625] width 34 height 34
radio input "false"
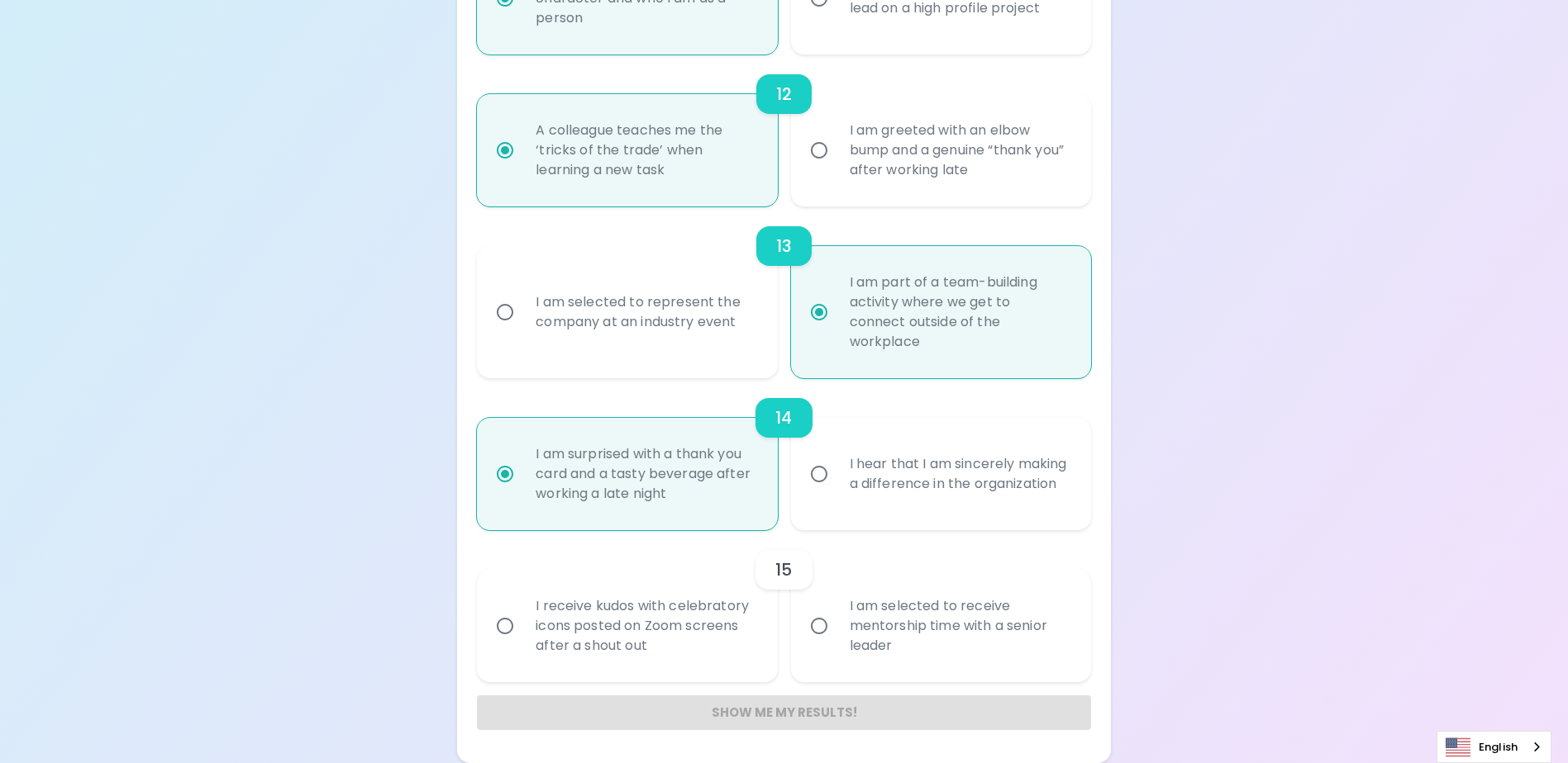
radio input "false"
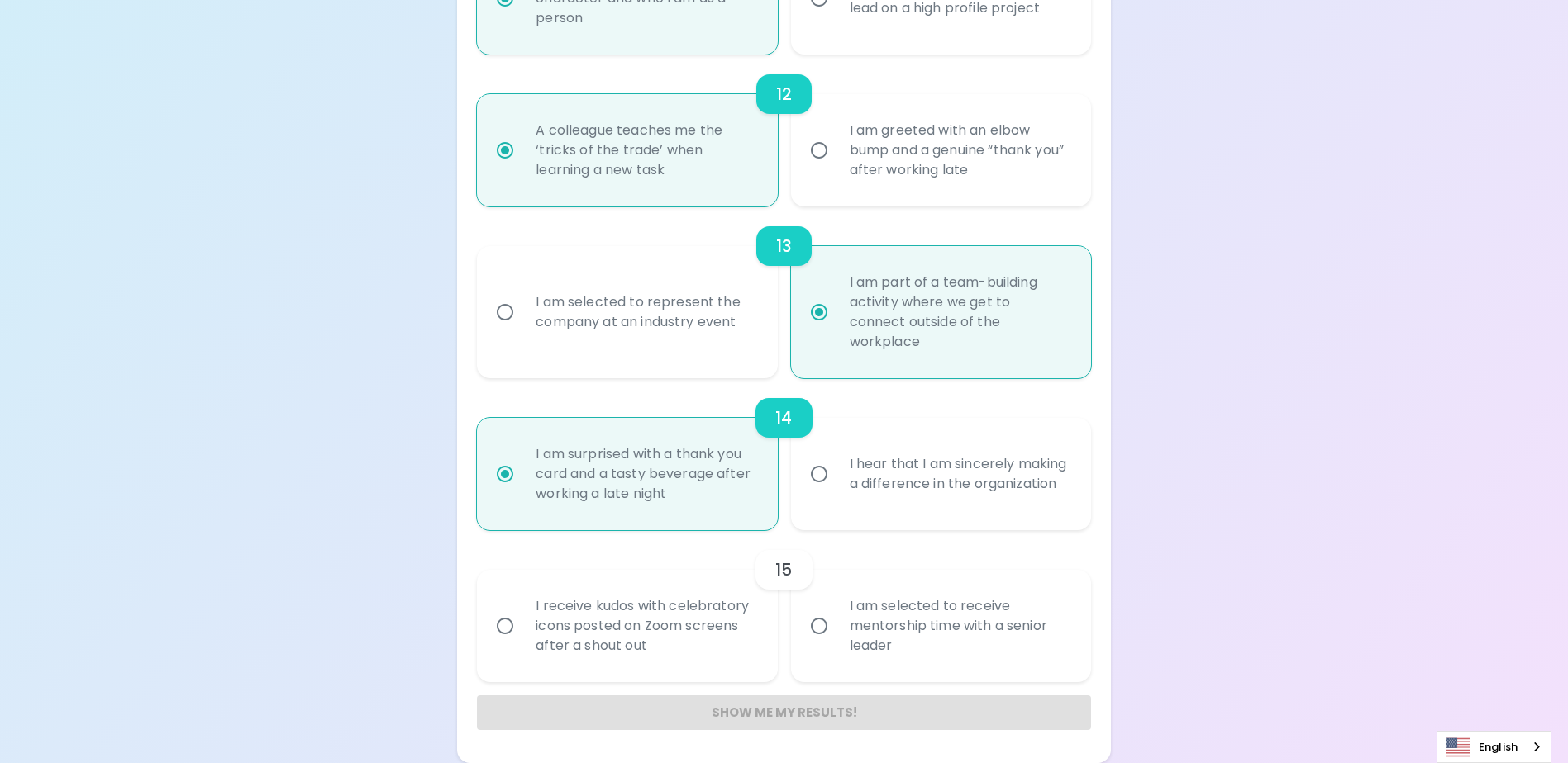
radio input "false"
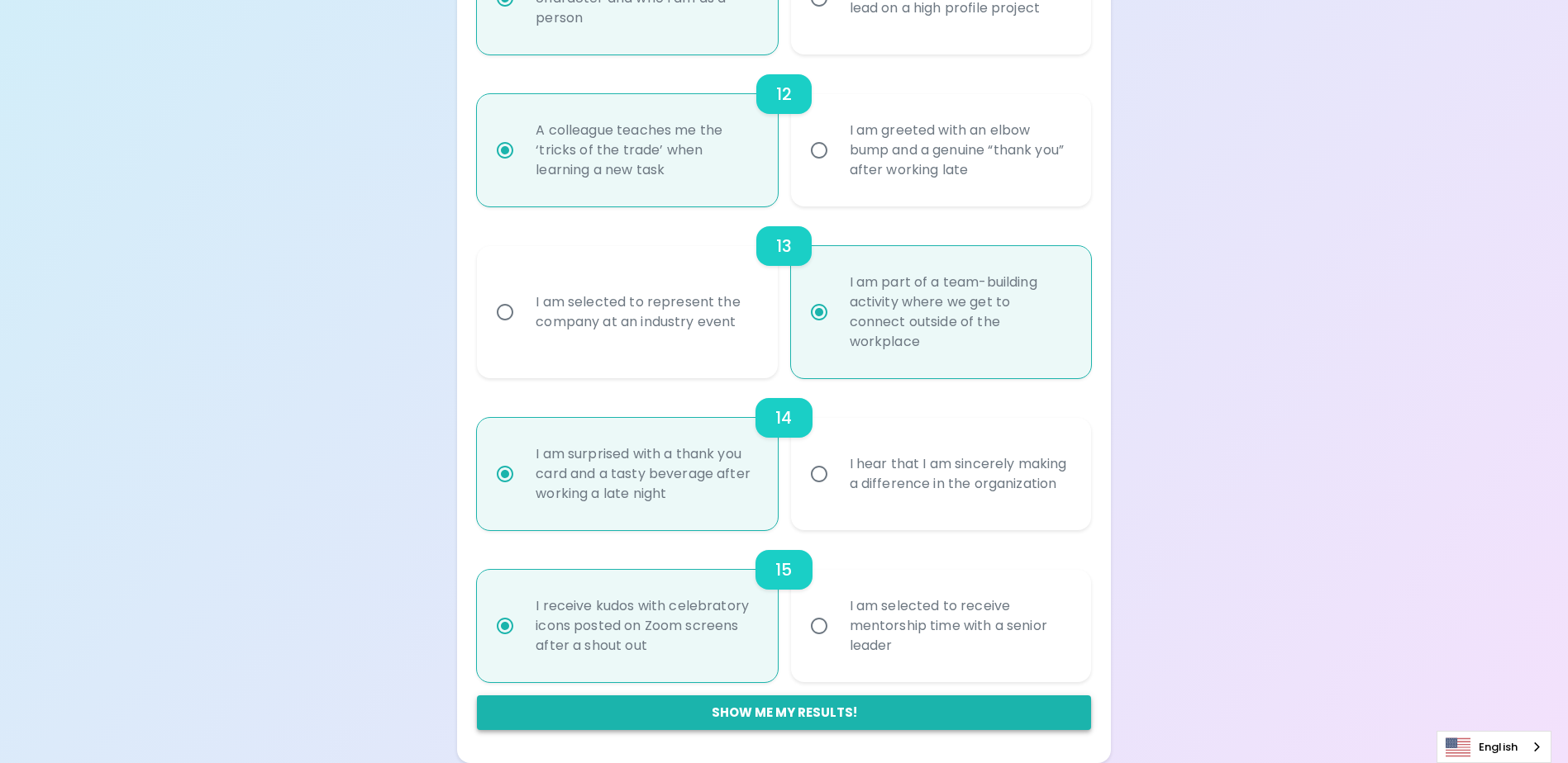
radio input "true"
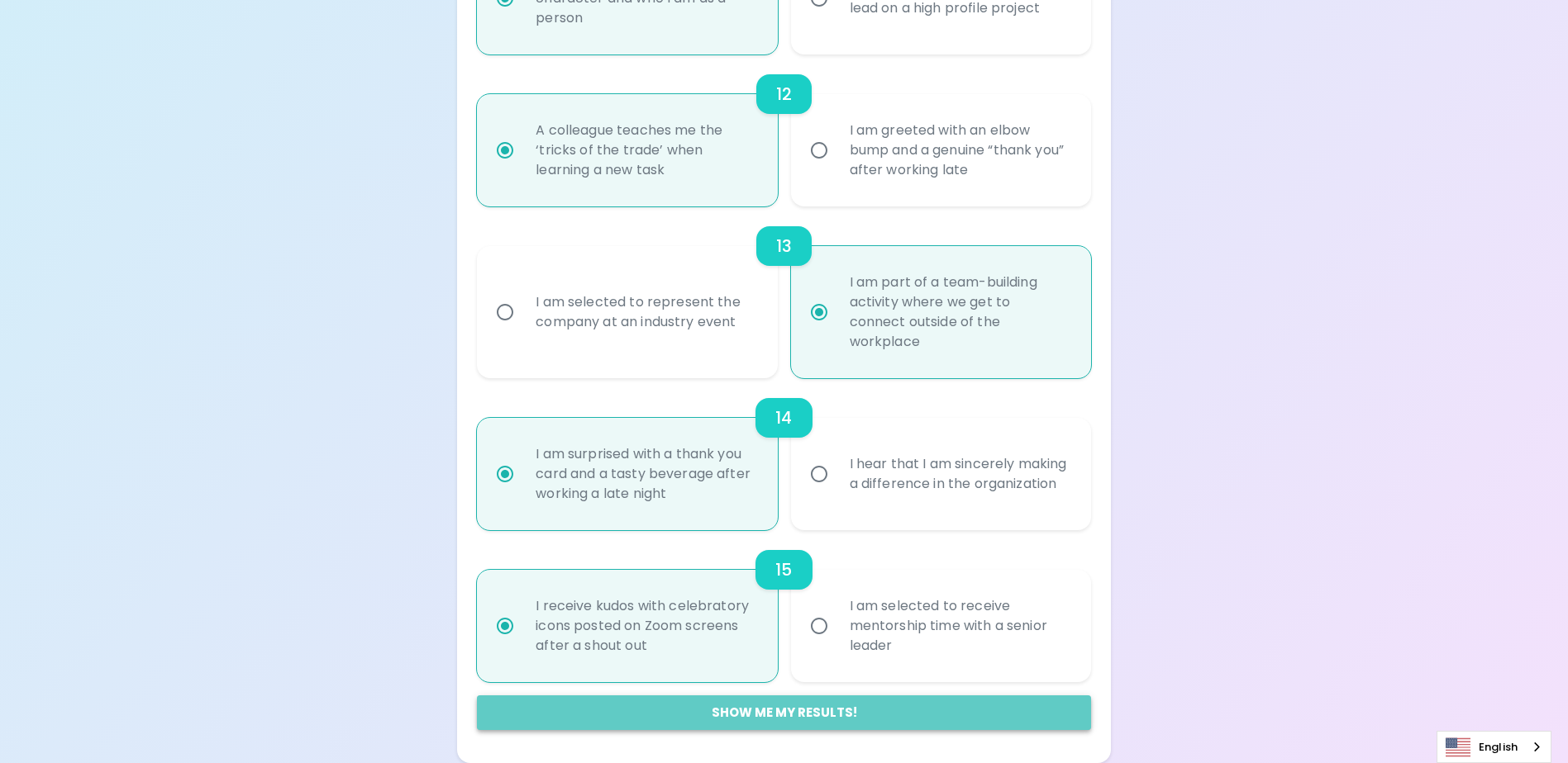
click at [832, 711] on button "Show me my results!" at bounding box center [783, 712] width 614 height 34
radio input "false"
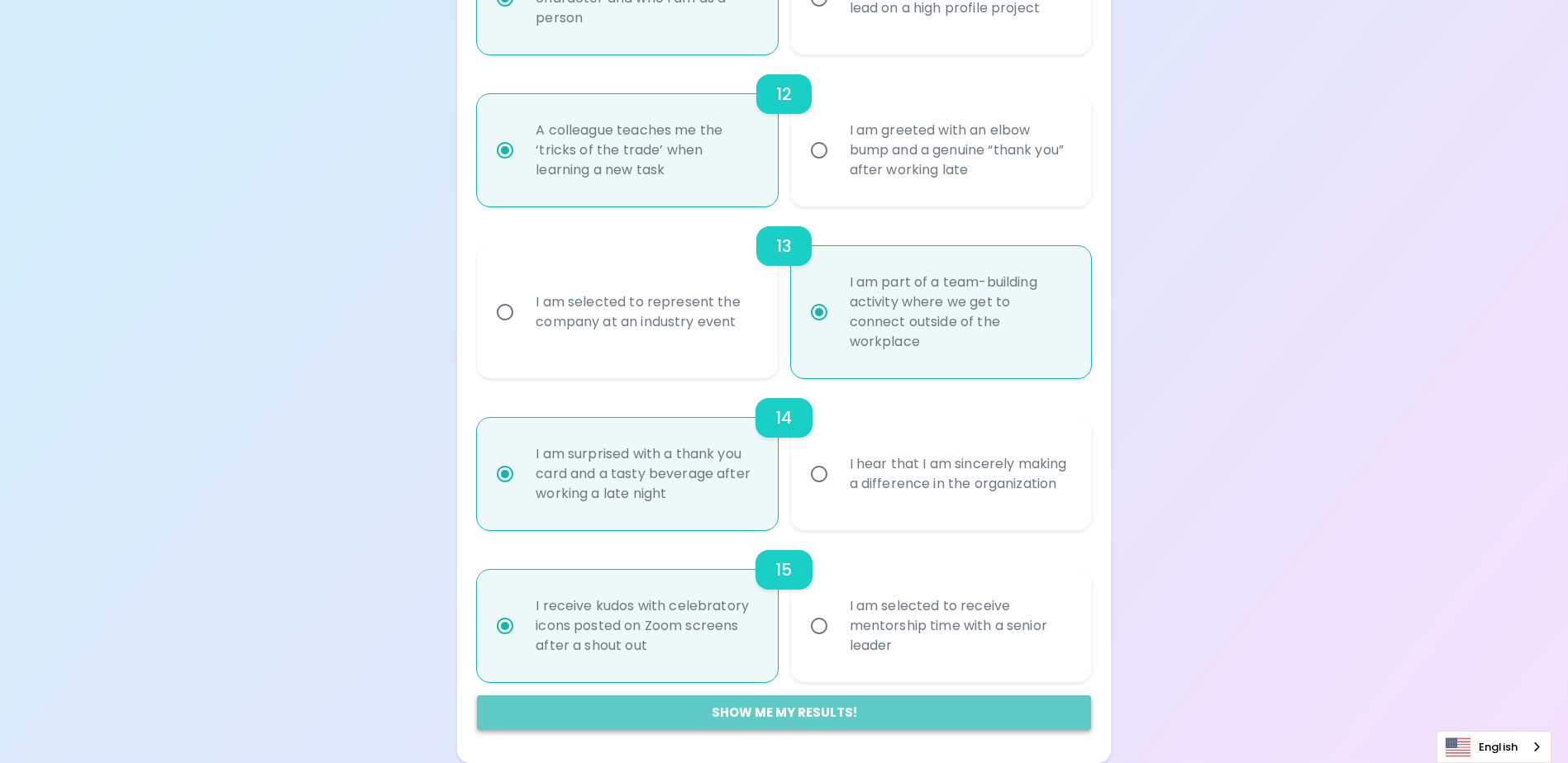
radio input "false"
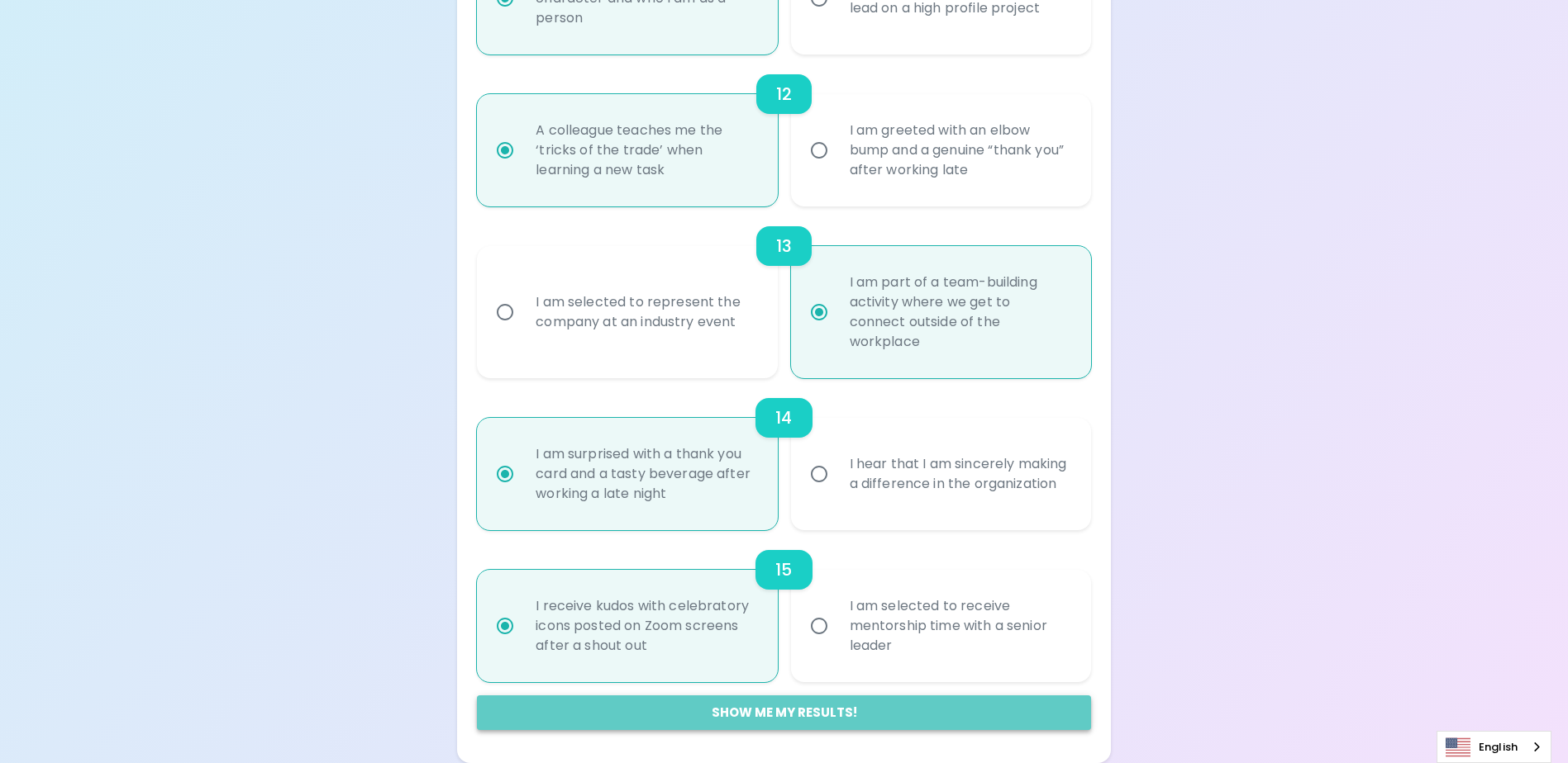
radio input "false"
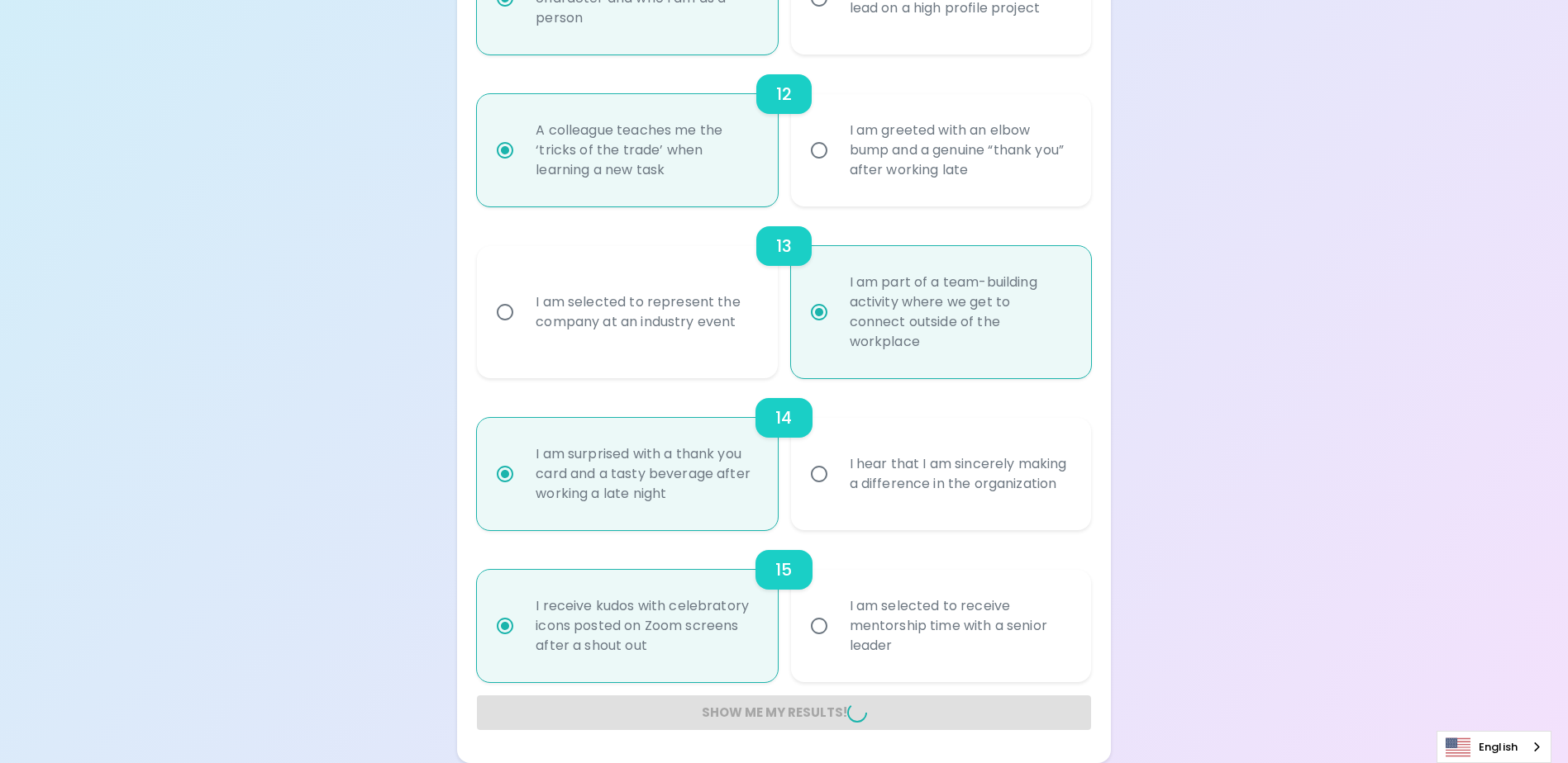
radio input "false"
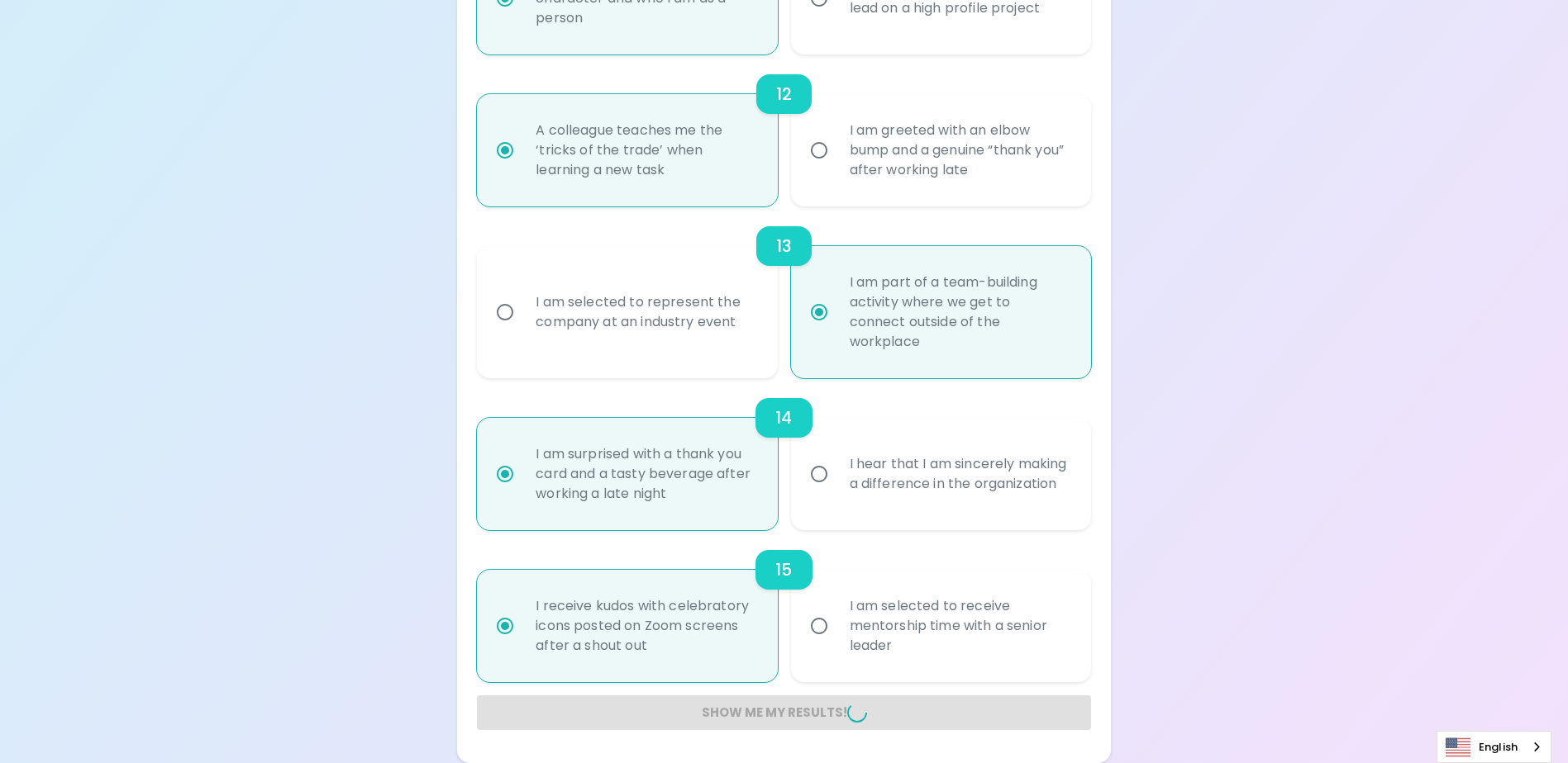
radio input "false"
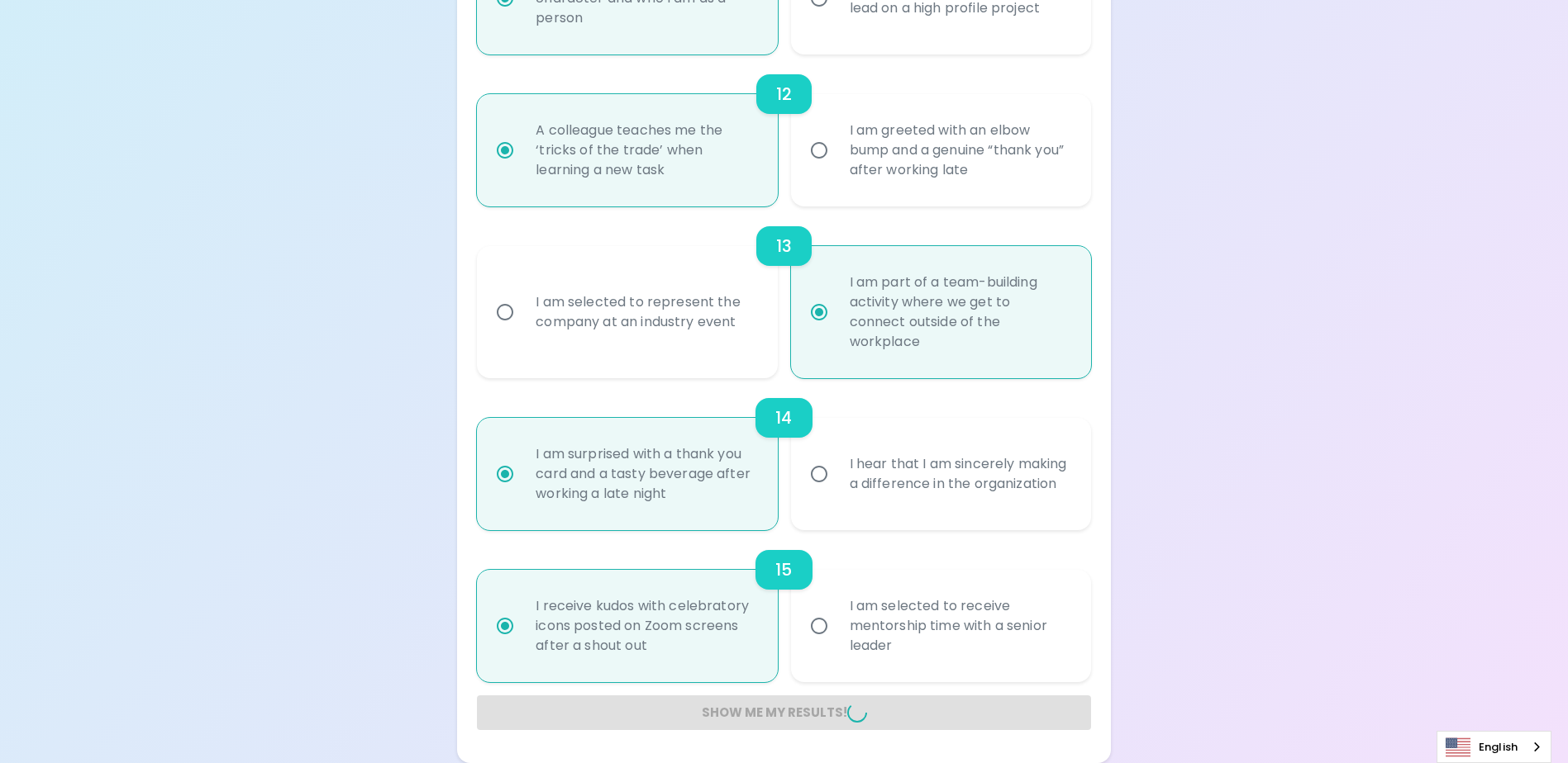
radio input "false"
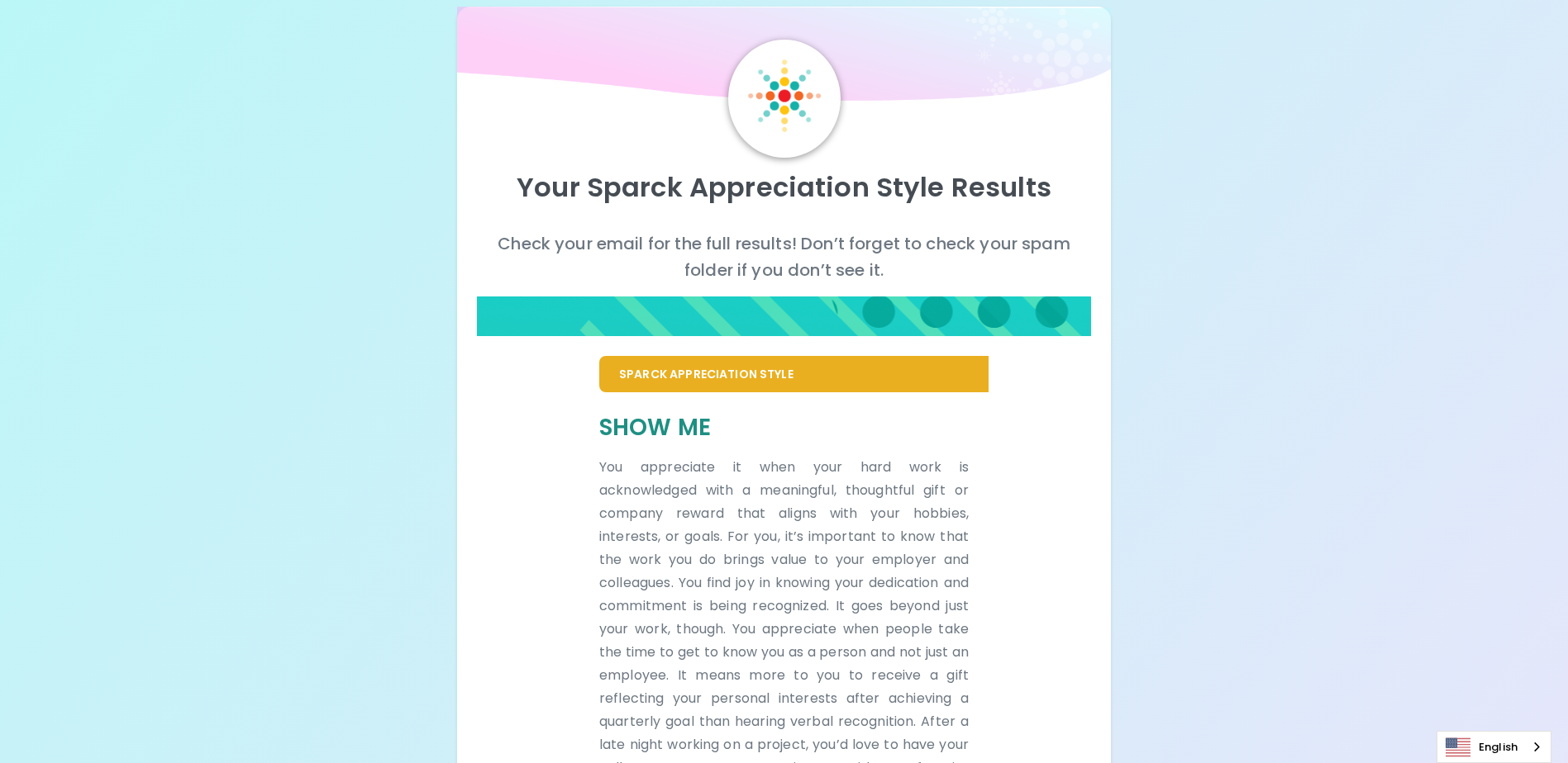
scroll to position [0, 0]
